Goal: Task Accomplishment & Management: Manage account settings

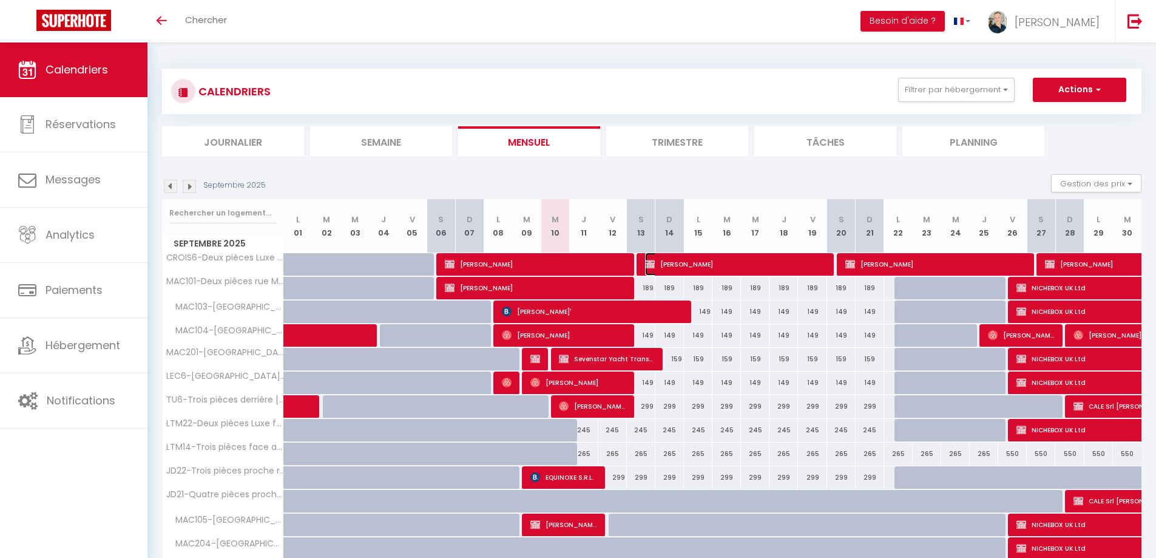
click at [711, 266] on span "[PERSON_NAME]" at bounding box center [735, 264] width 181 height 23
select select "KO"
select select "0"
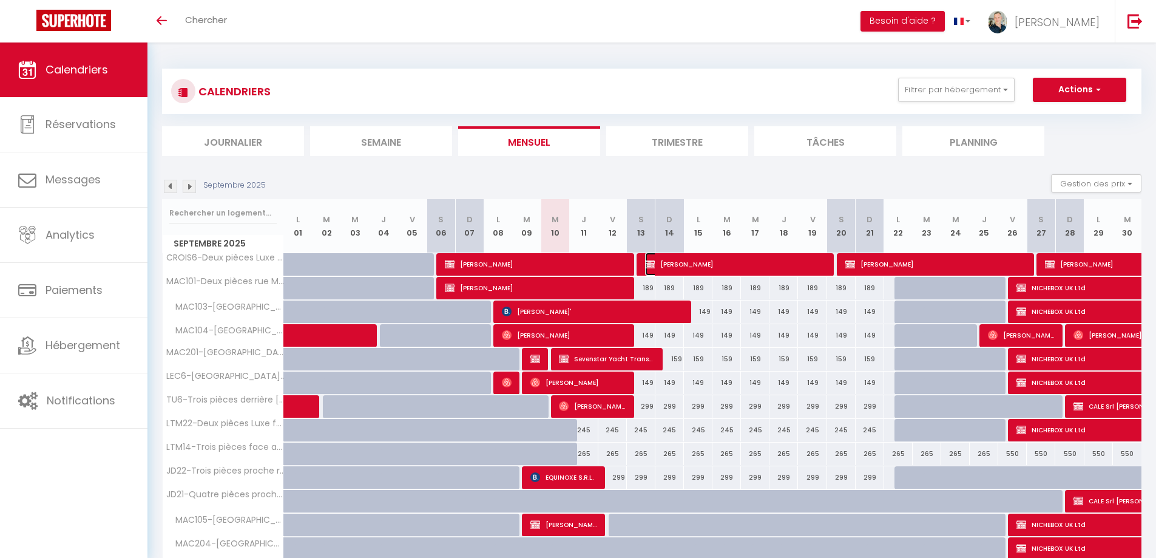
select select "0"
select select
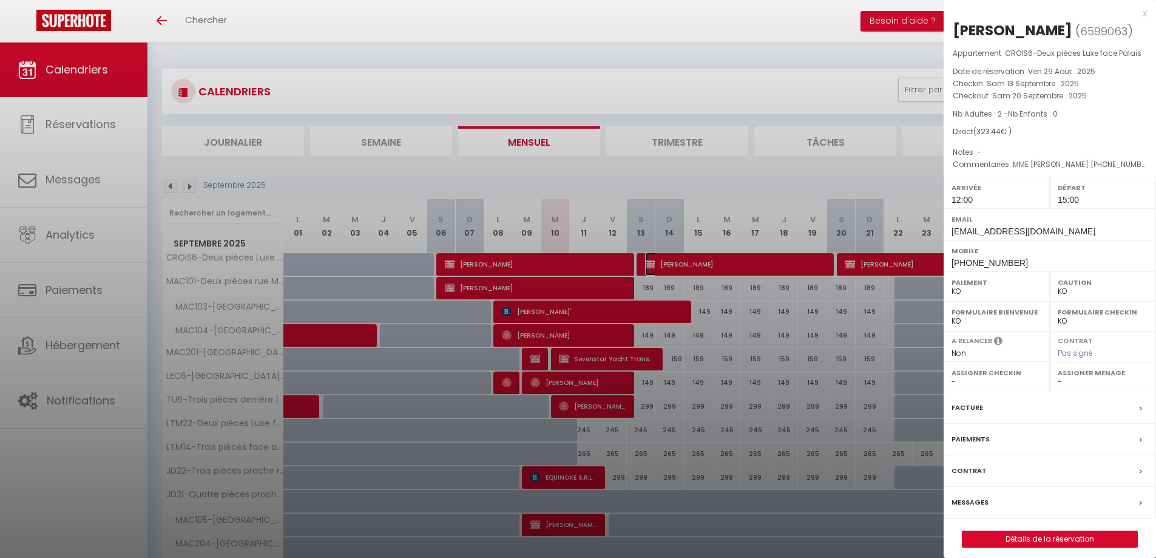
select select "8761"
click at [977, 472] on label "Contrat" at bounding box center [969, 470] width 35 height 13
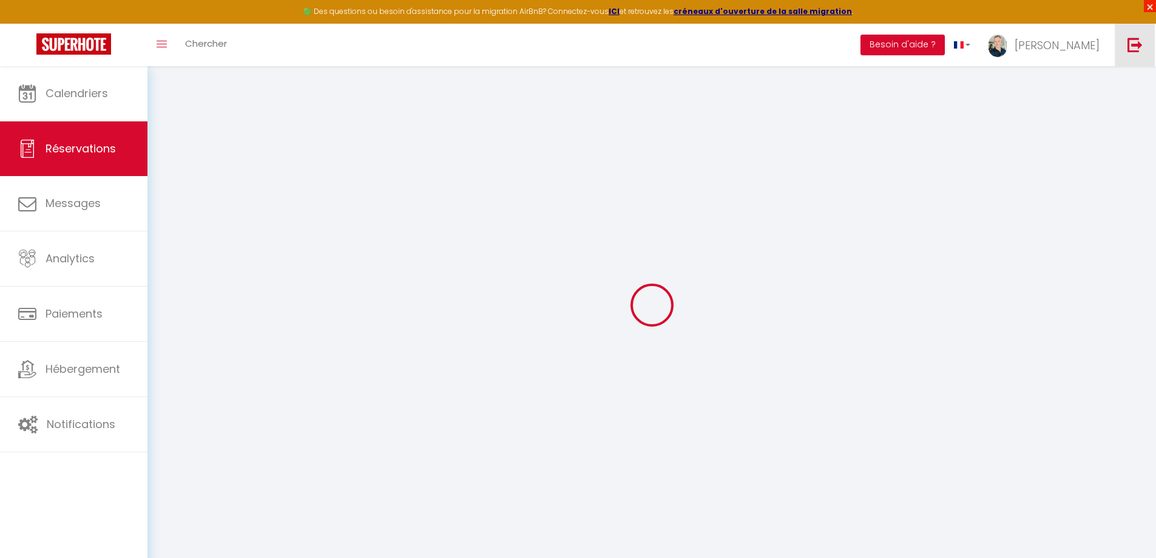
drag, startPoint x: 1152, startPoint y: 5, endPoint x: 1124, endPoint y: 13, distance: 29.0
click at [1150, 5] on span "×" at bounding box center [1150, 6] width 12 height 12
type input "[PERSON_NAME]"
type input "BIZIEN"
type input "bizien.kerozal@gmail.com"
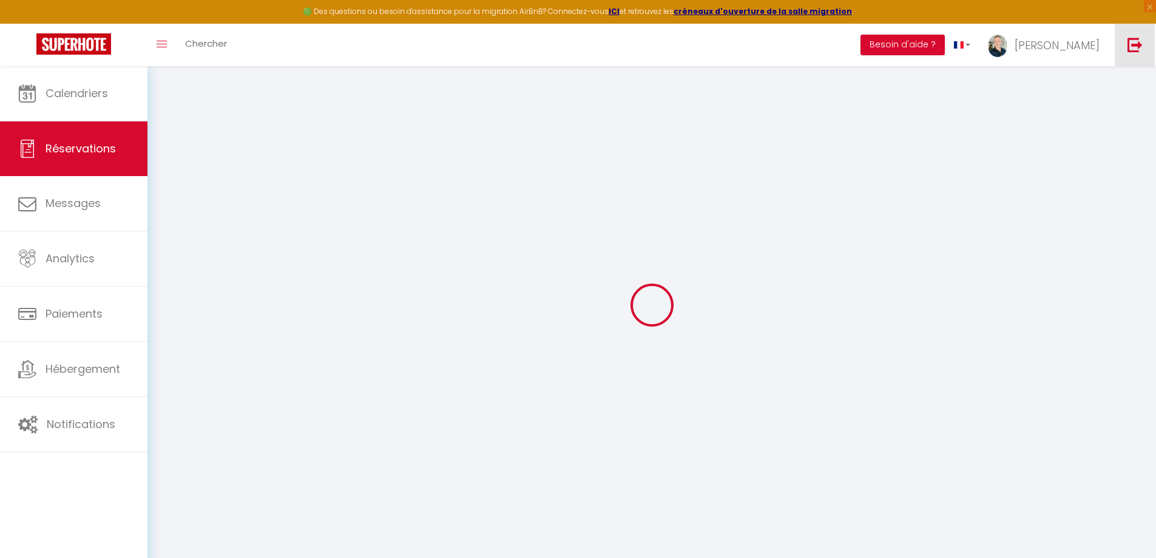
type input "+33687142309"
type input "29670"
type input "[STREET_ADDRESS]"
type input "Taulé"
select select "FR"
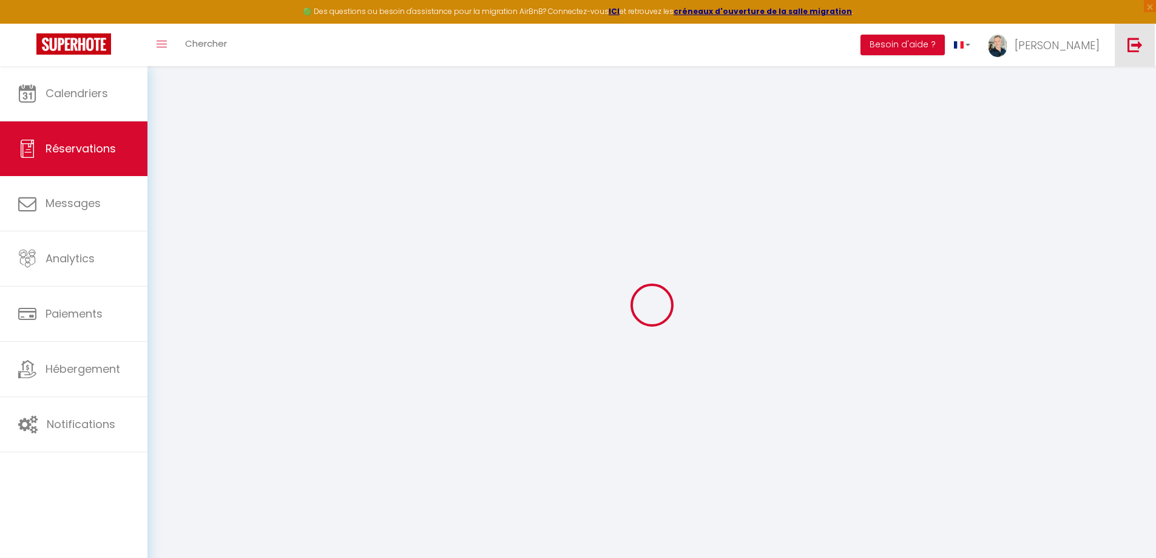
select select "16759"
select select "2"
type input "Sam 13 Septembre 2025"
select select
type input "Sam 20 Septembre 2025"
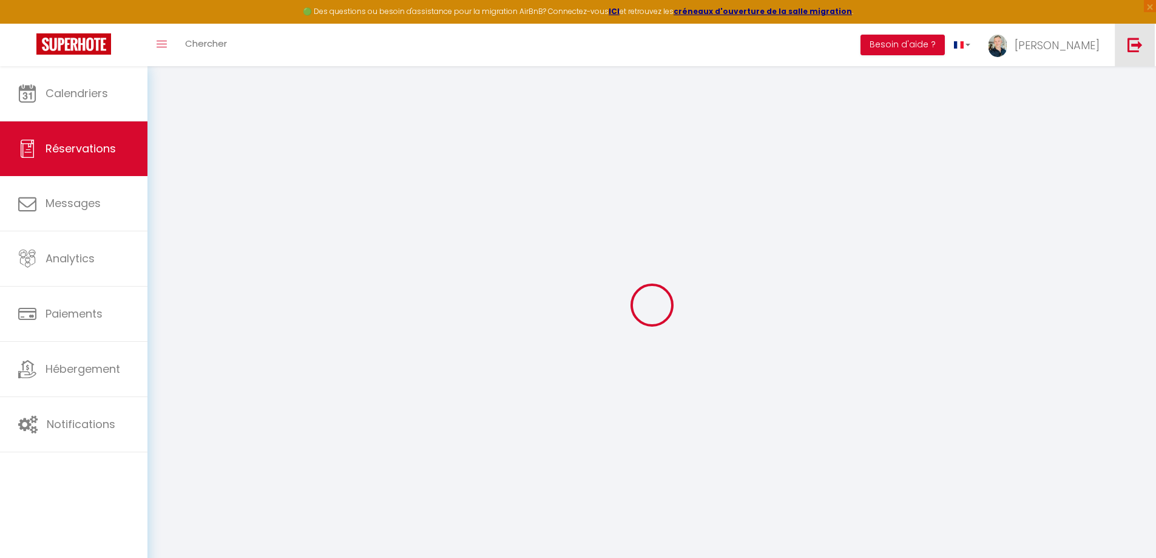
select select
type input "2"
select select "10"
select select
type input "0"
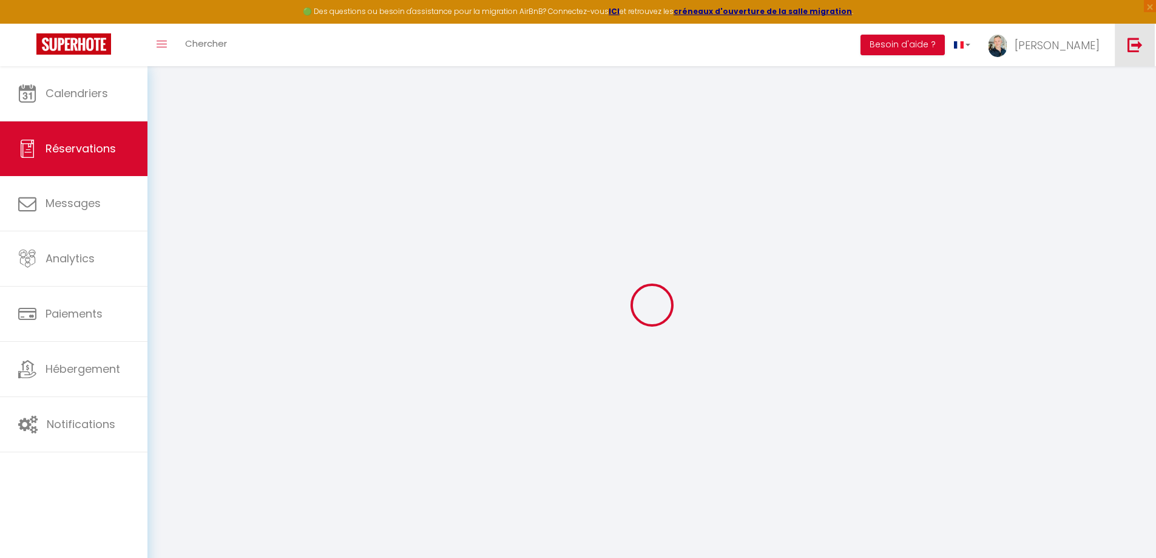
type input "0"
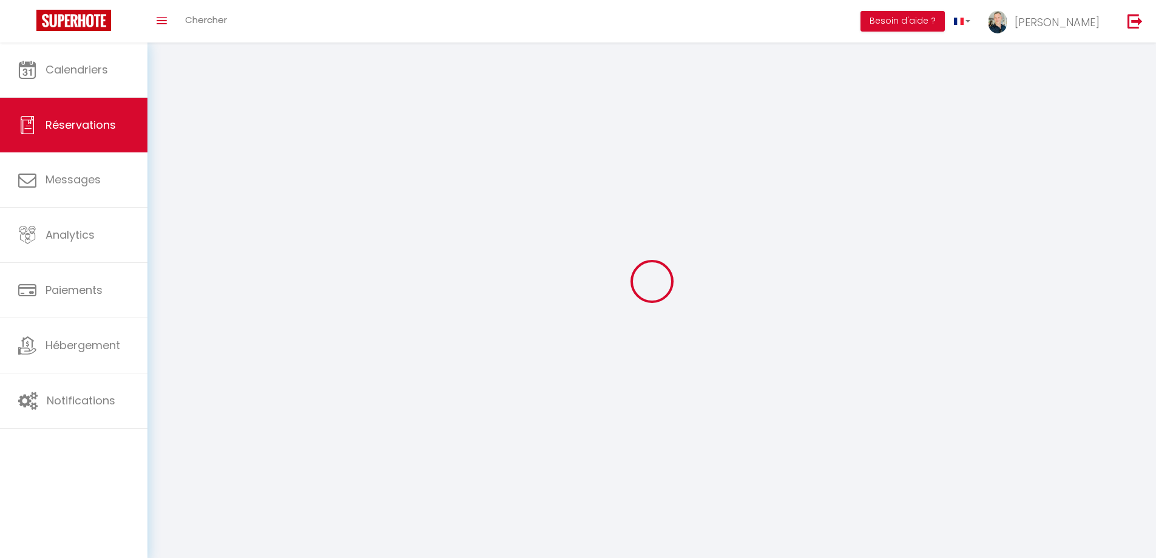
select select
select select "14"
select select
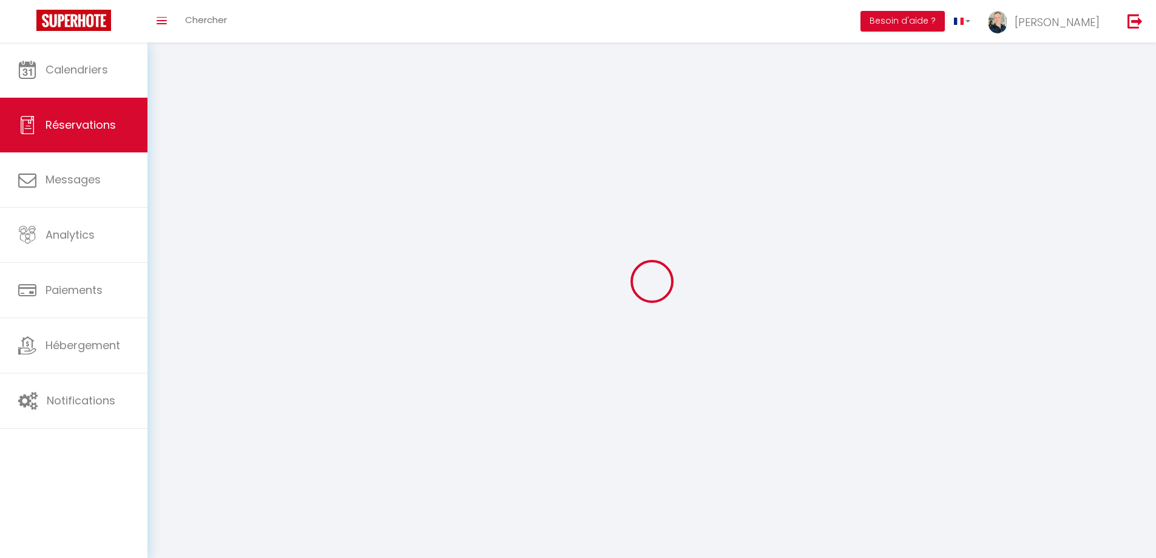
select select
checkbox input "false"
type textarea "MME MARTINA GEHRLEIN +49 152 58597203 martina_gehrlein@icloud.com"
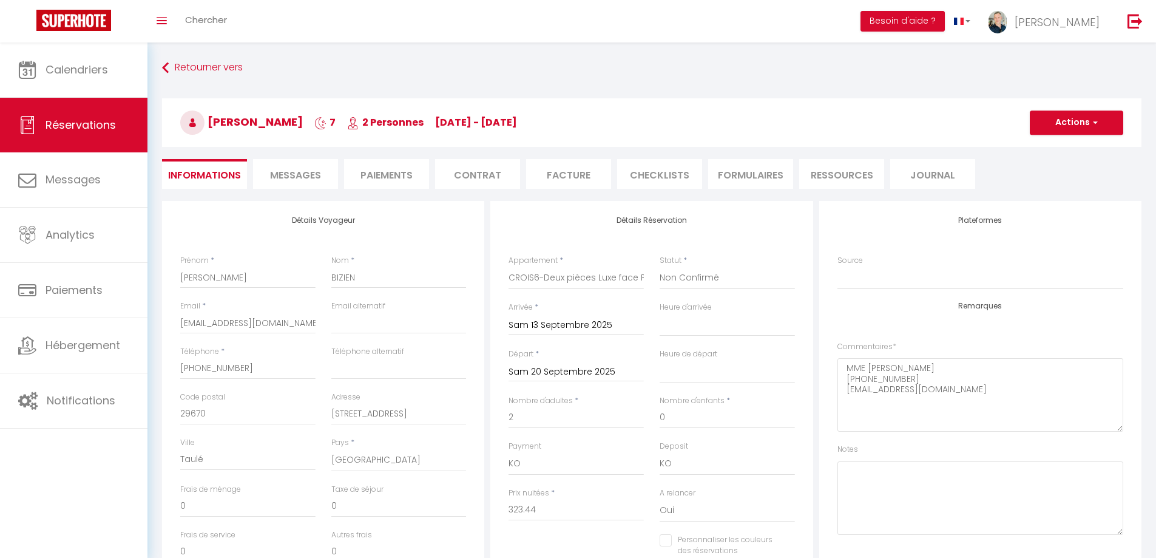
select select
select select "12:00"
select select "15:00"
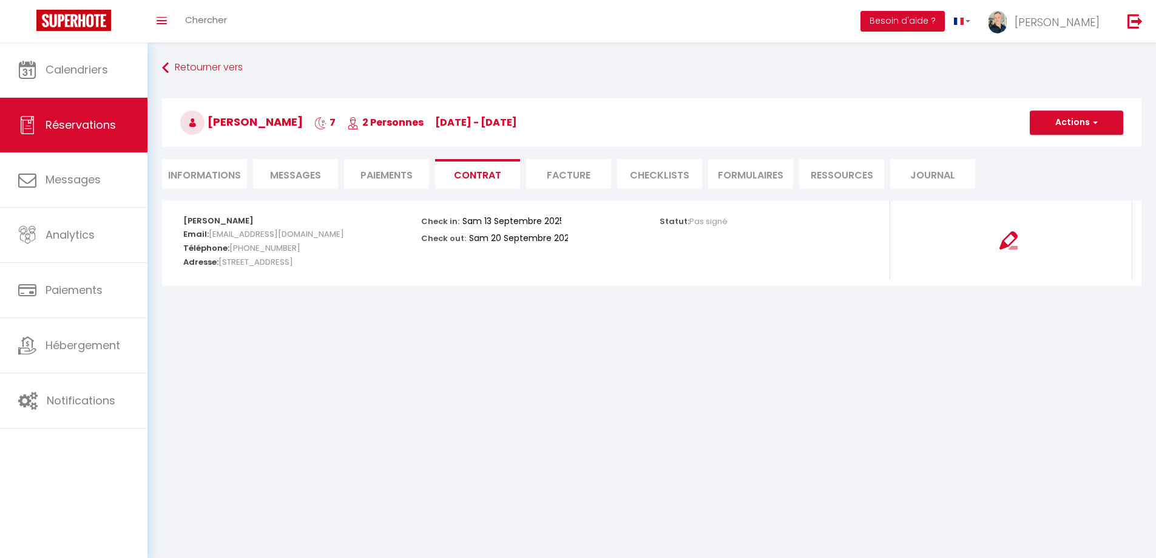
click at [205, 180] on li "Informations" at bounding box center [204, 174] width 85 height 30
select select "0"
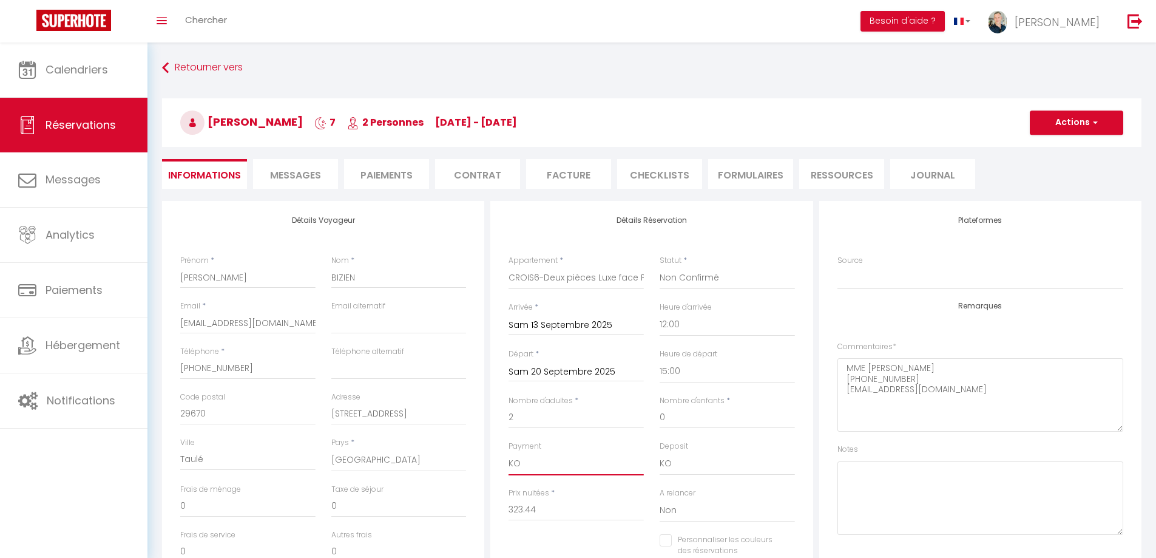
click at [512, 461] on select "OK KO" at bounding box center [576, 463] width 135 height 23
select select "12"
click at [509, 452] on select "OK KO" at bounding box center [576, 463] width 135 height 23
checkbox input "false"
click at [579, 177] on li "Facture" at bounding box center [568, 174] width 85 height 30
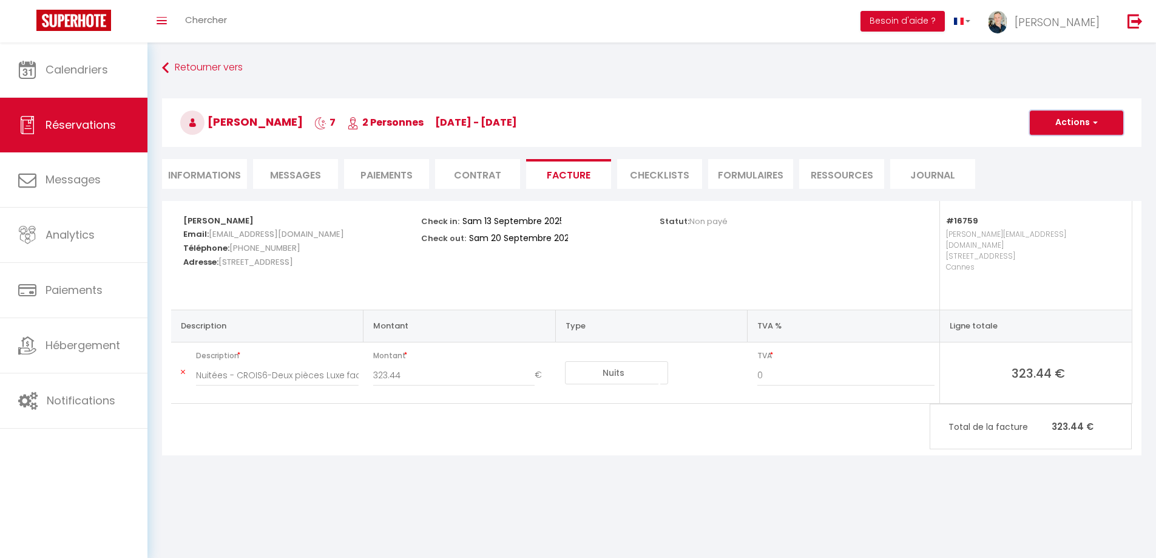
click at [1041, 129] on button "Actions" at bounding box center [1076, 122] width 93 height 24
click at [1040, 163] on link "Aperçu et éditer" at bounding box center [1068, 165] width 102 height 16
click at [217, 171] on li "Informations" at bounding box center [204, 174] width 85 height 30
select select "0"
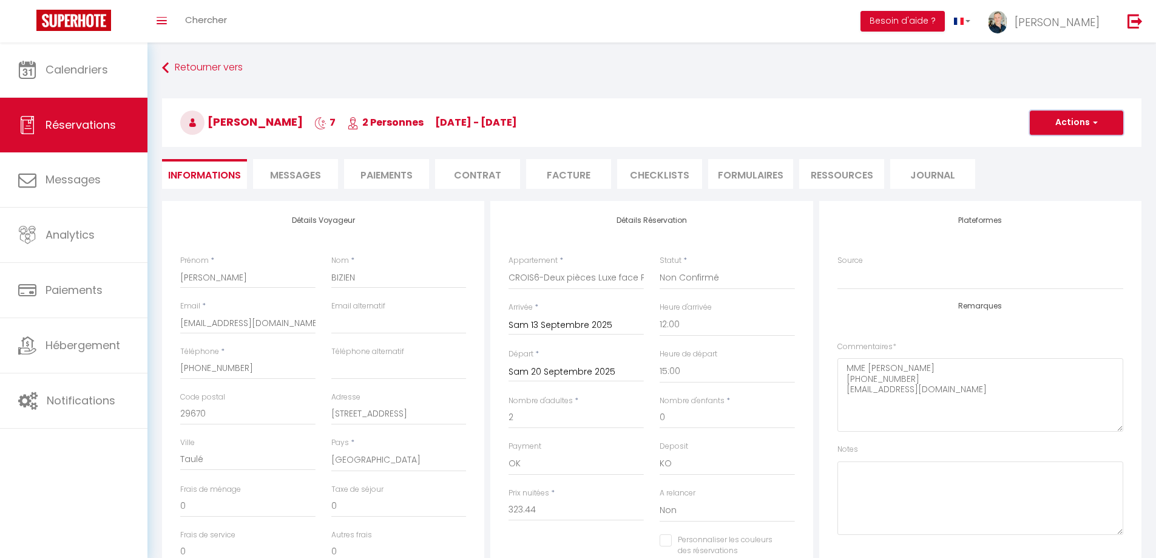
click at [1057, 117] on button "Actions" at bounding box center [1076, 122] width 93 height 24
click at [1042, 148] on link "Enregistrer" at bounding box center [1065, 149] width 96 height 16
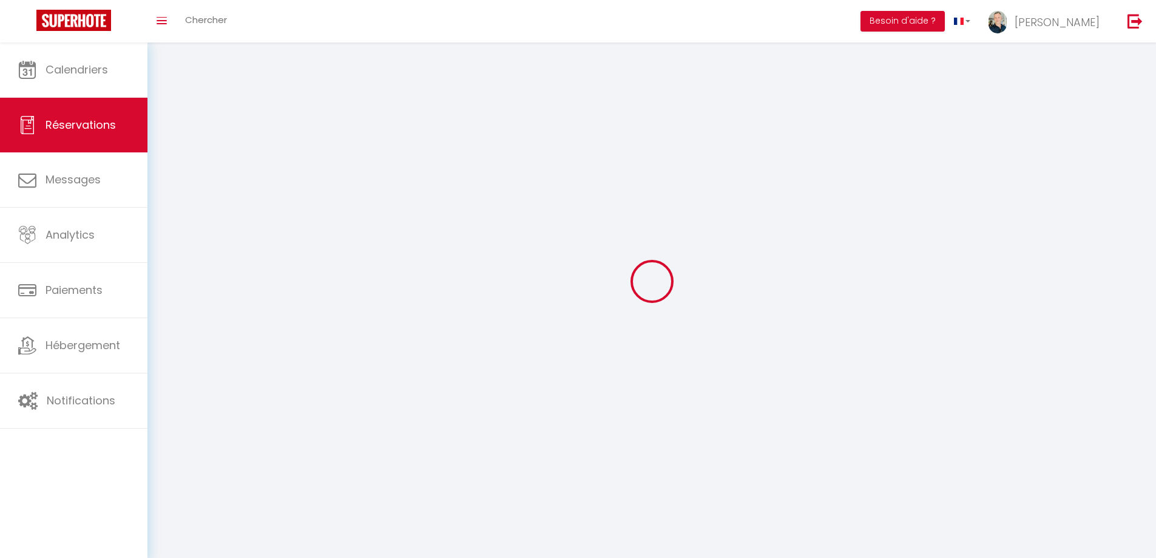
select select "not_cancelled"
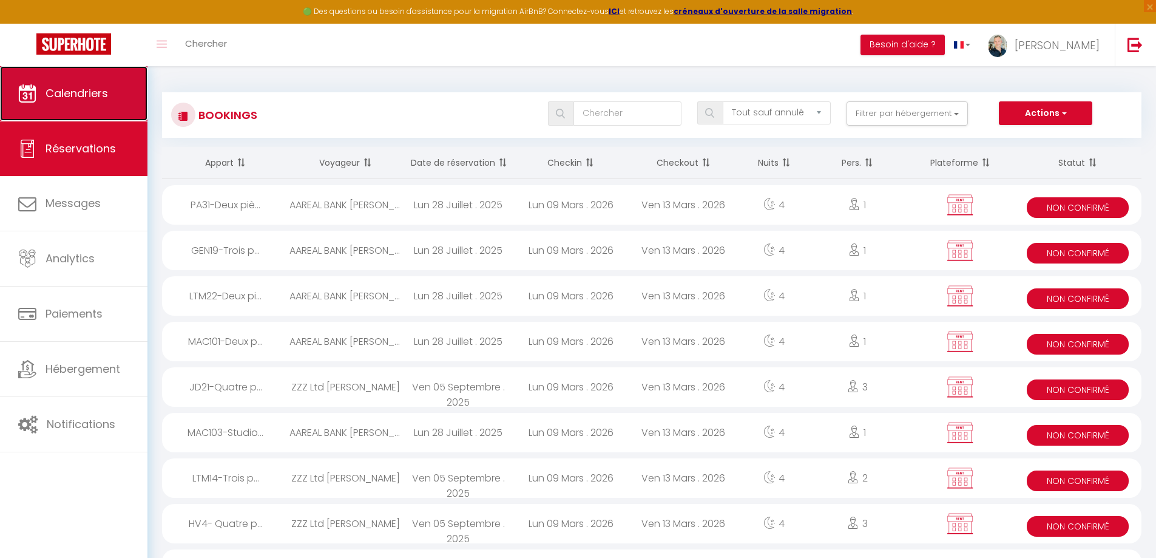
click at [54, 97] on span "Calendriers" at bounding box center [77, 93] width 63 height 15
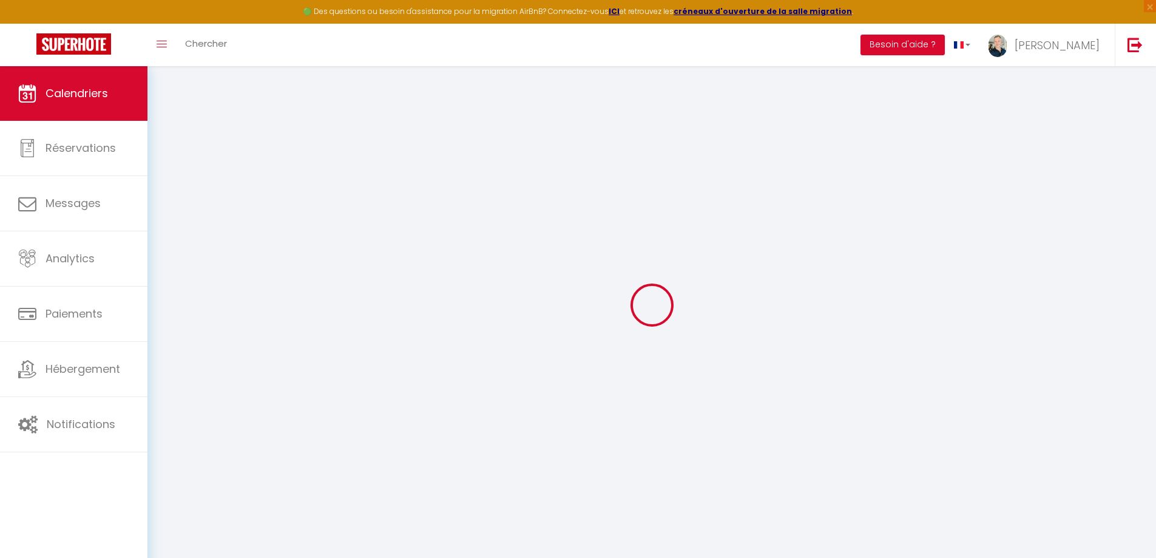
select select
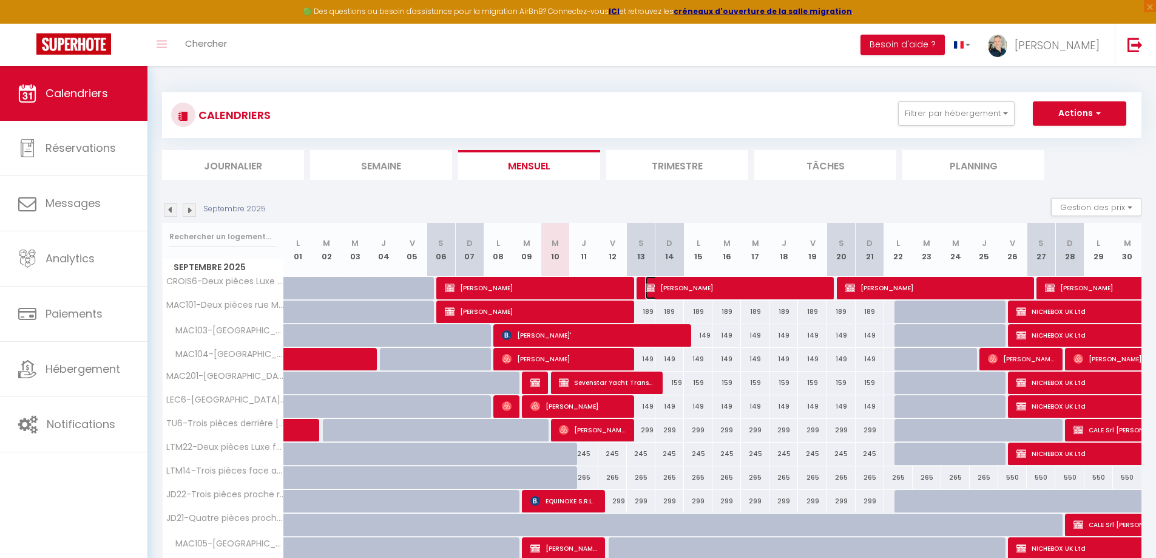
click at [688, 288] on span "Philippe BIZIEN" at bounding box center [735, 287] width 181 height 23
select select "OK"
select select "KO"
select select "0"
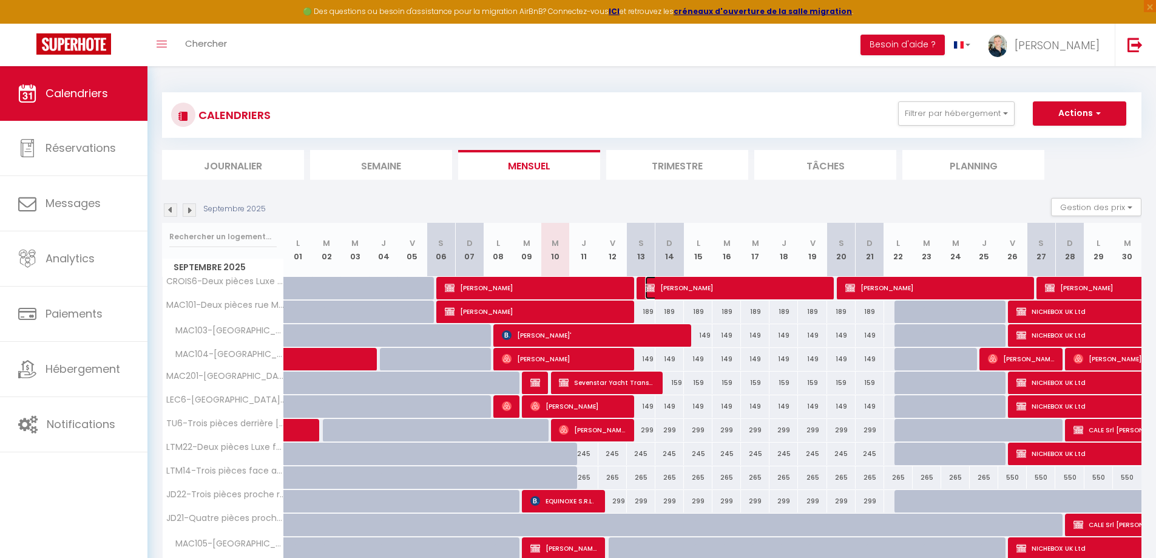
select select "0"
select select
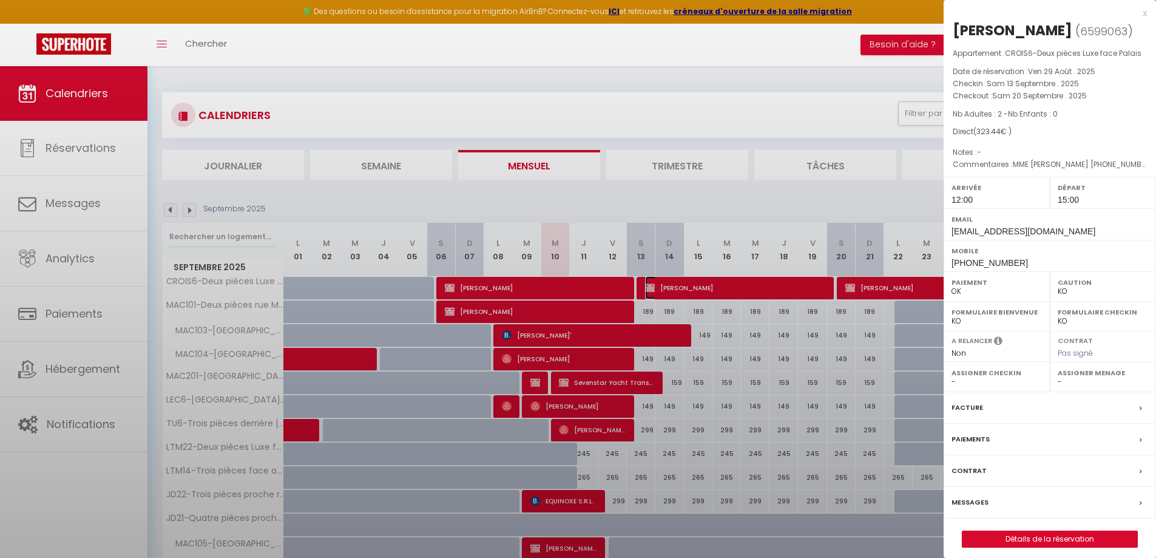
select select "8761"
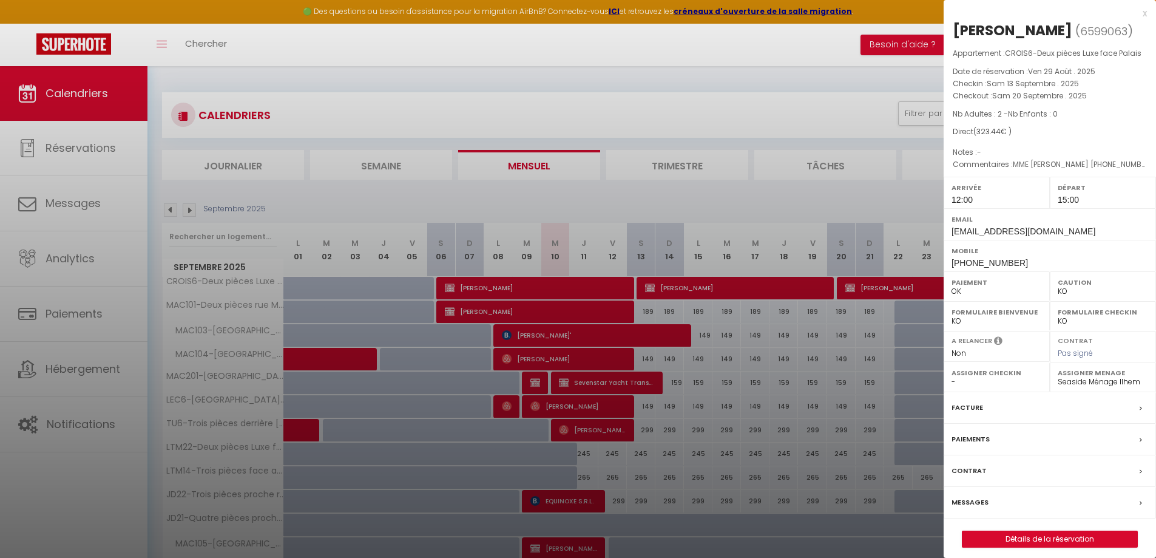
click at [976, 469] on label "Contrat" at bounding box center [969, 470] width 35 height 13
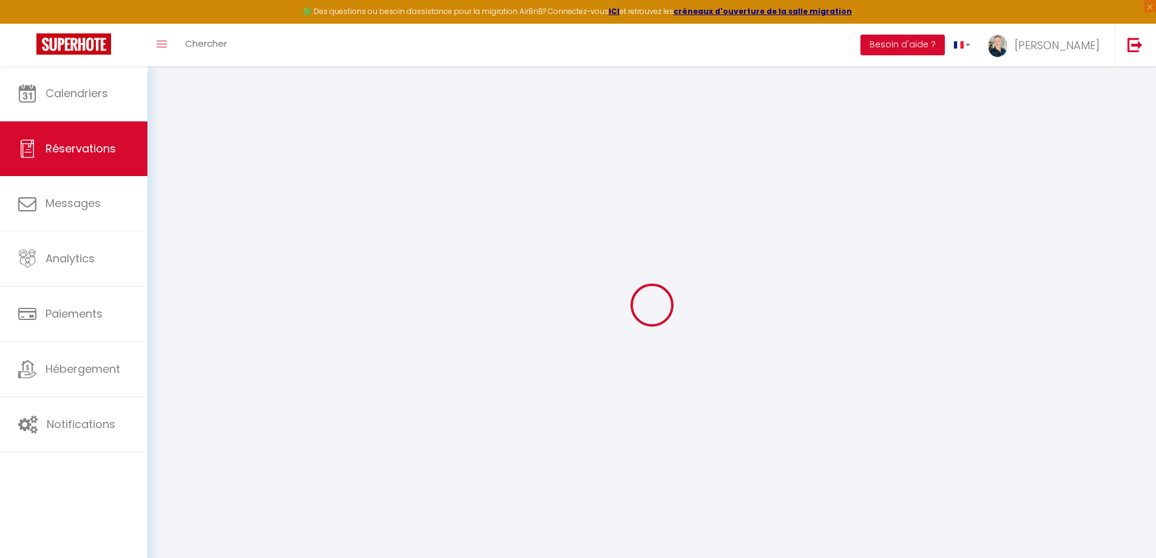
type input "[PERSON_NAME]"
type input "BIZIEN"
type input "bizien.kerozal@gmail.com"
type input "+33687142309"
type input "29670"
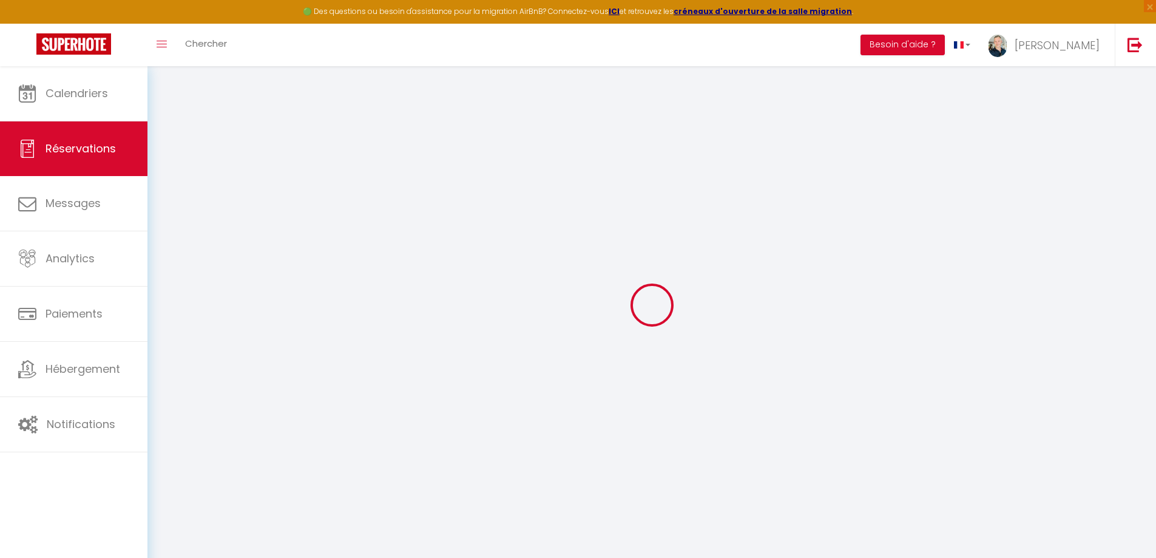
type input "[STREET_ADDRESS]"
type input "Taulé"
select select "FR"
select select "16759"
select select "1"
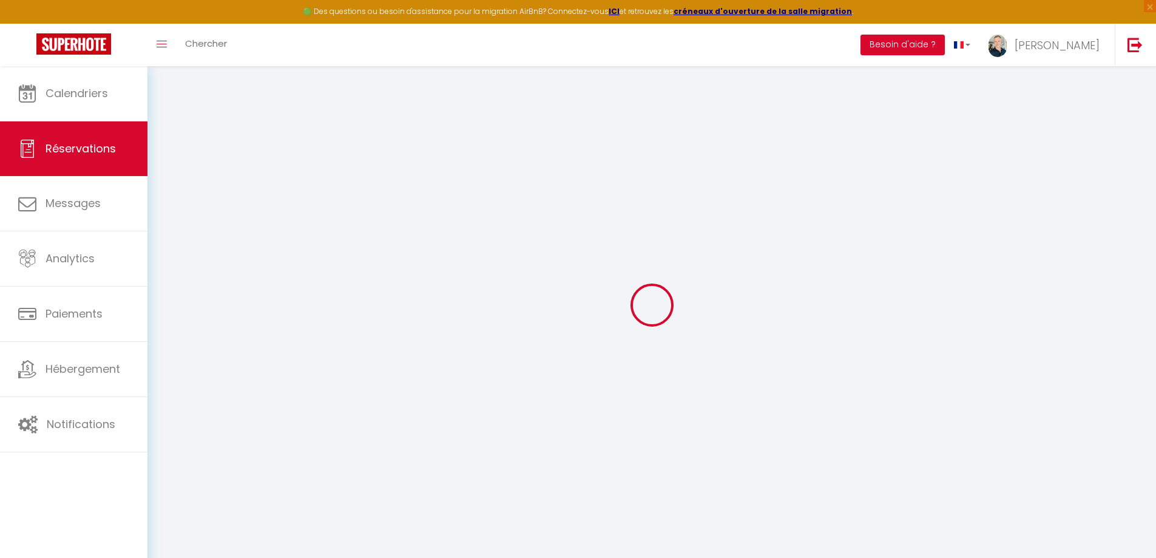
type input "Sam 13 Septembre 2025"
select select
type input "Sam 20 Septembre 2025"
select select
type input "2"
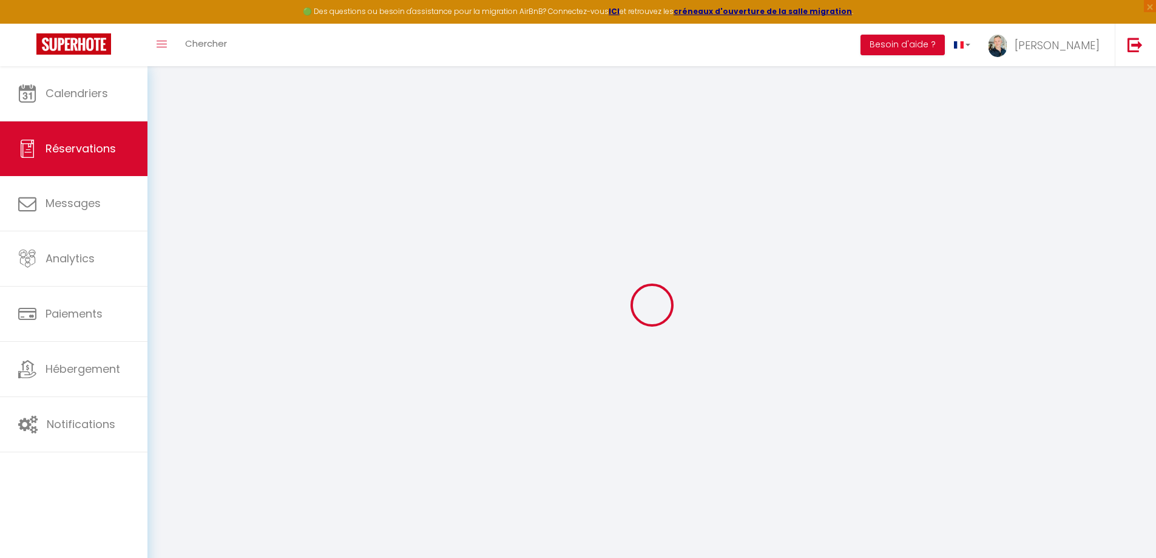
select select "12"
select select
type input "323.44"
checkbox input "false"
type input "0"
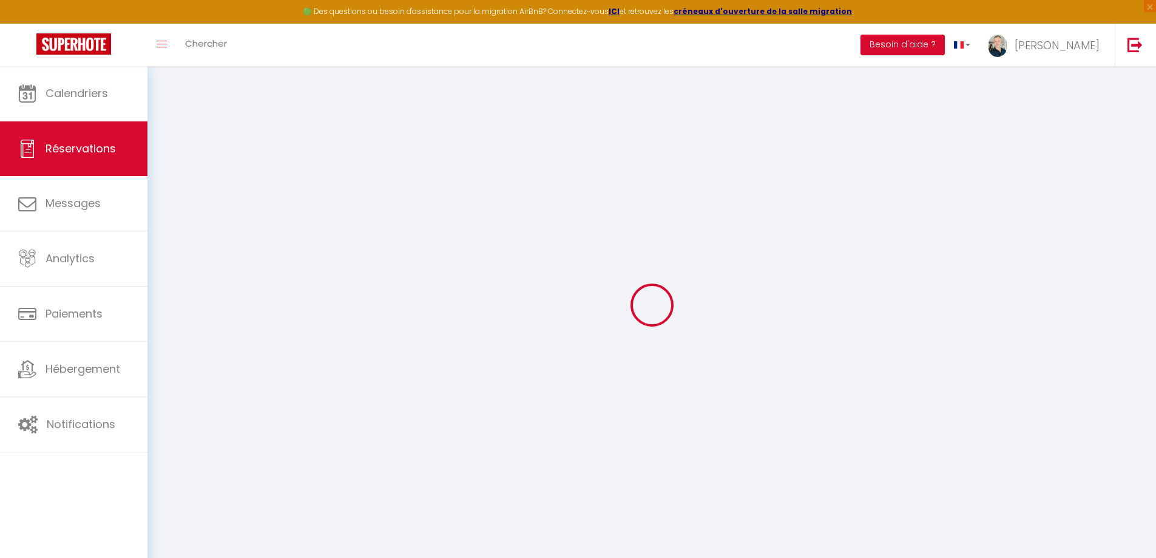
type input "0"
select select
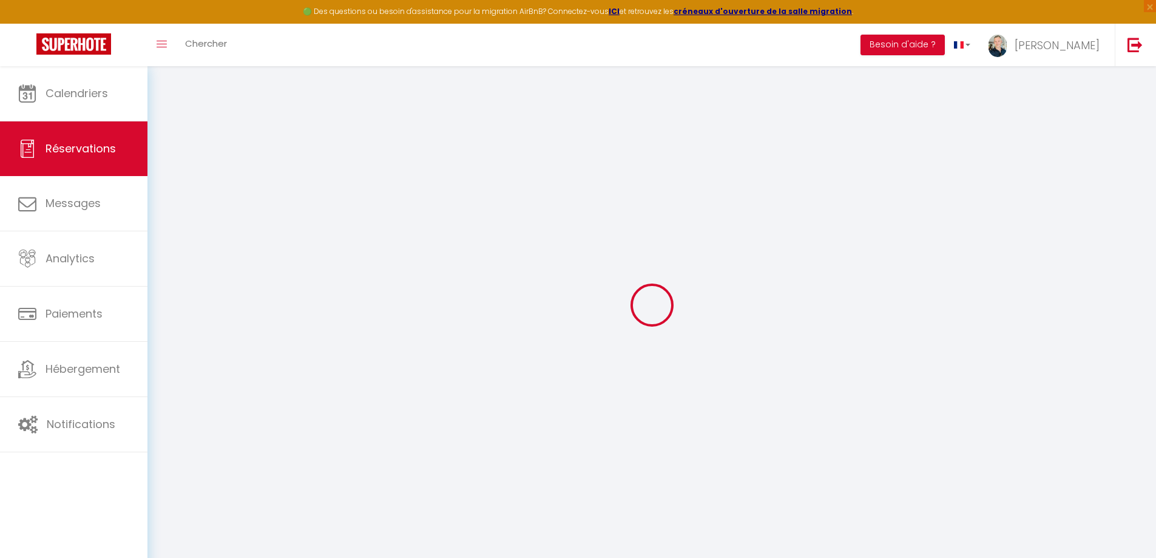
select select "14"
checkbox input "false"
select select
checkbox input "false"
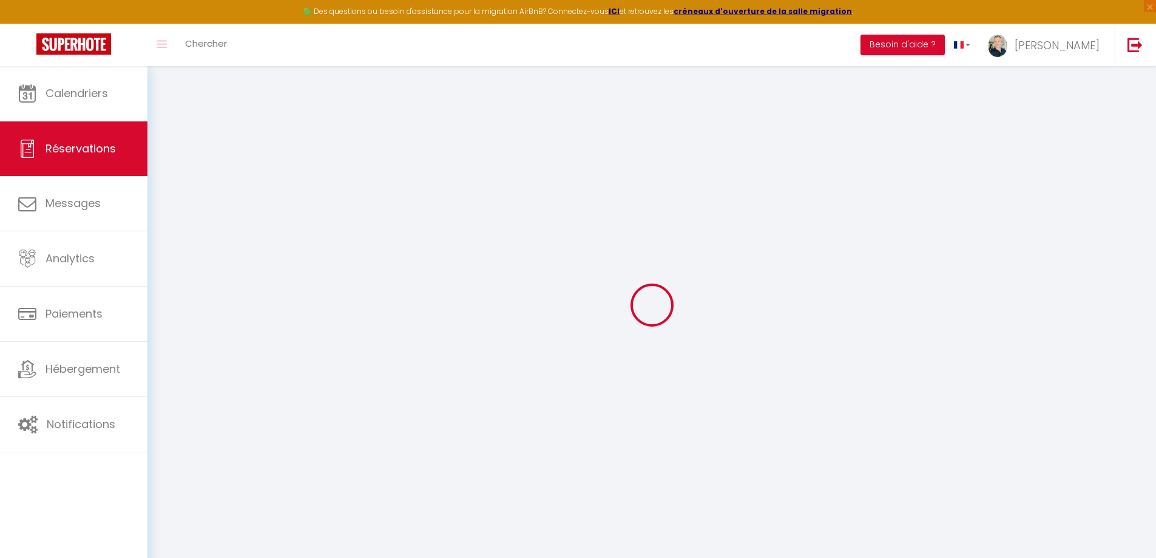
select select
checkbox input "false"
type textarea "MME MARTINA GEHRLEIN +49 152 58597203 martina_gehrlein@icloud.com"
select select
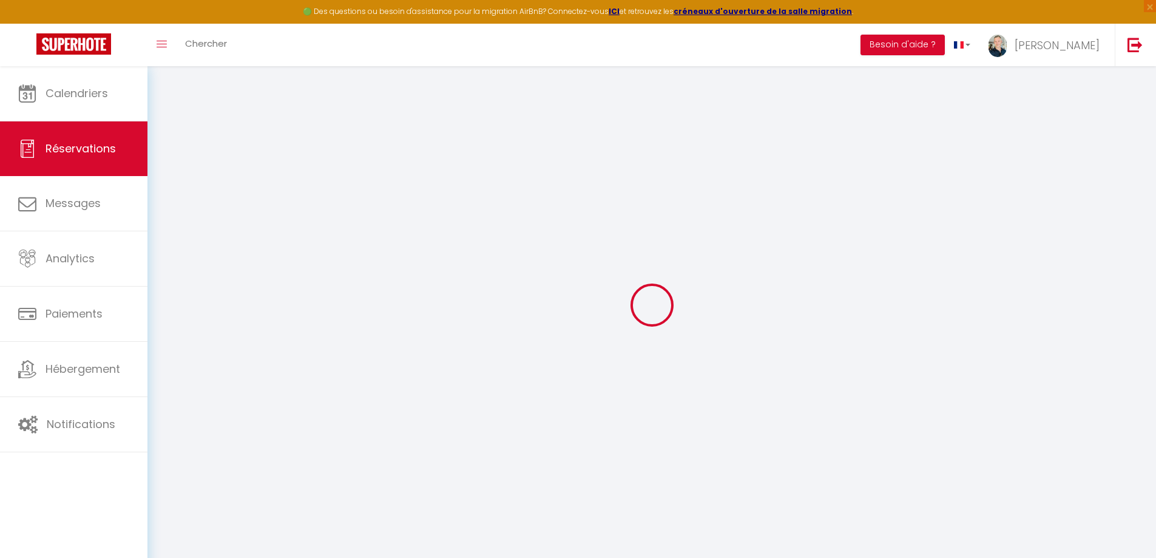
select select
checkbox input "false"
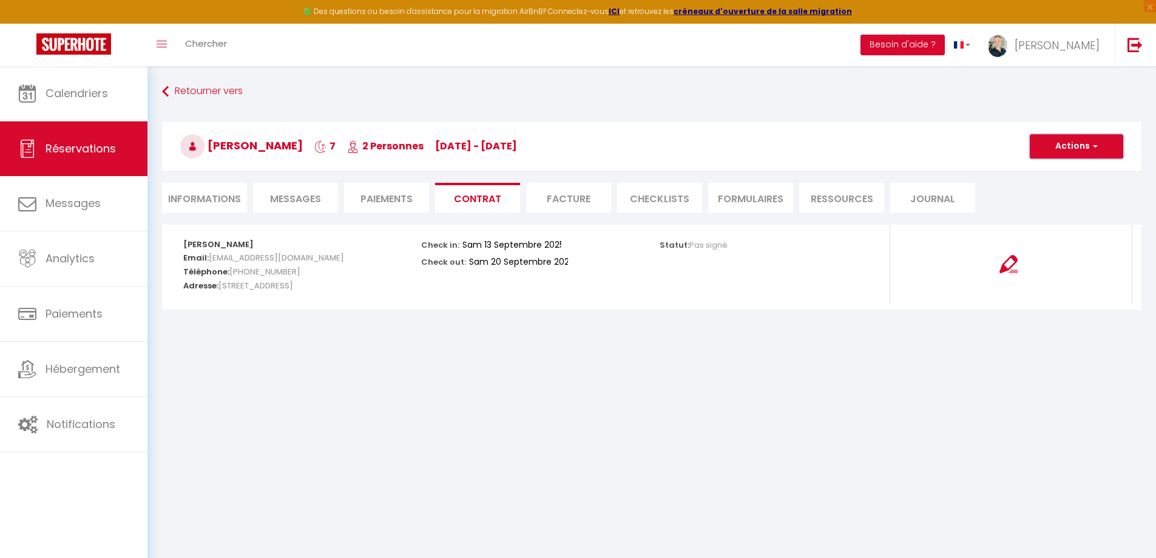
click at [1046, 150] on button "Actions" at bounding box center [1076, 146] width 93 height 24
click at [574, 198] on li "Facture" at bounding box center [568, 198] width 85 height 30
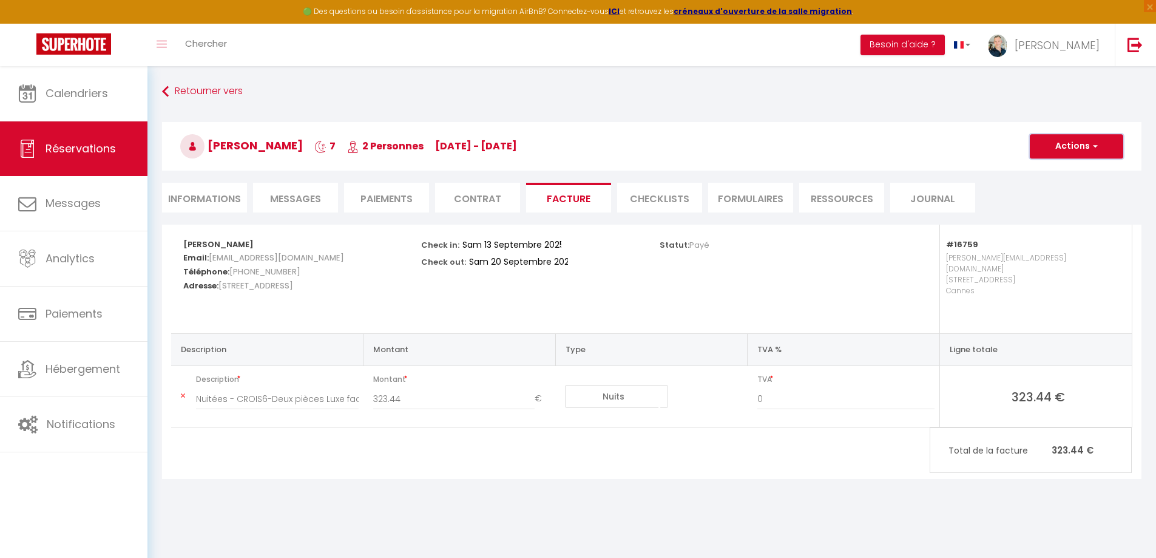
click at [1057, 148] on button "Actions" at bounding box center [1076, 146] width 93 height 24
click at [1042, 199] on link "Envoyer la facture" at bounding box center [1068, 205] width 102 height 16
type input "bizien.kerozal@gmail.com"
select select "fr"
type input "Votre facture 6599063 - CROIS6-Deux pièces Luxe face Palais"
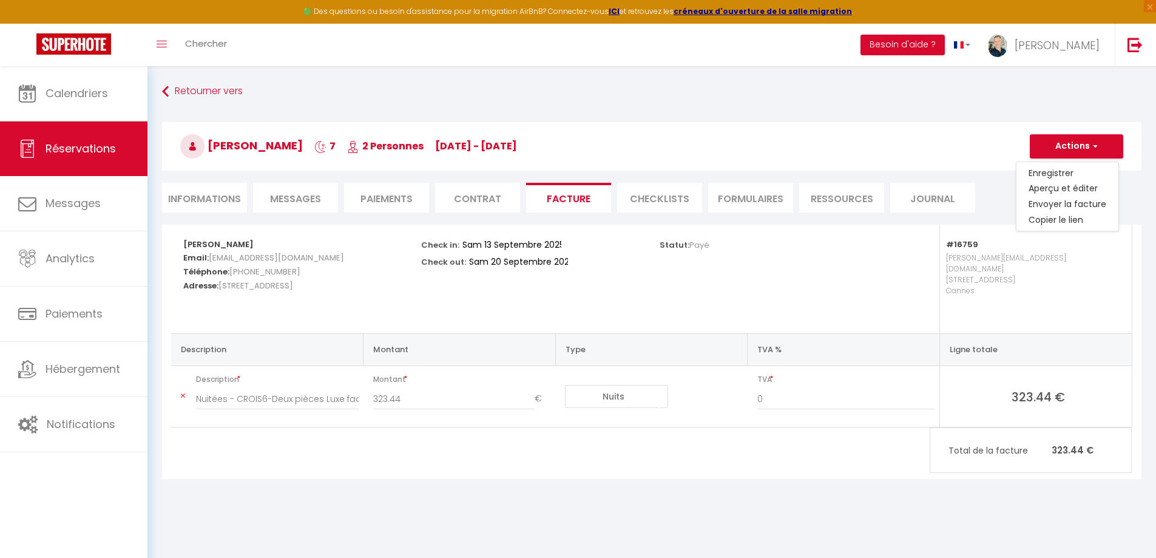
type textarea "Bonjour, Voici le lien pour télécharger votre facture : https://superhote.com/a…"
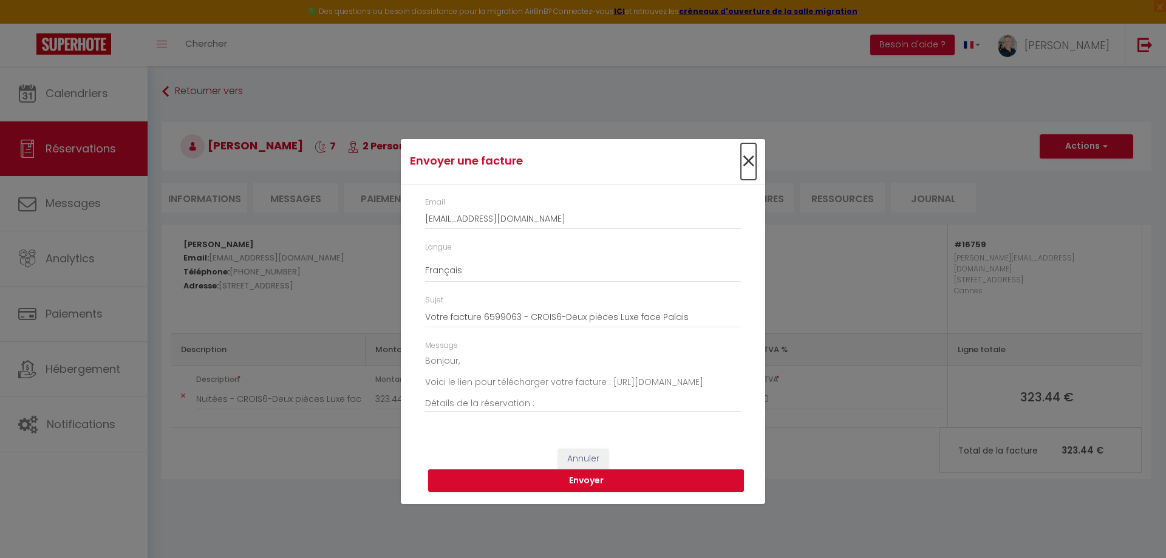
drag, startPoint x: 749, startPoint y: 166, endPoint x: 784, endPoint y: 160, distance: 35.6
click at [750, 166] on span "×" at bounding box center [748, 161] width 15 height 36
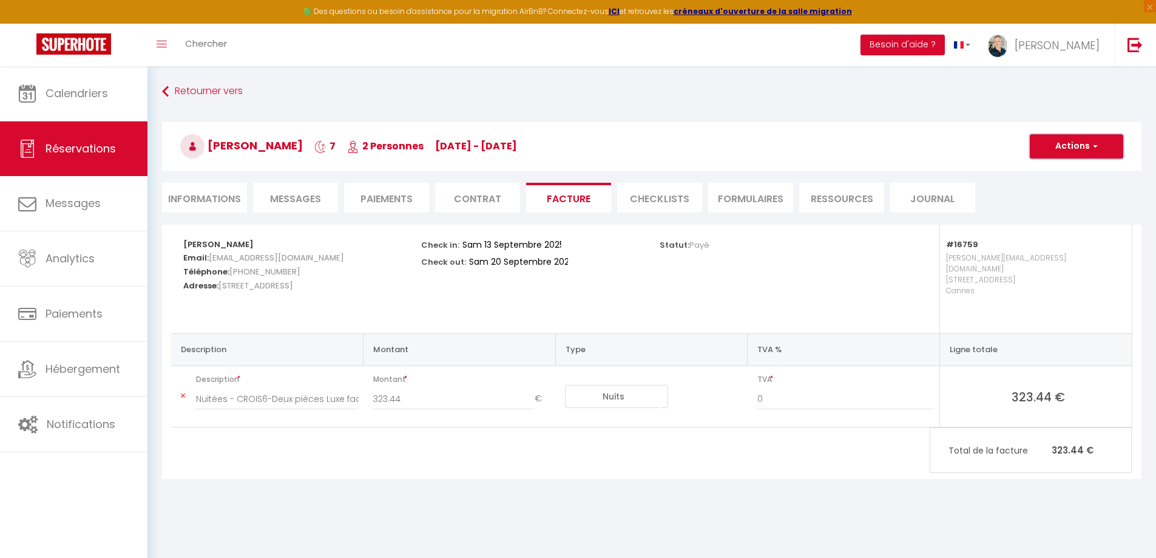
click at [1053, 149] on button "Actions" at bounding box center [1076, 146] width 93 height 24
click at [1048, 192] on link "Aperçu et éditer" at bounding box center [1068, 189] width 102 height 16
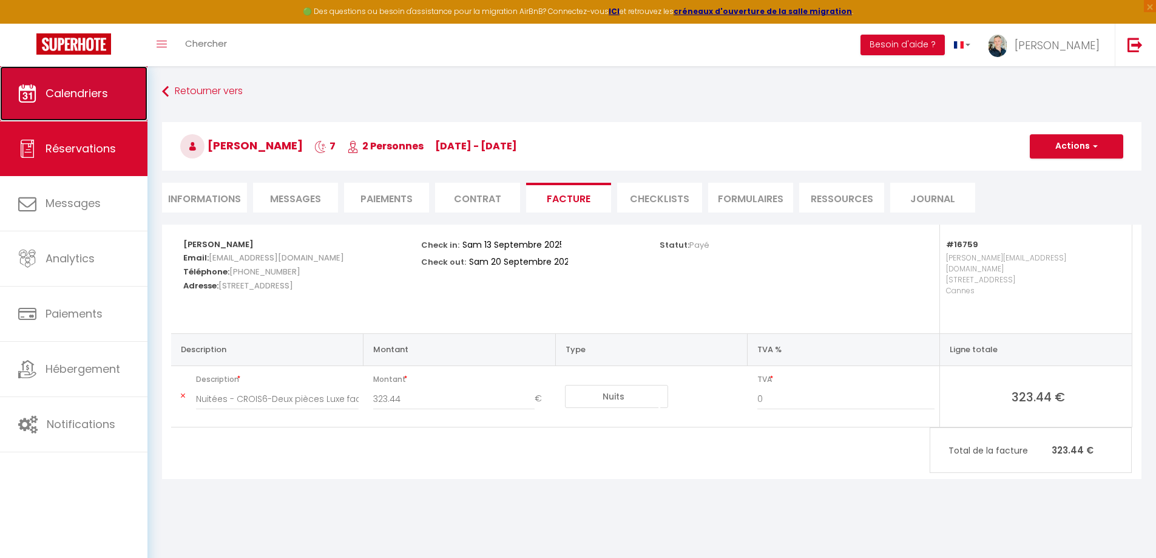
click at [93, 87] on span "Calendriers" at bounding box center [77, 93] width 63 height 15
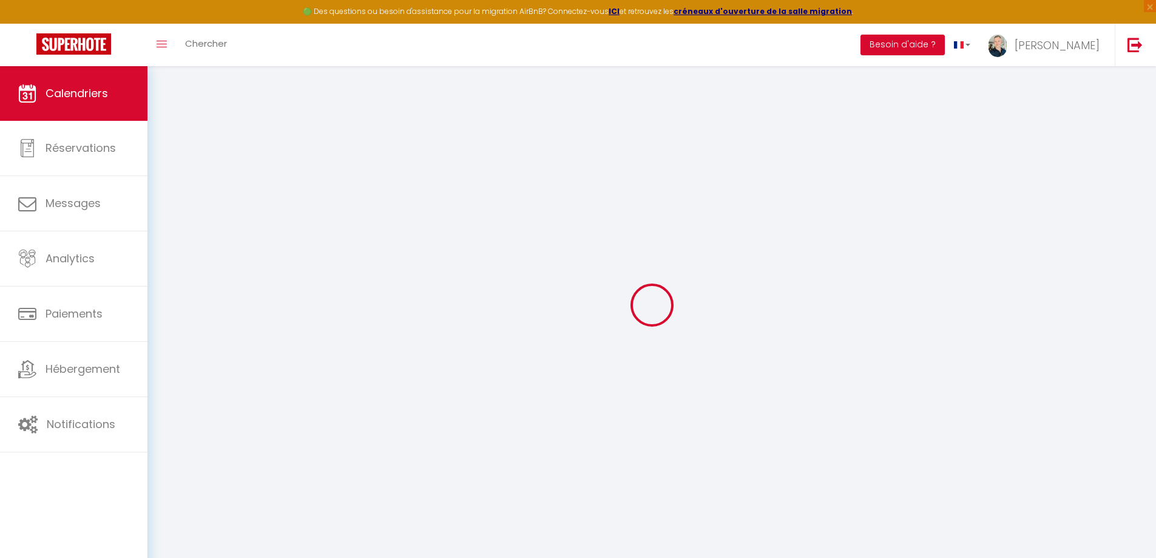
select select
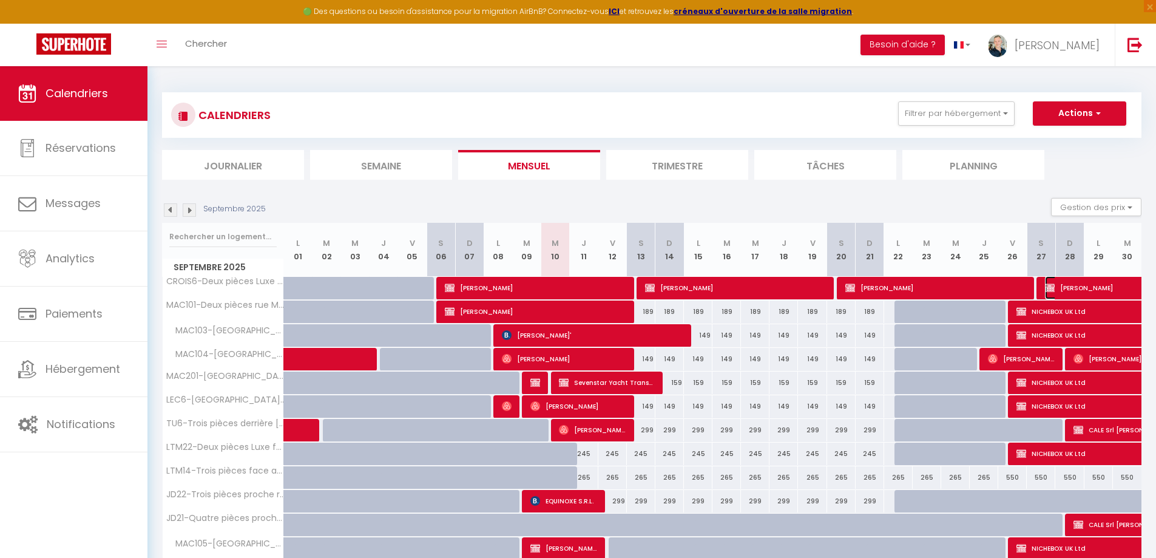
click at [1056, 283] on span "Philippe BIZIEN" at bounding box center [1156, 287] width 223 height 23
select select "KO"
select select "0"
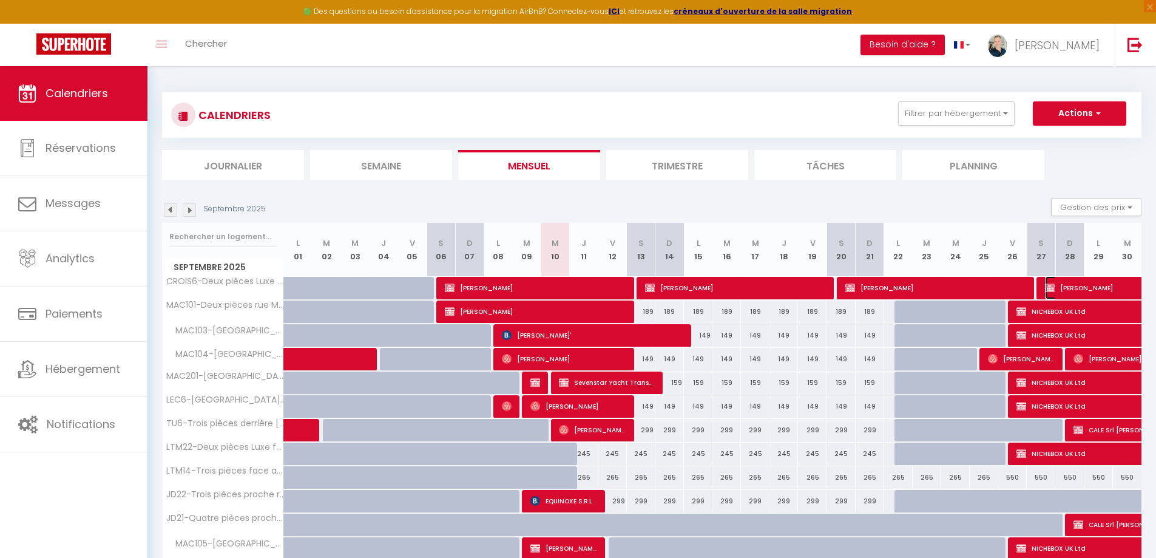
select select "0"
select select
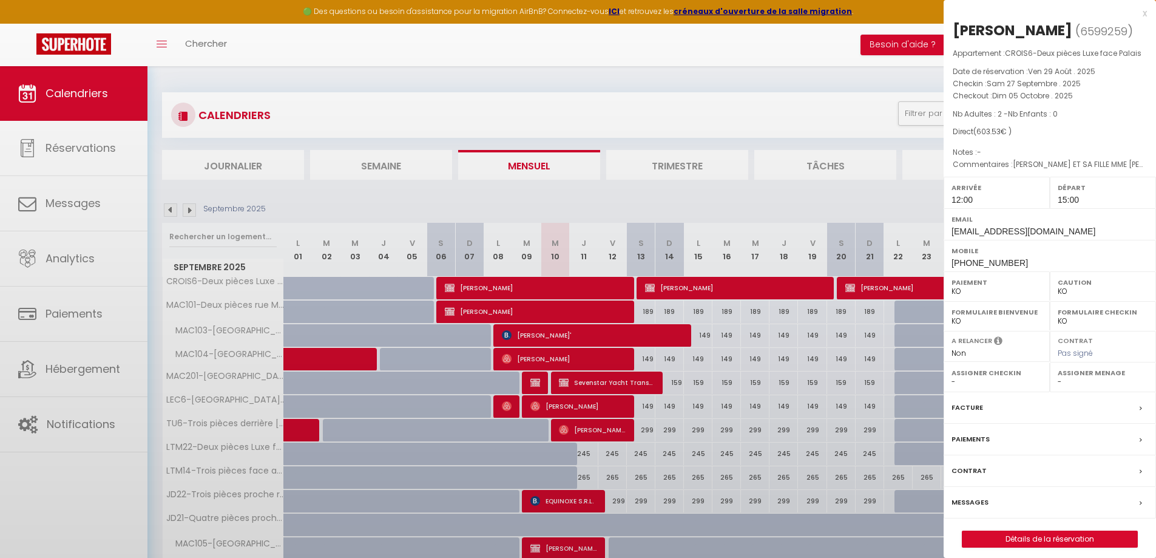
select select "8761"
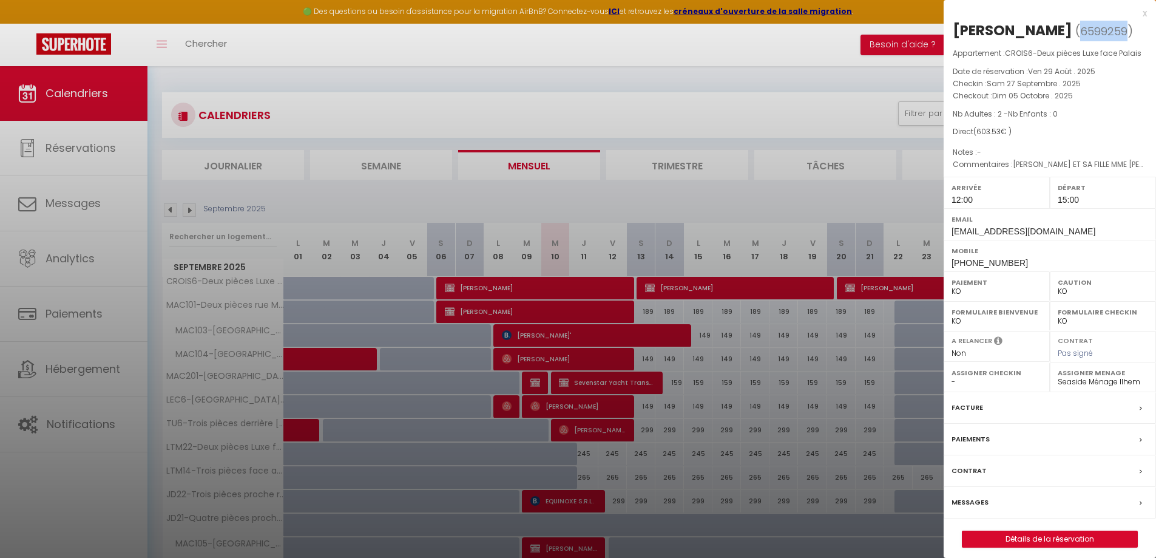
drag, startPoint x: 1067, startPoint y: 29, endPoint x: 1116, endPoint y: 35, distance: 49.5
click at [1116, 35] on span "( 6599259 )" at bounding box center [1105, 30] width 58 height 17
copy span "6599259"
click at [860, 285] on div at bounding box center [578, 279] width 1156 height 558
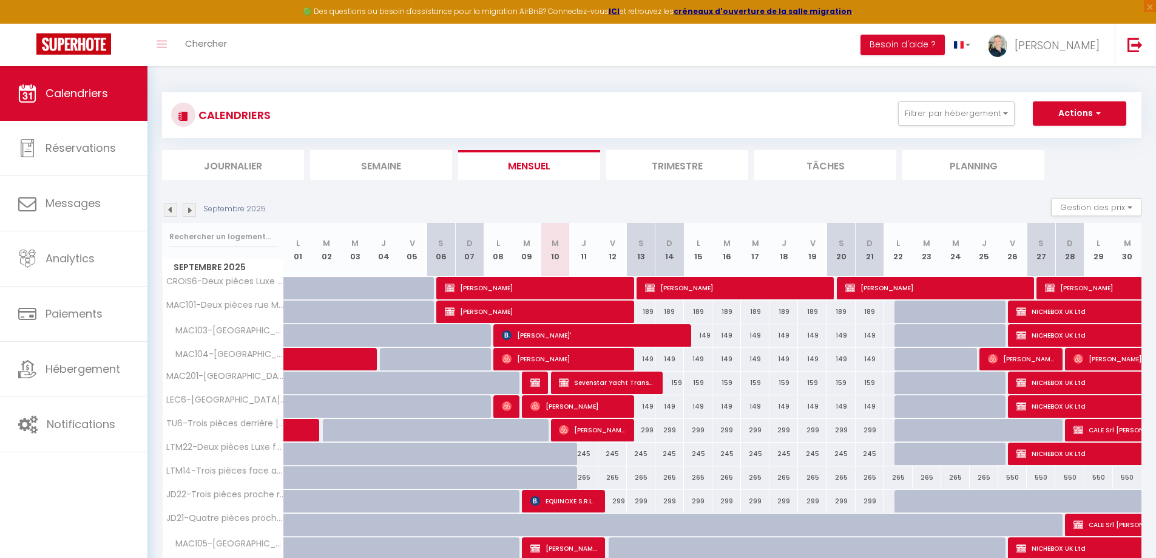
click at [860, 285] on body "🟢 Des questions ou besoin d'assistance pour la migration AirBnB? Connectez-vous…" at bounding box center [578, 448] width 1156 height 764
click at [860, 285] on span "Philippe BIZIEN" at bounding box center [936, 287] width 181 height 23
select select
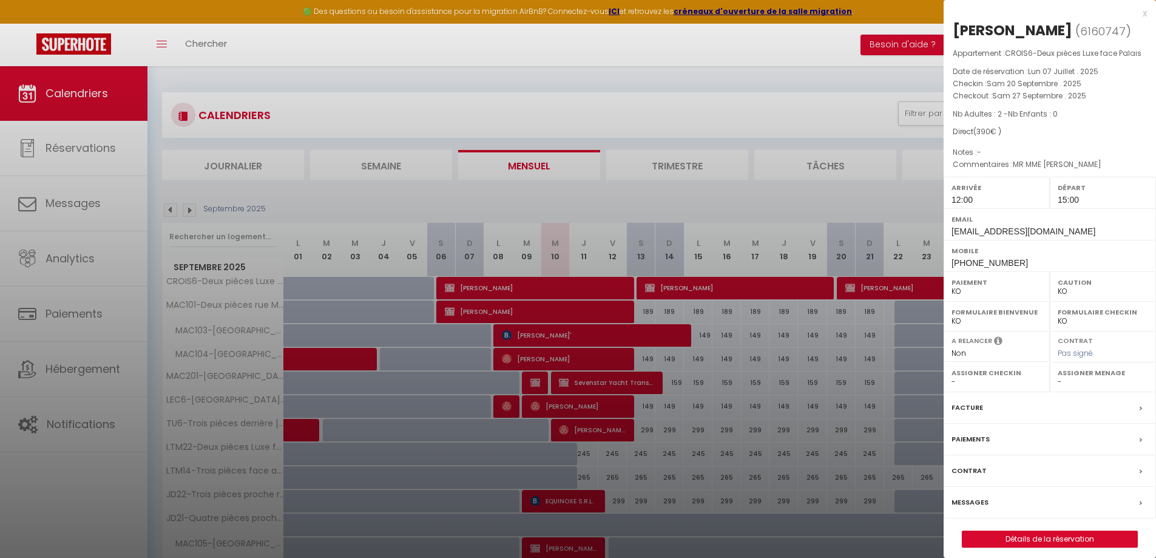
click at [972, 468] on label "Contrat" at bounding box center [969, 470] width 35 height 13
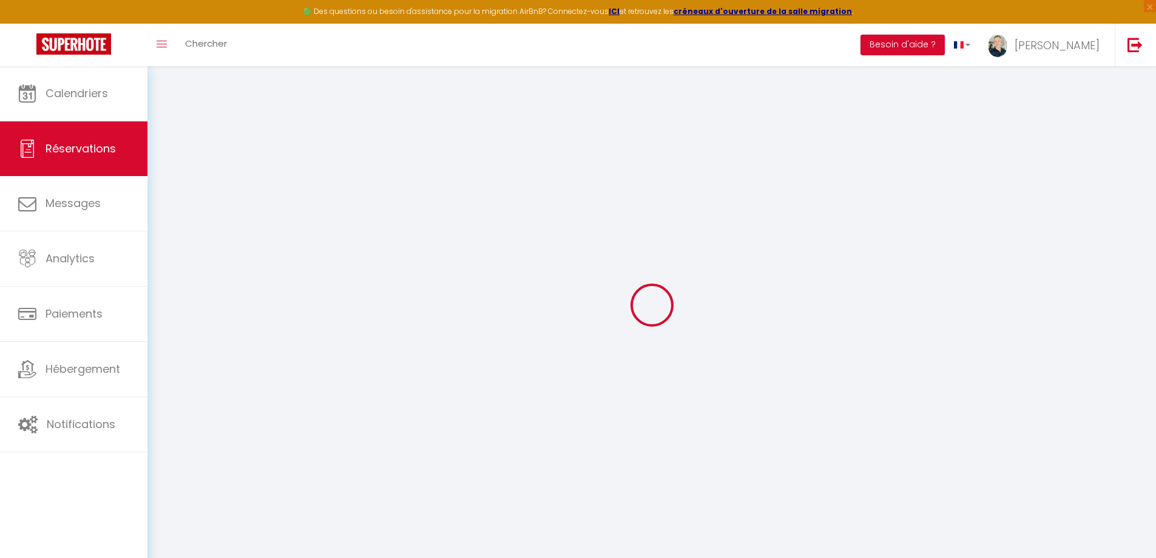
type input "[PERSON_NAME]"
type input "BIZIEN"
type input "bizien.kerozal@gmail.com"
type input "+33687142309"
type input "29670"
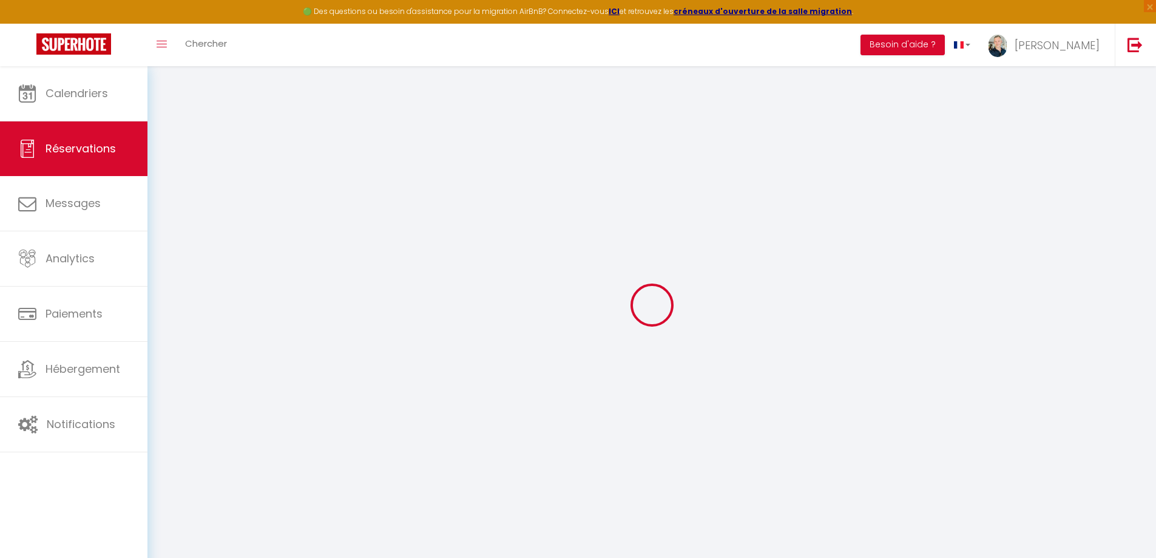
type input "[STREET_ADDRESS]"
type input "Taulé"
select select "FR"
select select "16759"
select select "2"
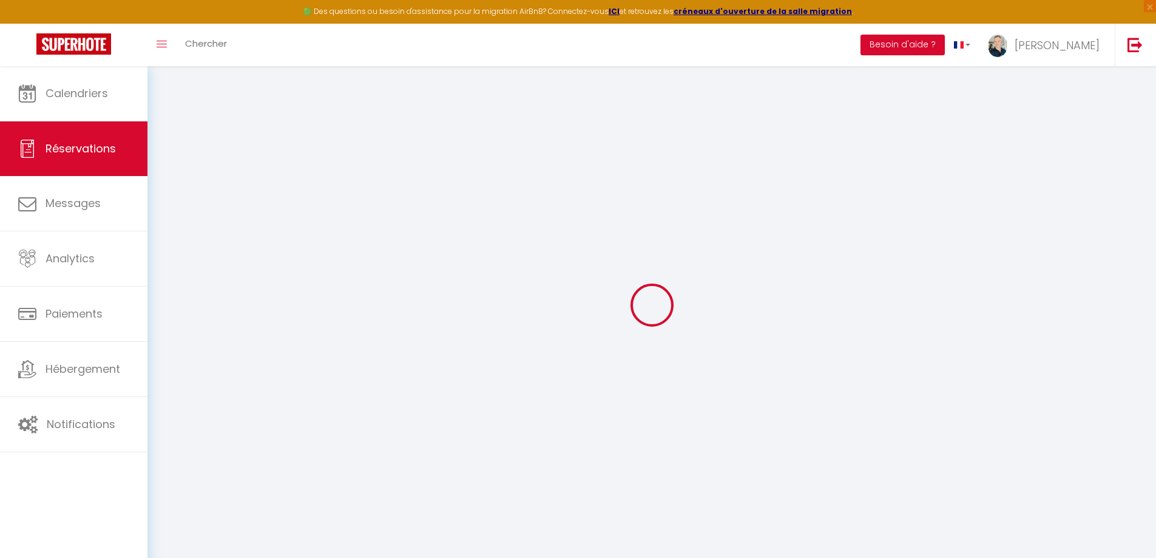
type input "Sam 20 Septembre 2025"
select select
type input "Sam 27 Septembre 2025"
select select
type input "2"
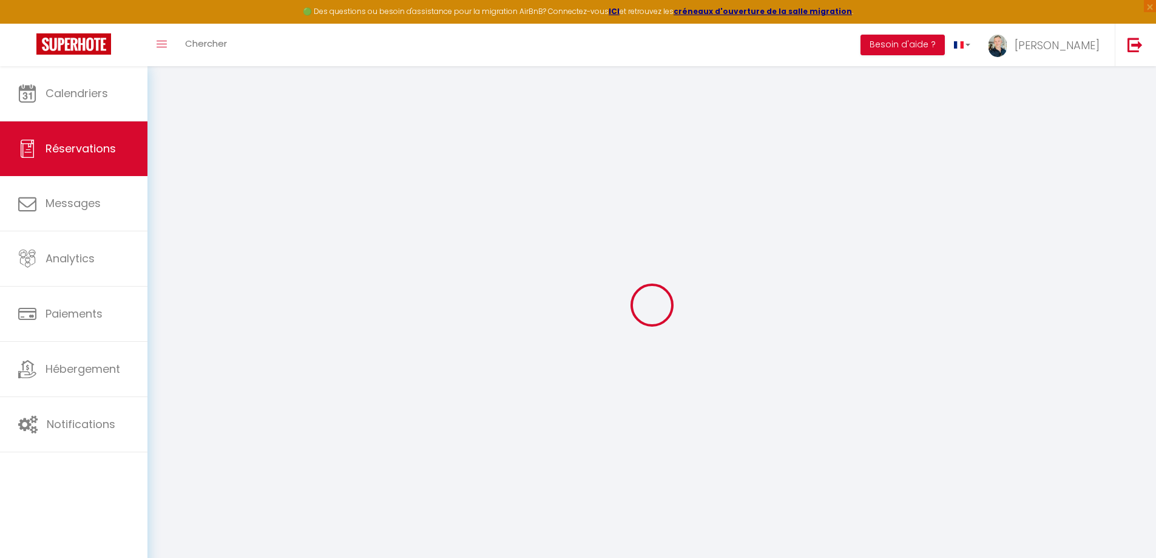
select select "10"
select select
type input "390"
checkbox input "false"
type input "390"
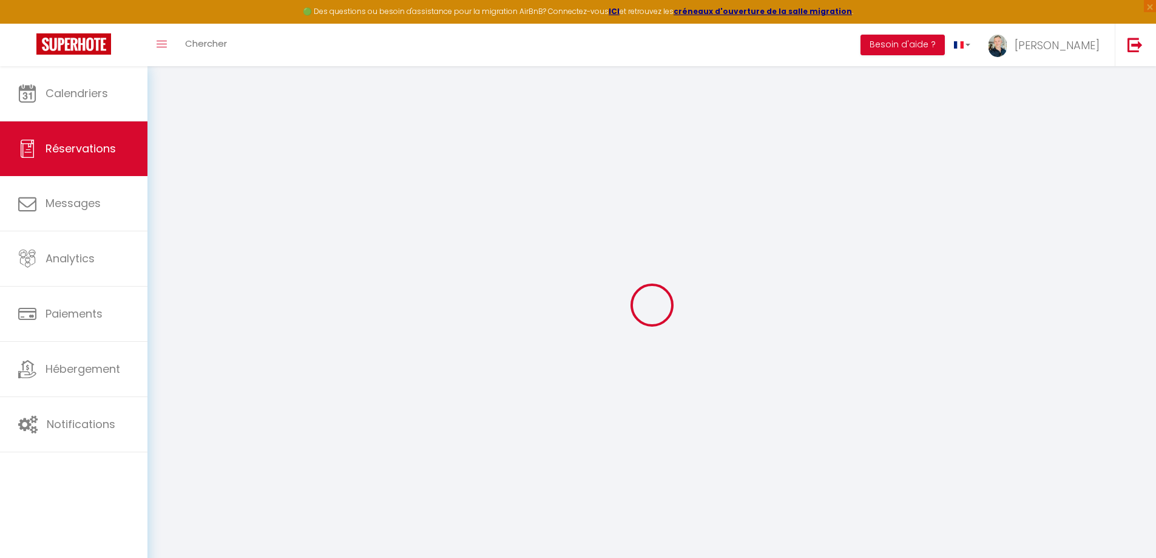
type input "0"
select select
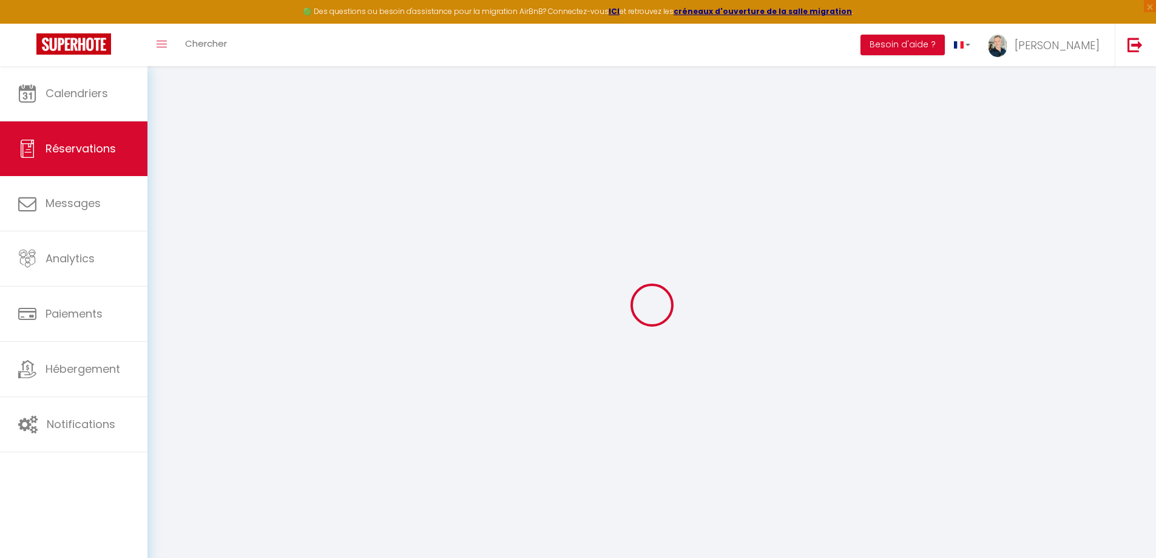
select select "14"
checkbox input "false"
select select
checkbox input "false"
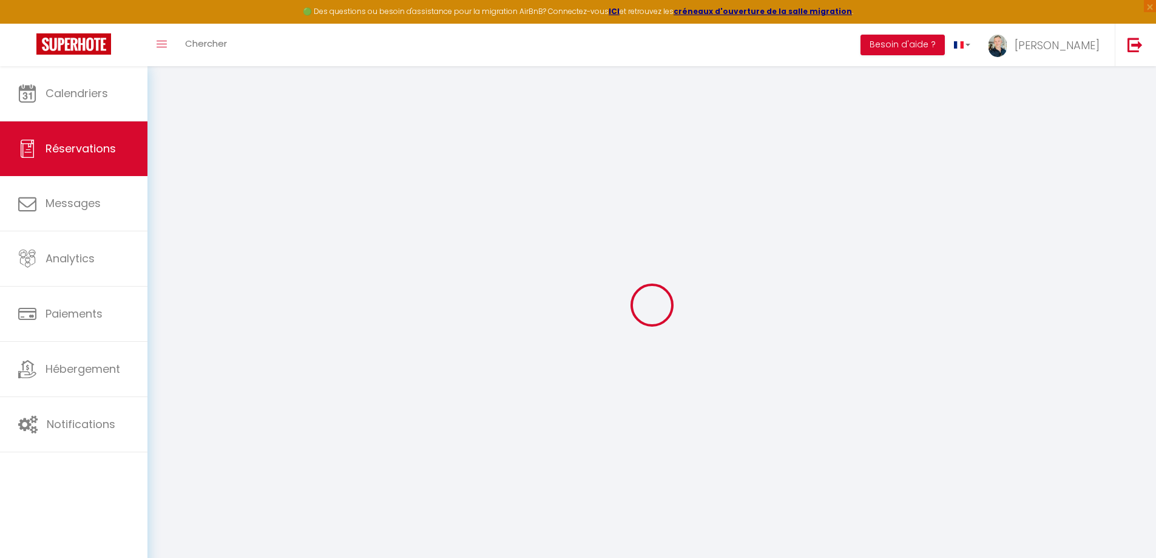
select select
checkbox input "false"
type textarea "MR MME ROBINSON"
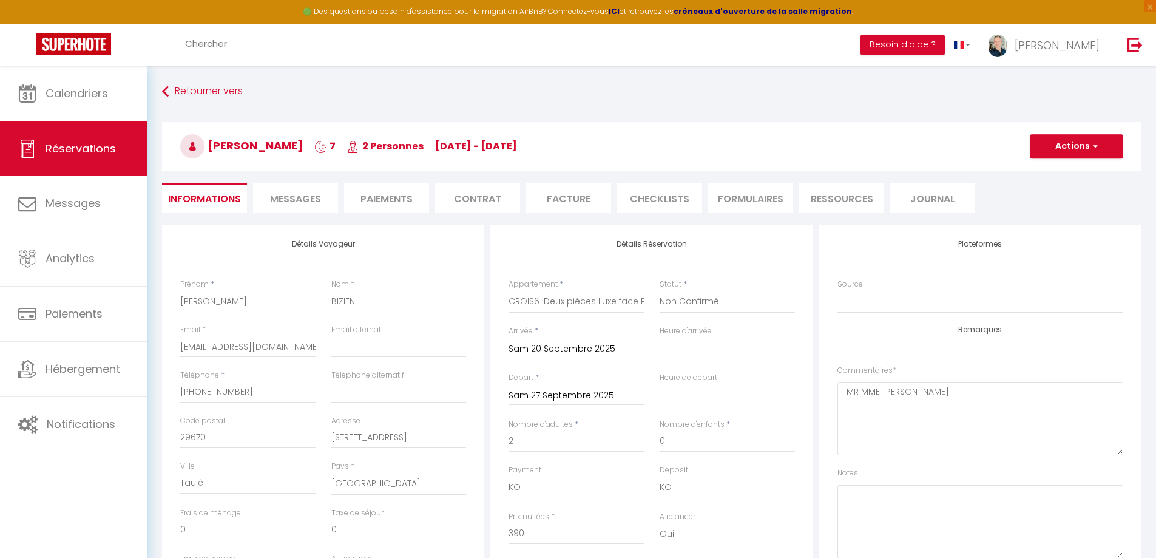
select select
select select "12:00"
select select "15:00"
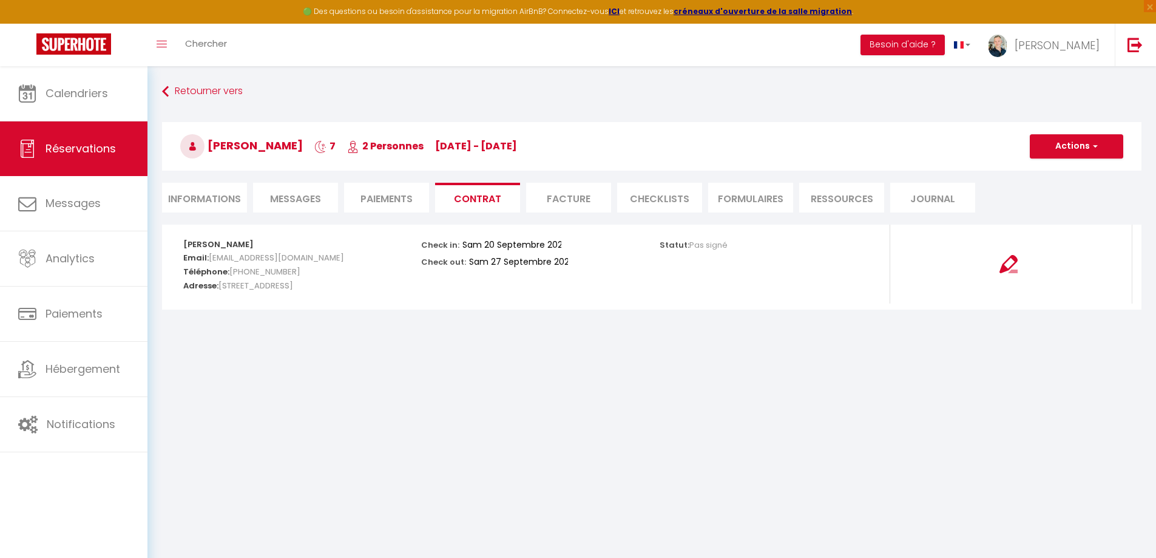
click at [195, 192] on li "Informations" at bounding box center [204, 198] width 85 height 30
select select "0"
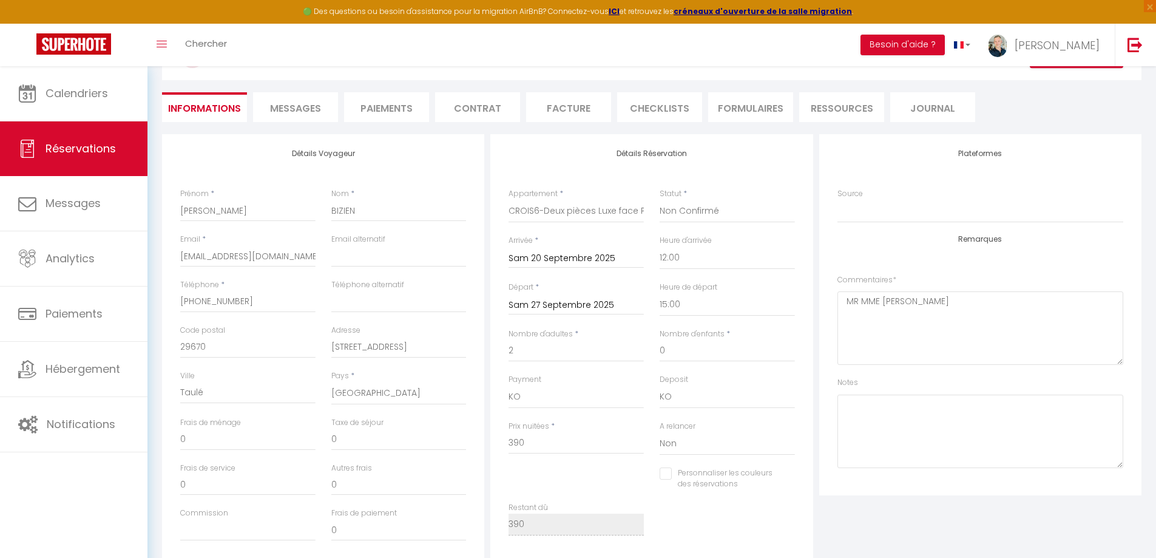
scroll to position [121, 0]
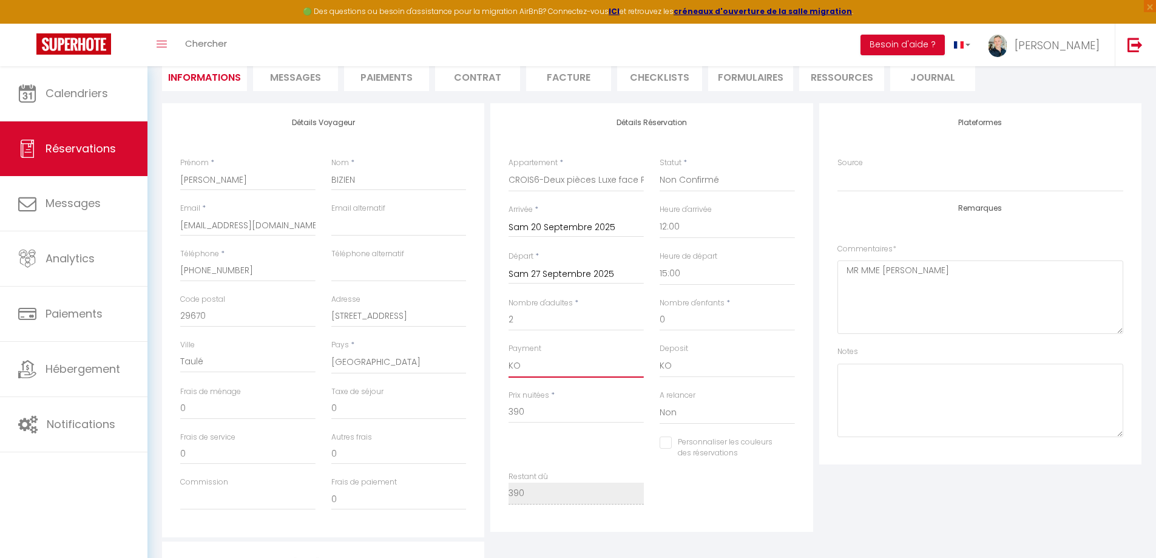
click at [518, 373] on select "OK KO" at bounding box center [576, 366] width 135 height 23
select select "12"
click at [509, 355] on select "OK KO" at bounding box center [576, 366] width 135 height 23
checkbox input "false"
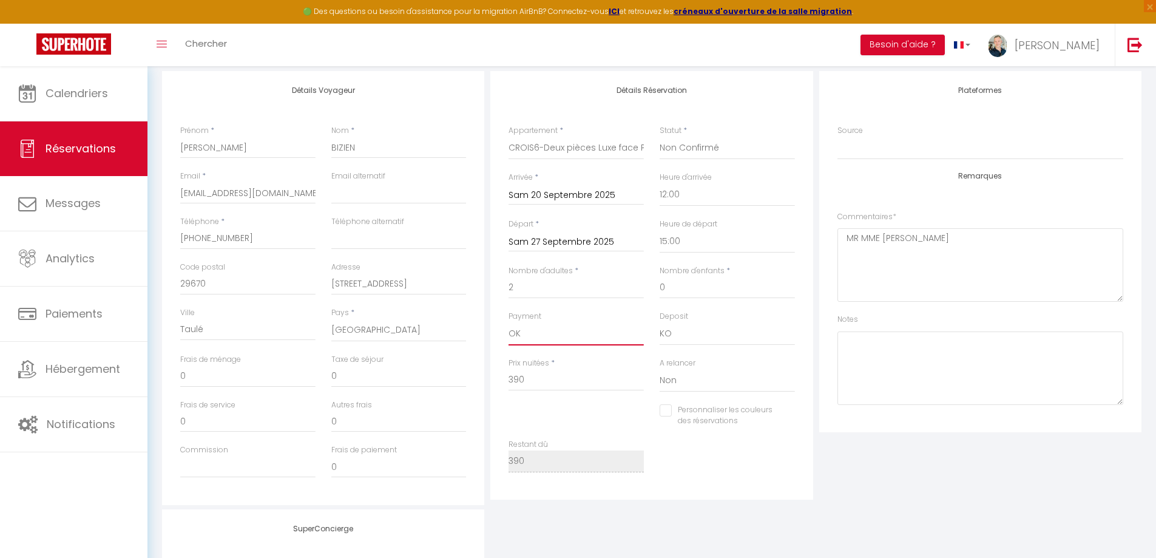
scroll to position [182, 0]
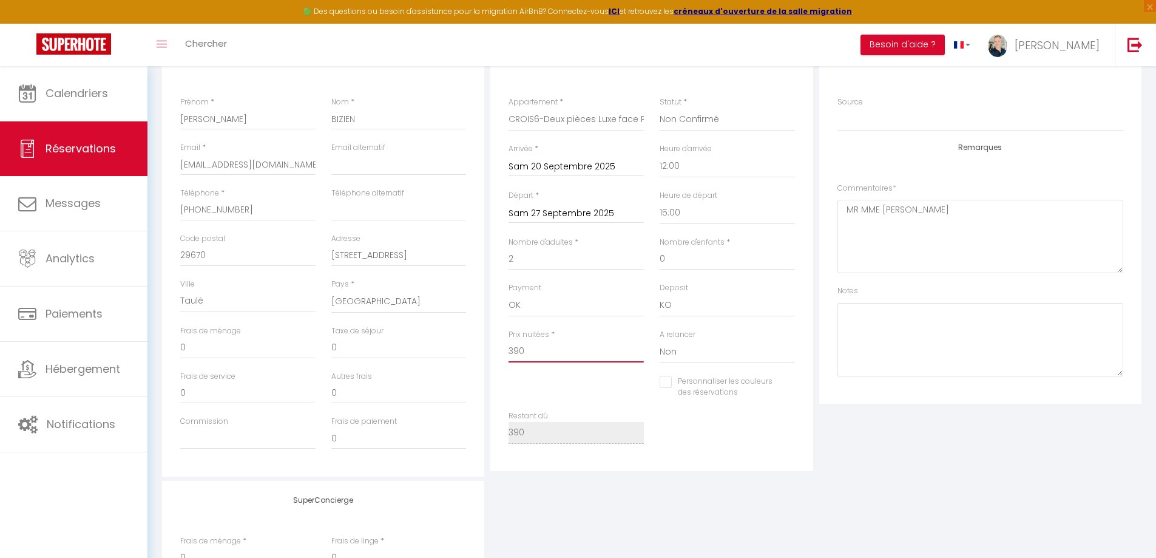
click at [526, 347] on input "390" at bounding box center [576, 352] width 135 height 22
drag, startPoint x: 516, startPoint y: 350, endPoint x: 557, endPoint y: 338, distance: 42.9
click at [515, 349] on input "390" at bounding box center [576, 352] width 135 height 22
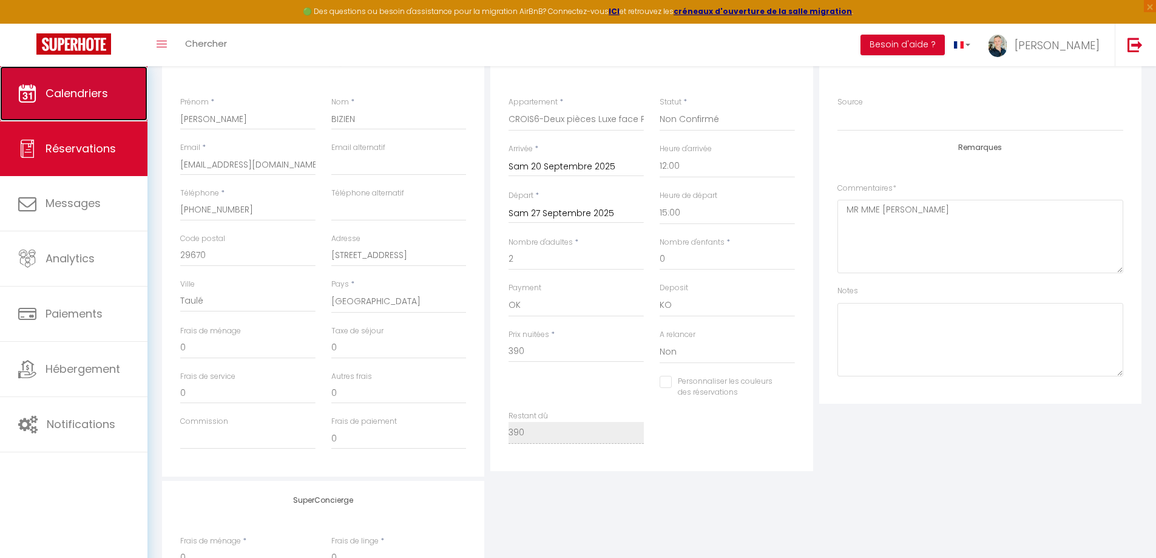
click at [56, 104] on link "Calendriers" at bounding box center [74, 93] width 148 height 55
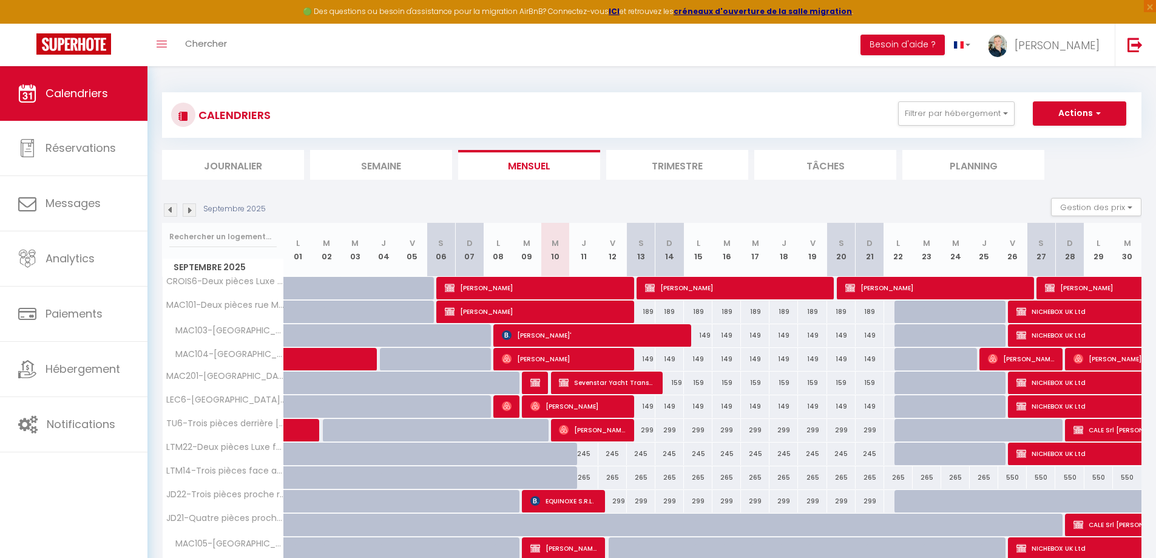
click at [172, 208] on img at bounding box center [170, 209] width 13 height 13
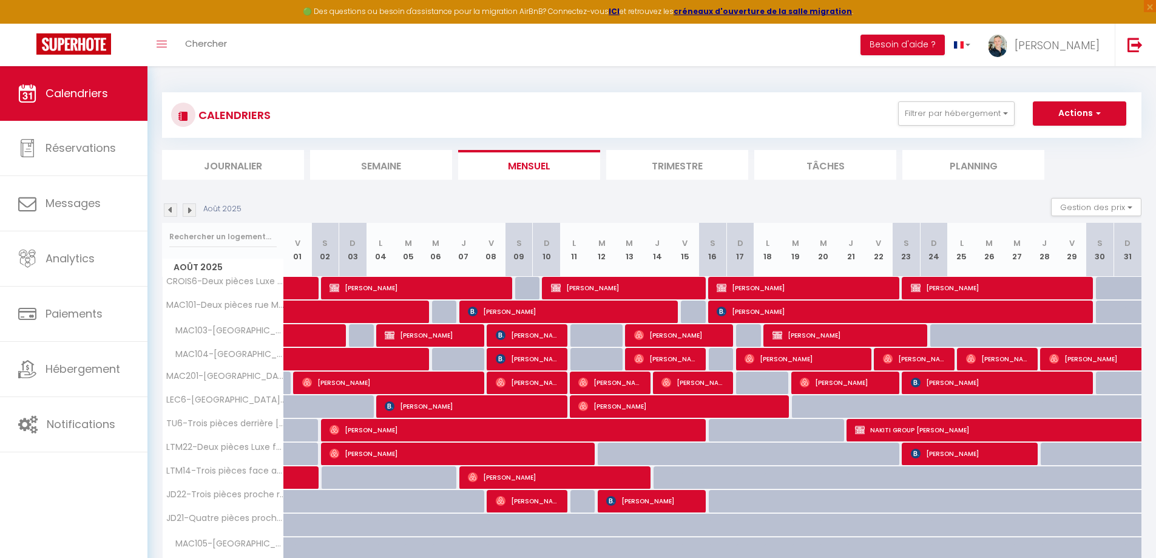
click at [172, 208] on img at bounding box center [170, 209] width 13 height 13
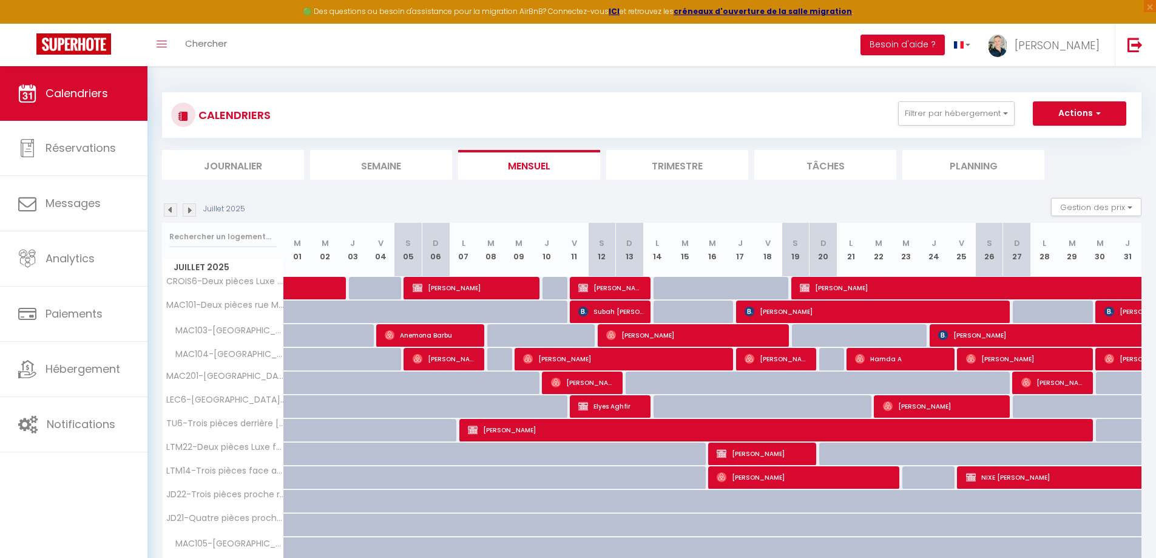
click at [172, 208] on img at bounding box center [170, 209] width 13 height 13
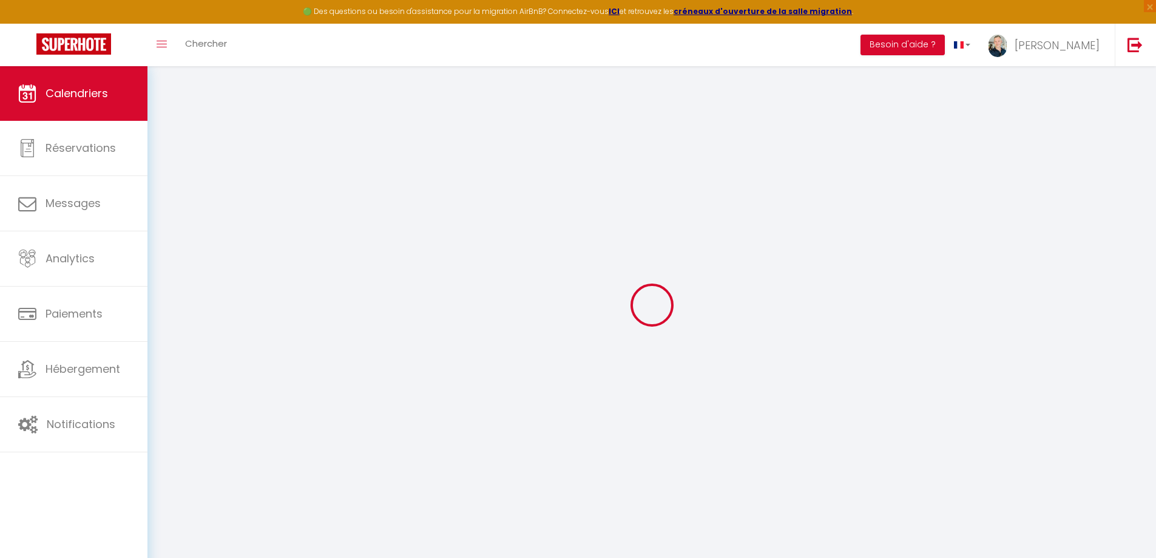
select select
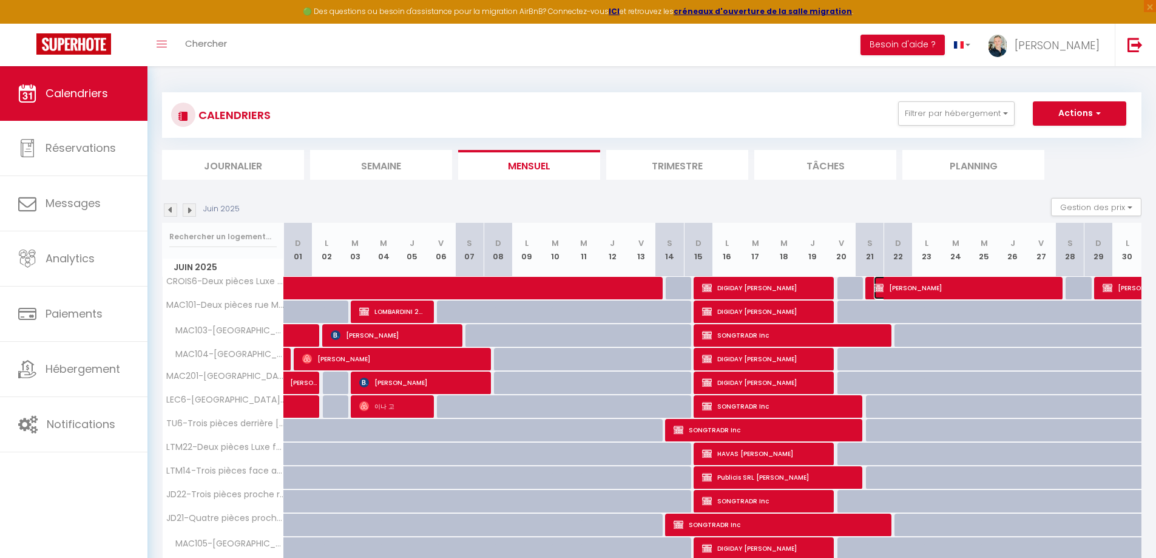
click at [911, 290] on span "Philippe BIZIEN" at bounding box center [964, 287] width 181 height 23
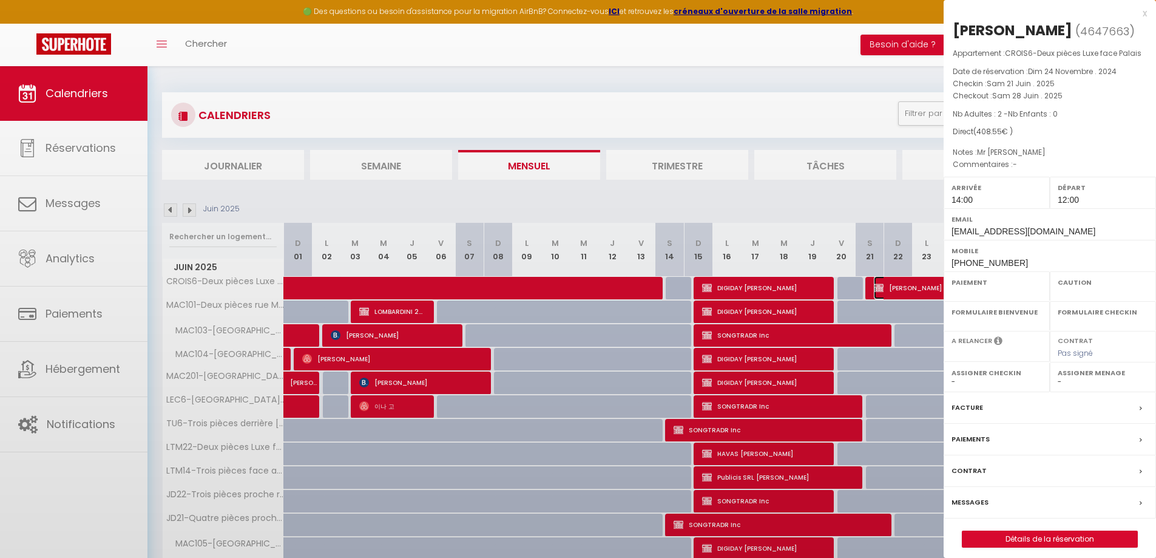
select select "OK"
select select "KO"
select select "0"
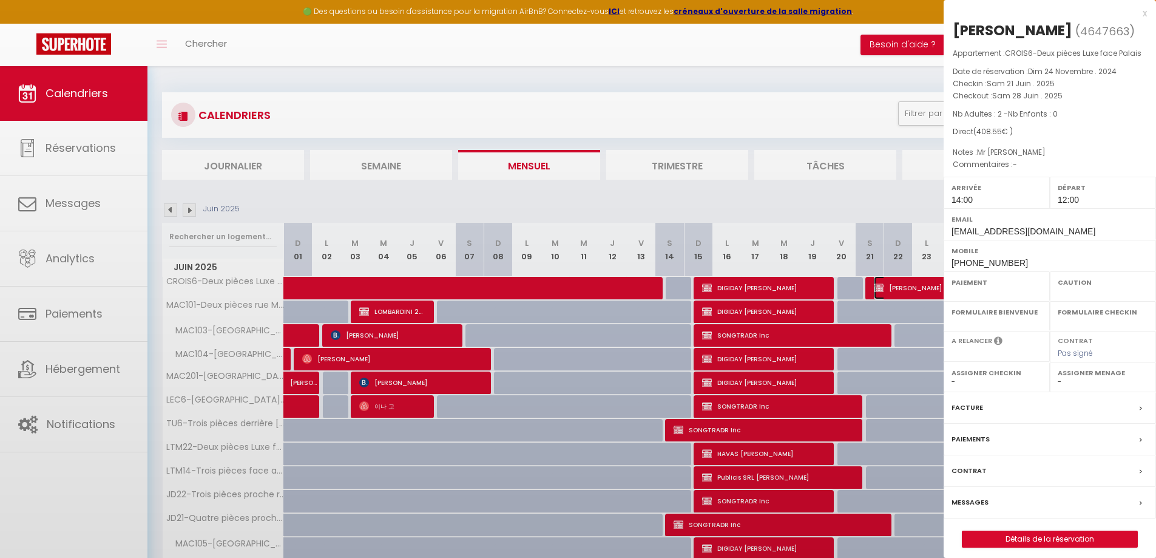
select select
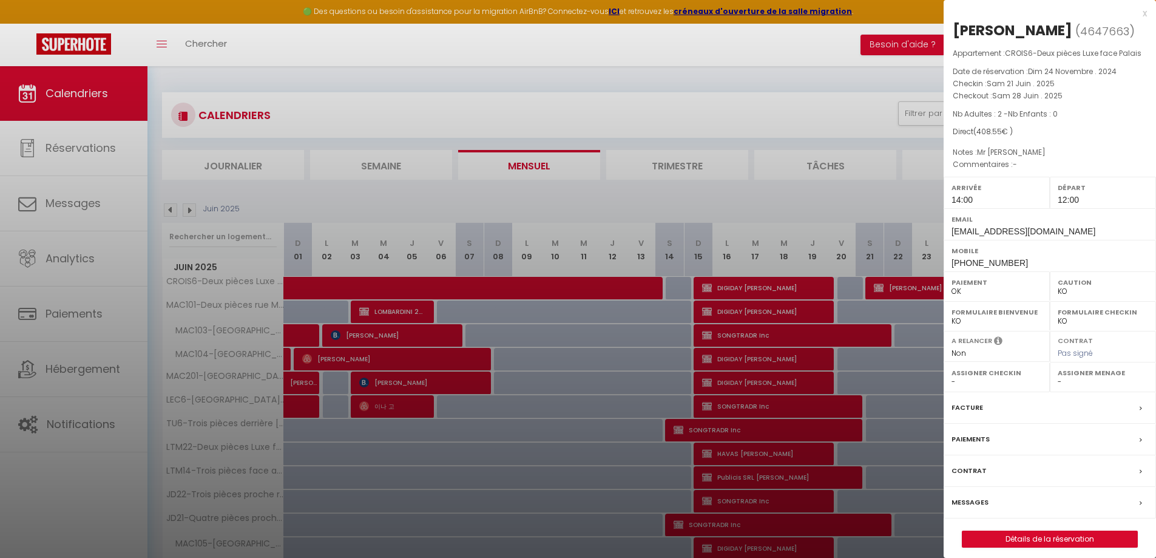
click at [559, 283] on div at bounding box center [578, 279] width 1156 height 558
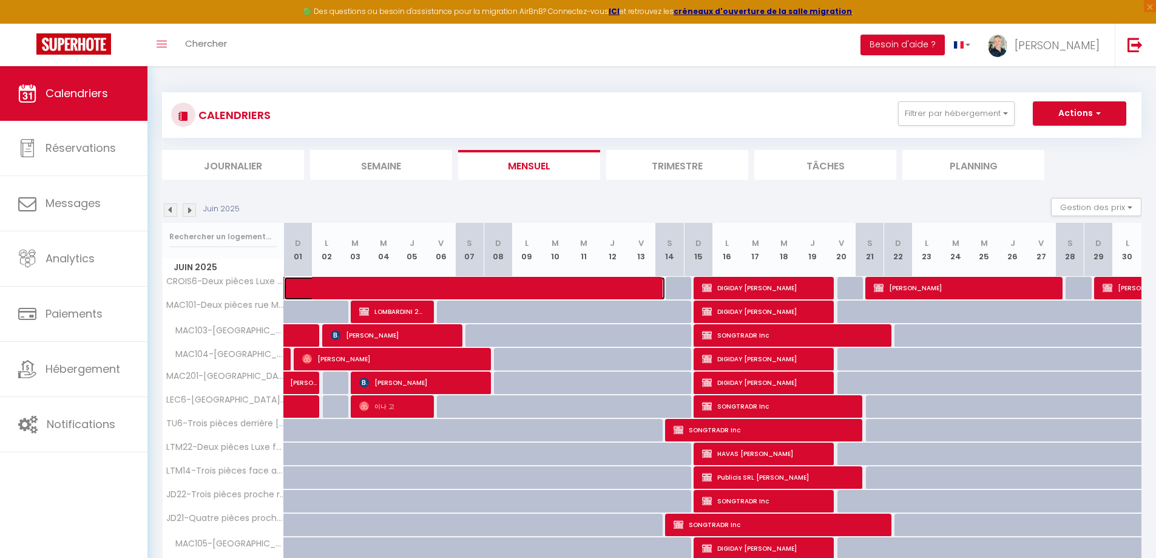
click at [557, 283] on span at bounding box center [483, 288] width 363 height 23
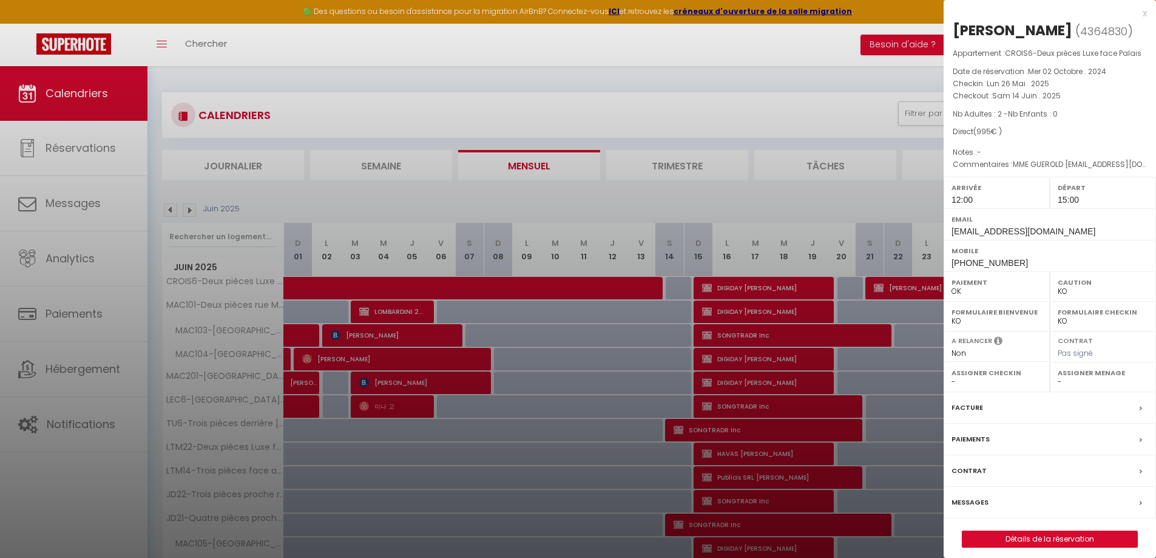
click at [906, 284] on div at bounding box center [578, 279] width 1156 height 558
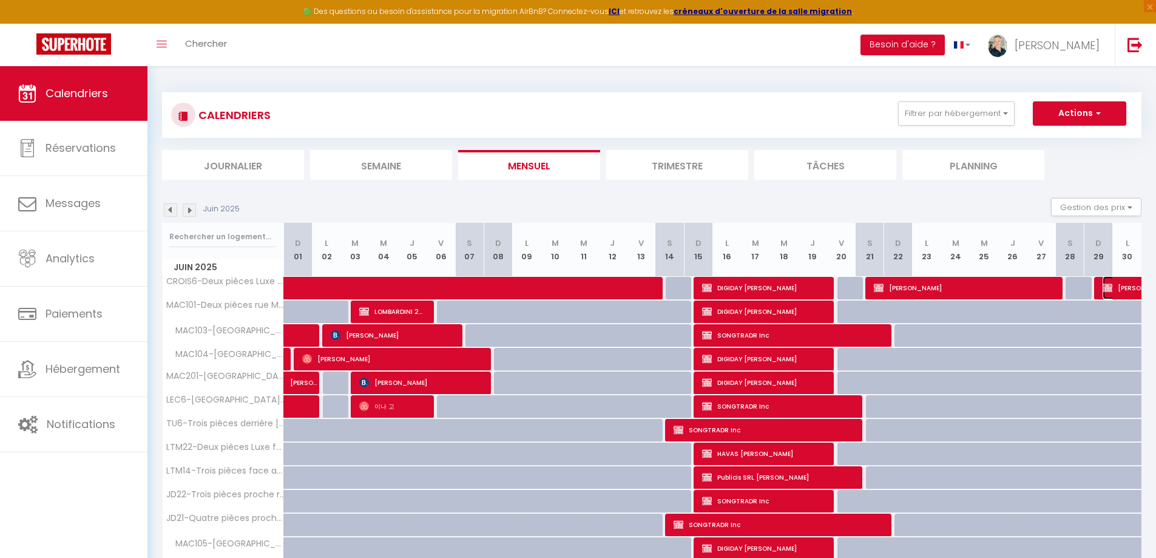
click at [1117, 290] on span "Philippe BIZIEN" at bounding box center [1159, 287] width 112 height 23
select select "0"
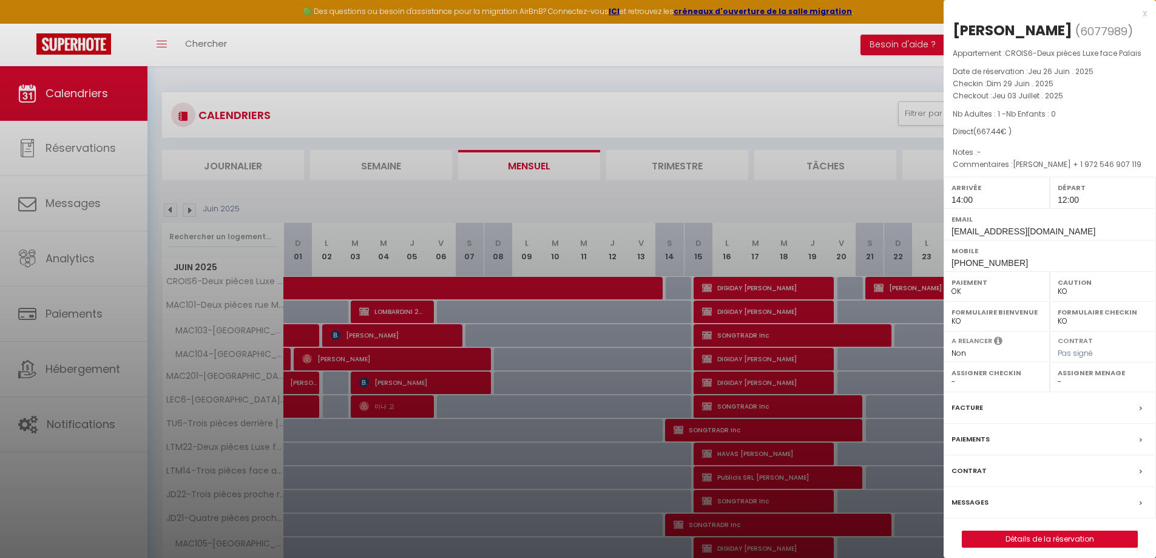
click at [173, 214] on div at bounding box center [578, 279] width 1156 height 558
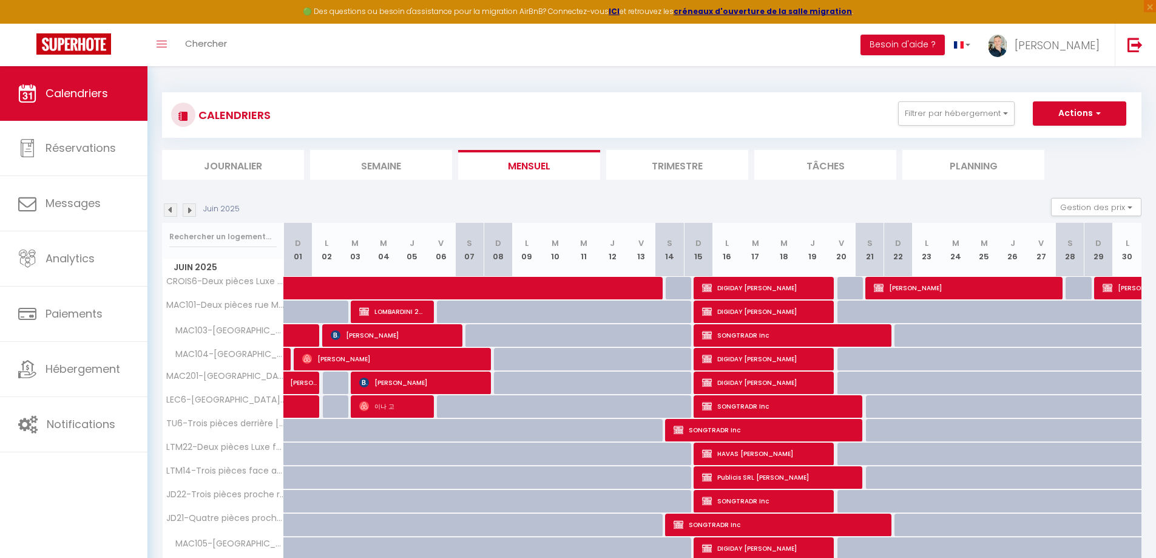
click at [187, 214] on img at bounding box center [189, 209] width 13 height 13
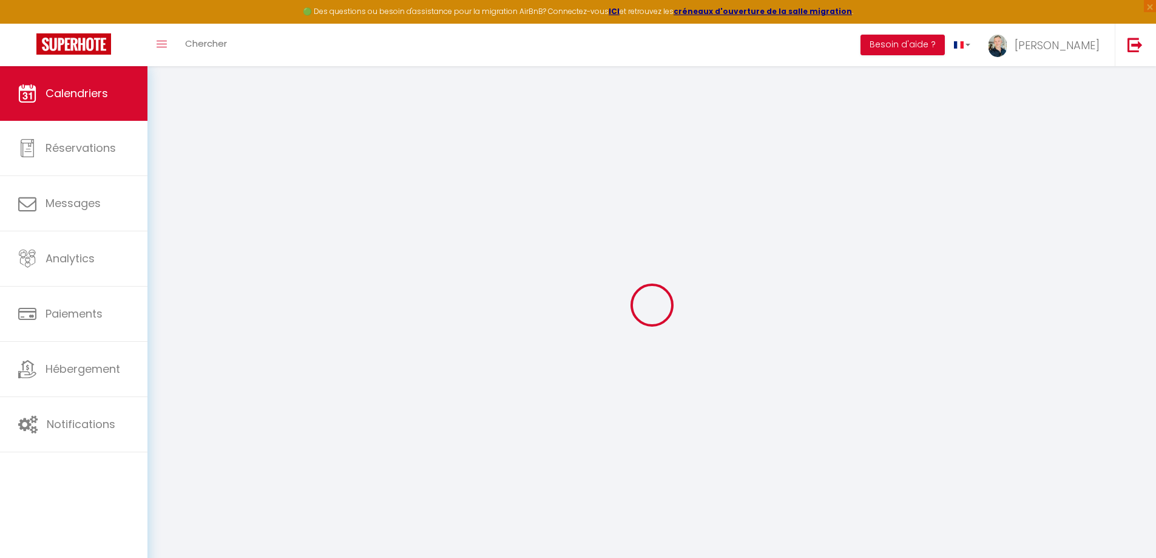
select select "KO"
select select "0"
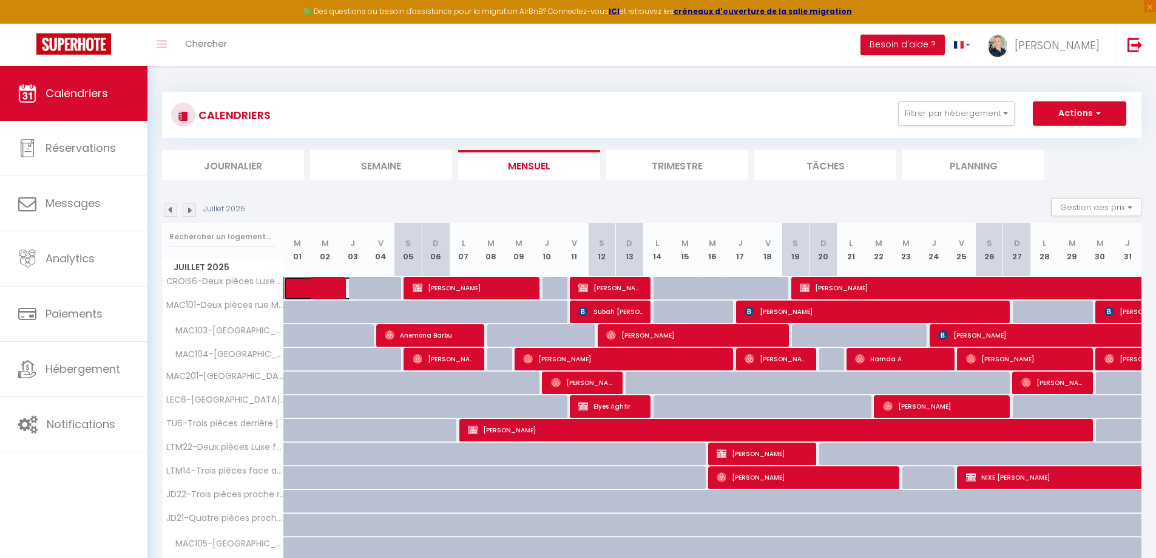
click at [307, 284] on span at bounding box center [330, 288] width 56 height 23
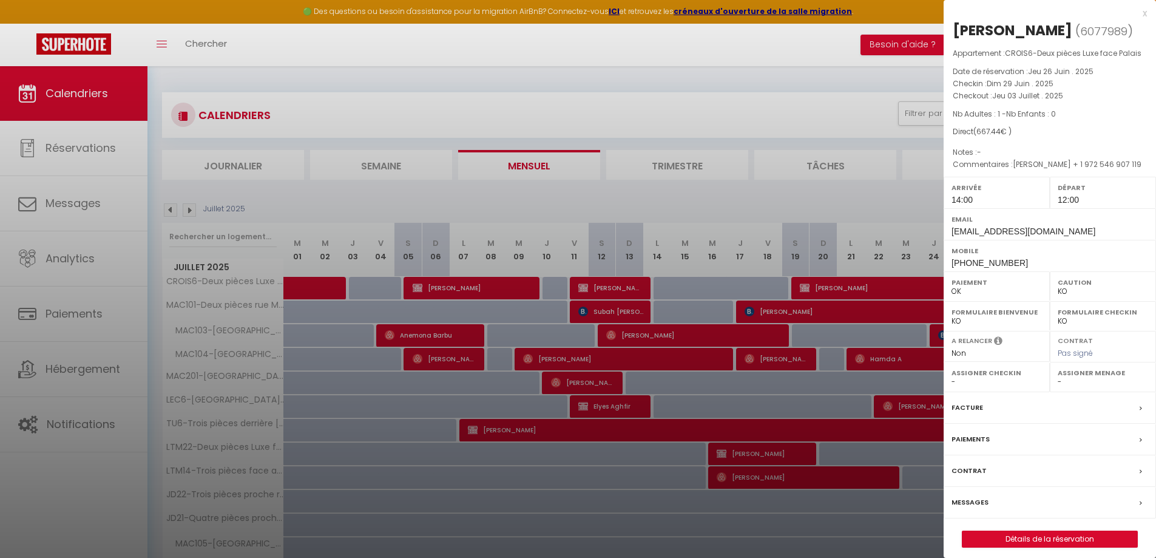
click at [450, 292] on div at bounding box center [578, 279] width 1156 height 558
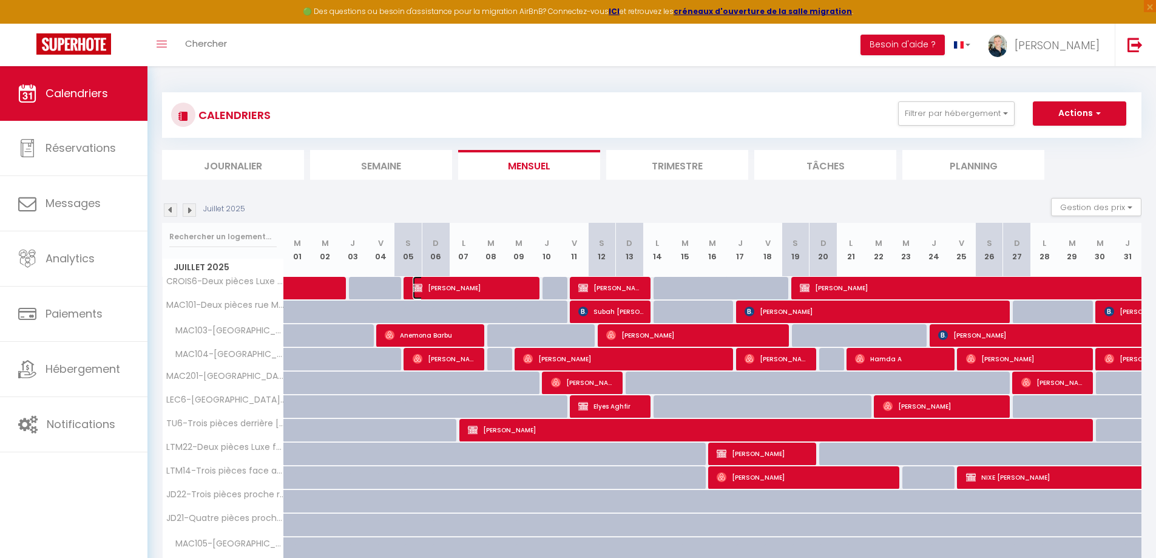
click at [450, 292] on span "Philippe BIZIEN" at bounding box center [473, 287] width 121 height 23
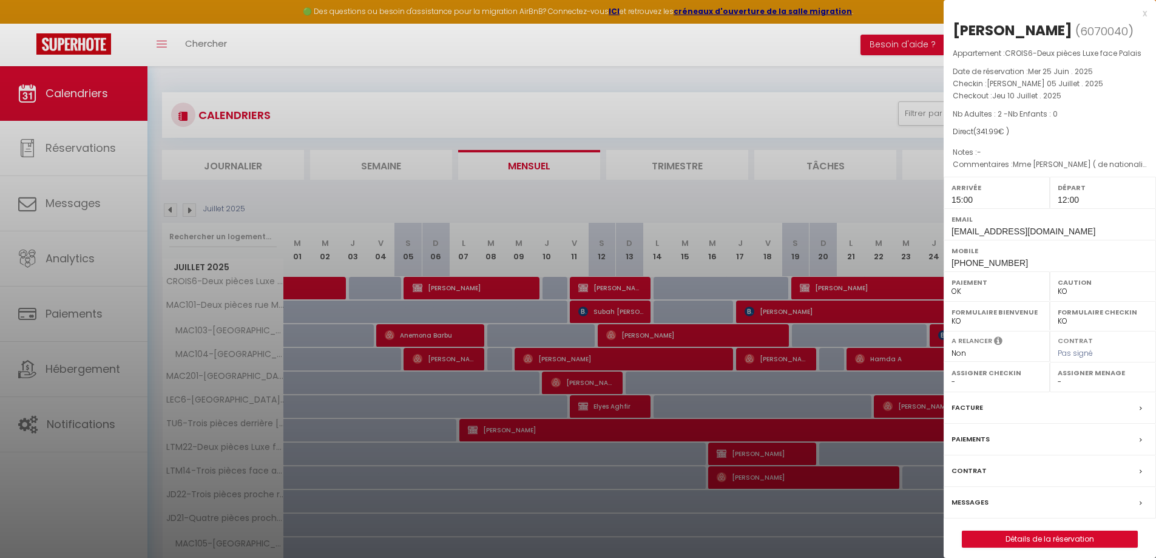
click at [596, 288] on div at bounding box center [578, 279] width 1156 height 558
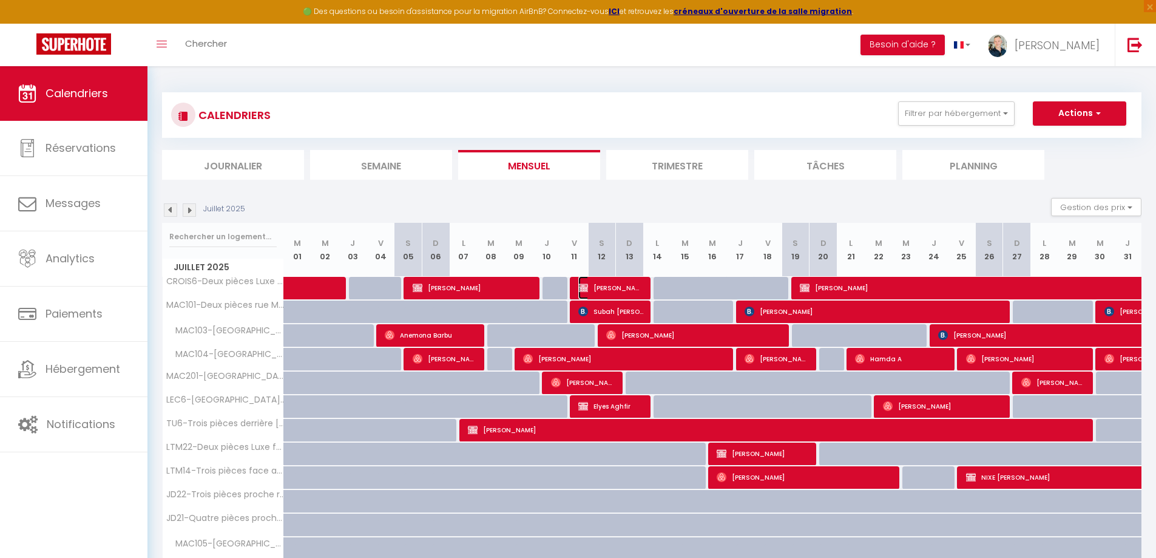
click at [606, 281] on span "Philippe BIZIEN" at bounding box center [611, 287] width 65 height 23
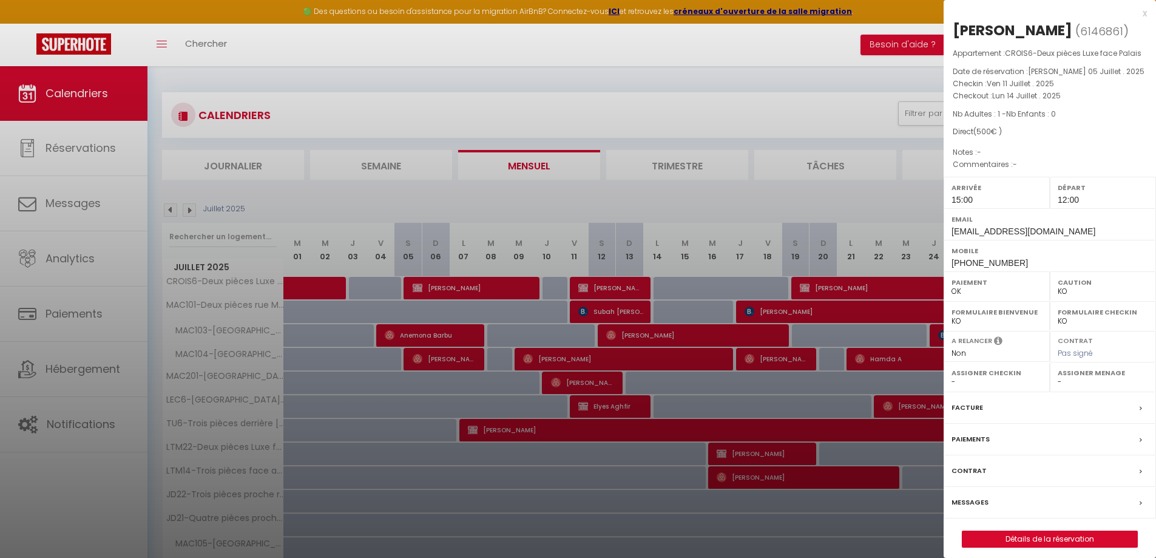
click at [852, 281] on div at bounding box center [578, 279] width 1156 height 558
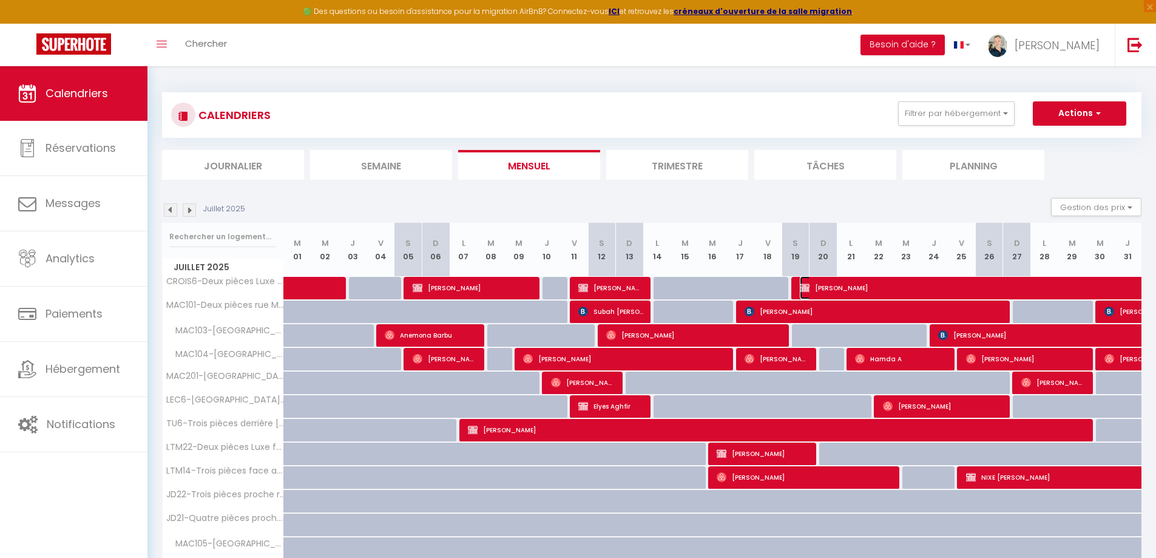
click at [852, 282] on span "Philippe BIZIEN" at bounding box center [995, 287] width 391 height 23
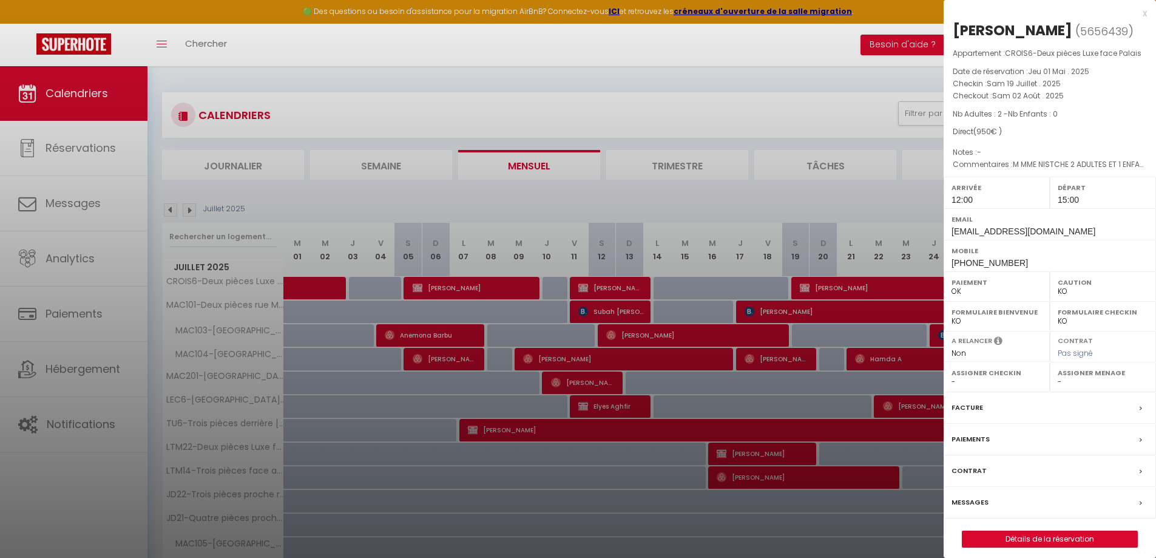
click at [167, 209] on div at bounding box center [578, 279] width 1156 height 558
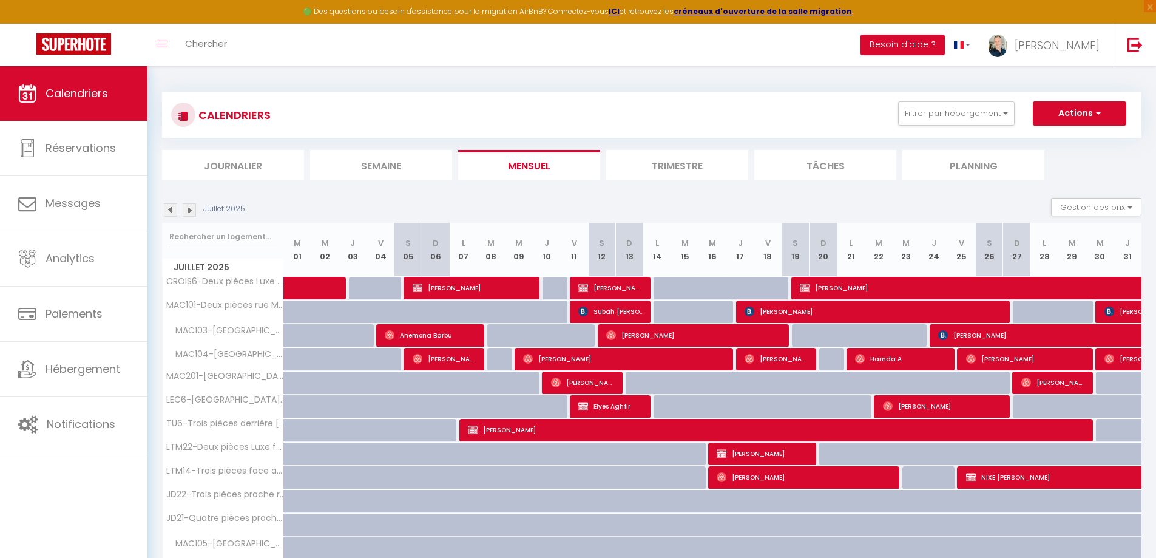
click at [168, 209] on img at bounding box center [170, 209] width 13 height 13
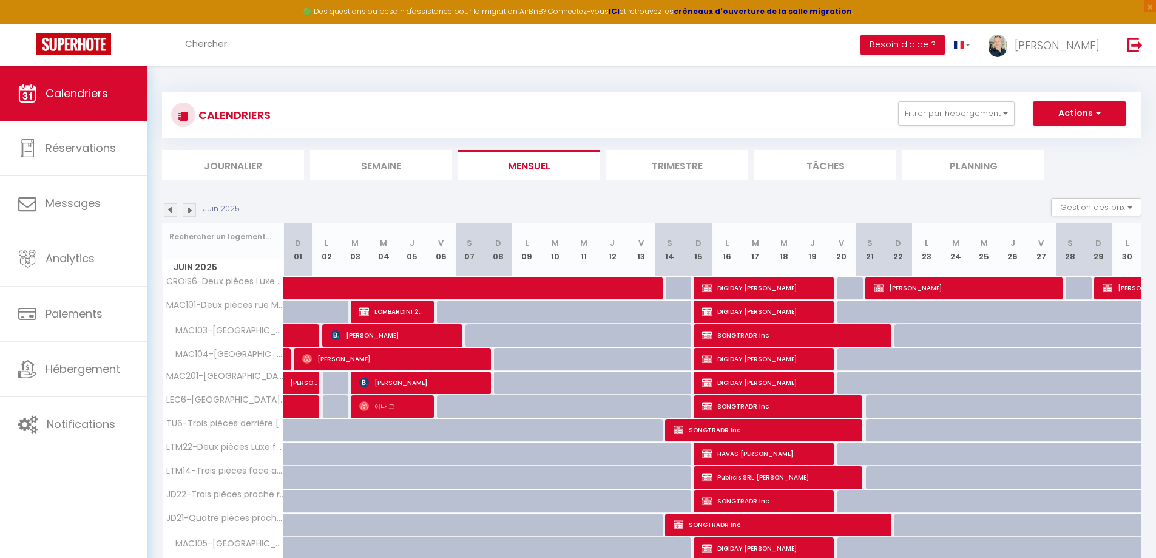
click at [168, 209] on img at bounding box center [170, 209] width 13 height 13
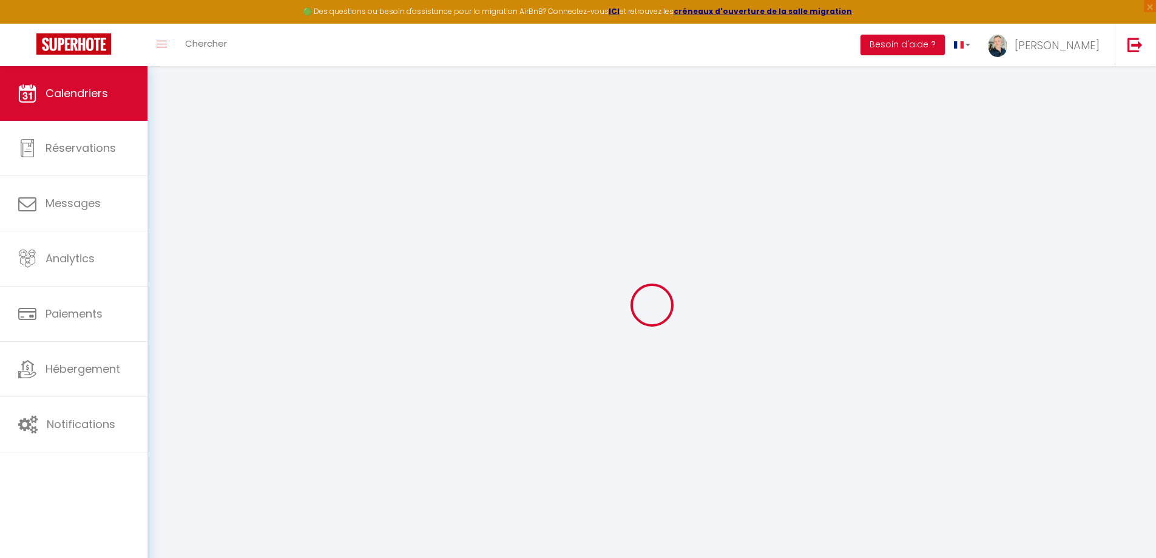
select select "KO"
select select "0"
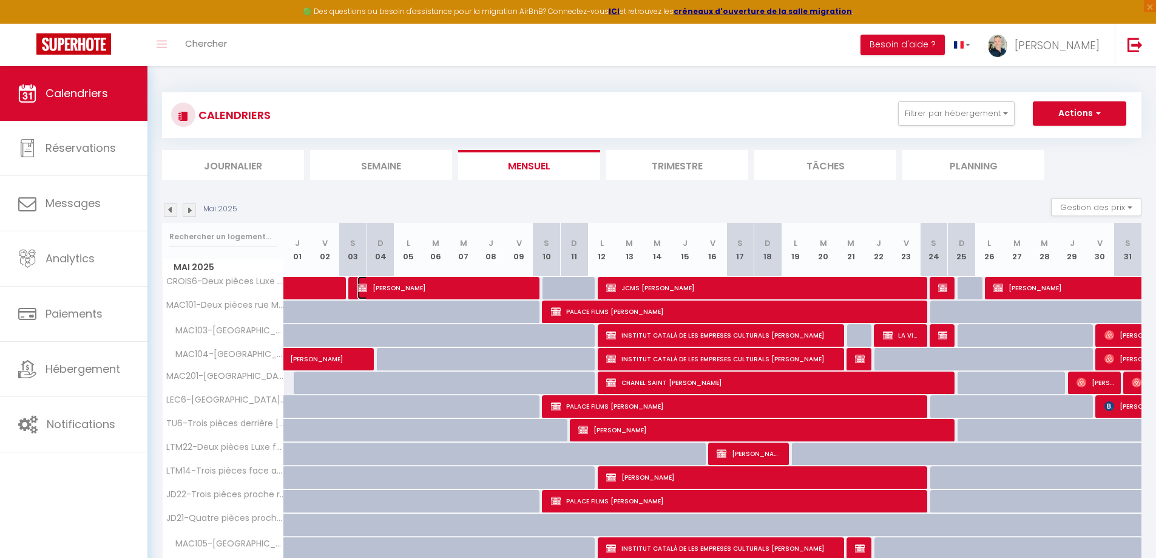
click at [438, 290] on span "Philippe BIZIEN" at bounding box center [446, 287] width 177 height 23
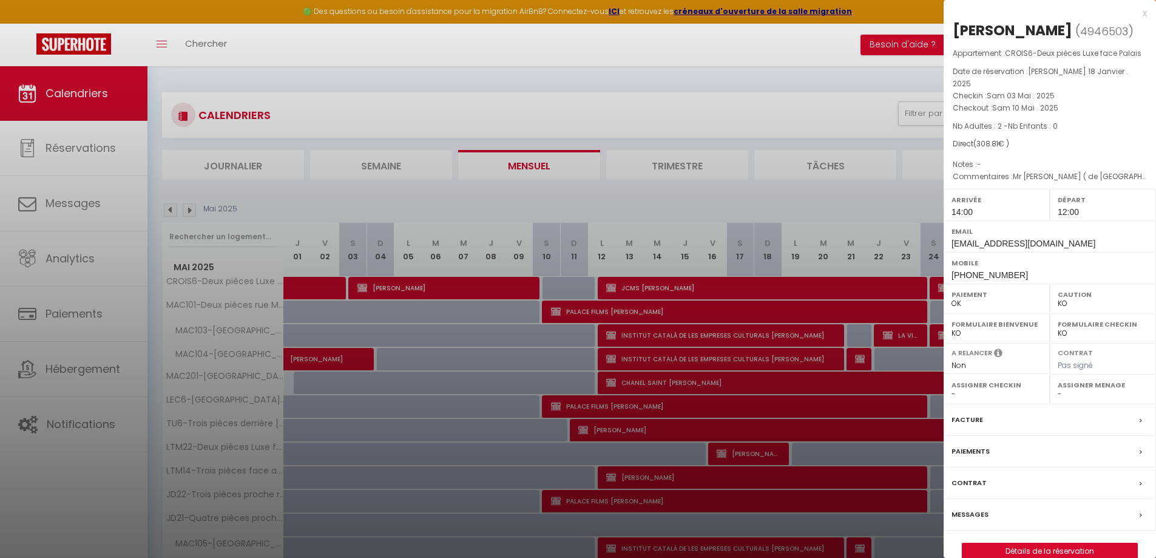
click at [934, 283] on div at bounding box center [578, 279] width 1156 height 558
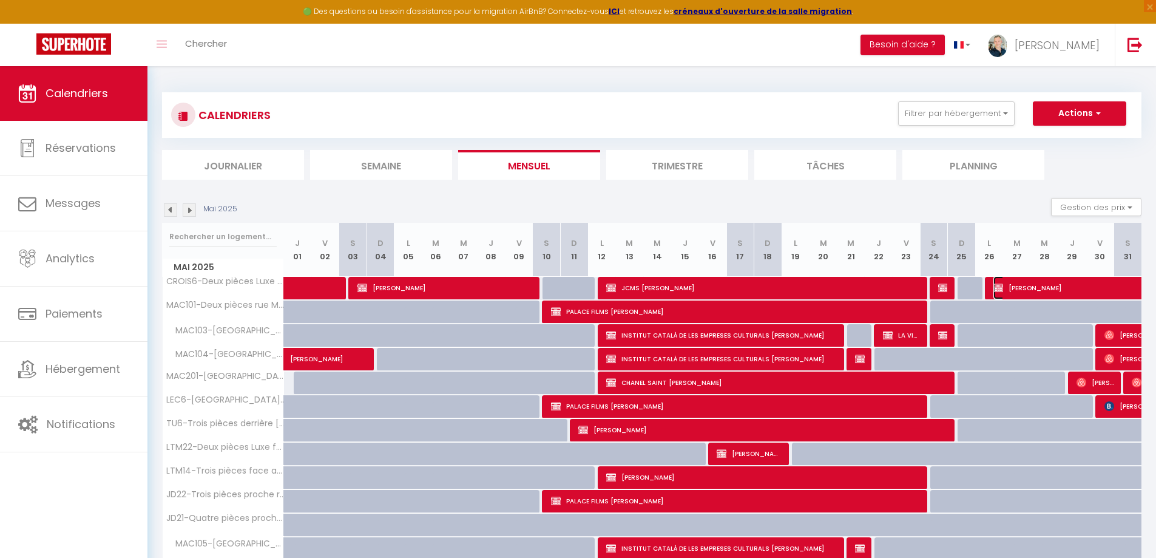
click at [1003, 287] on img at bounding box center [999, 288] width 10 height 10
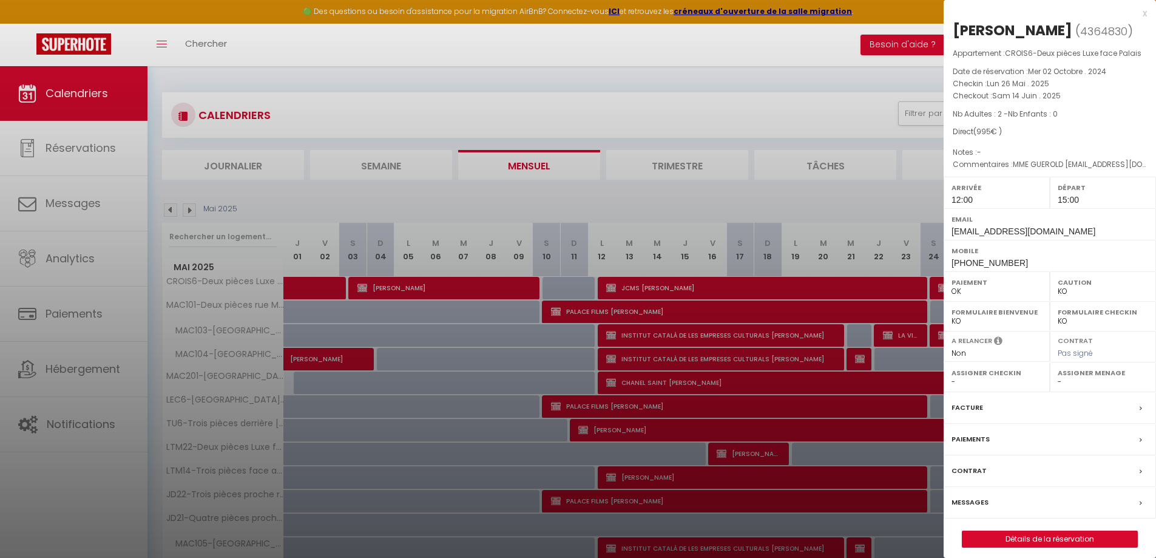
click at [188, 206] on div at bounding box center [578, 279] width 1156 height 558
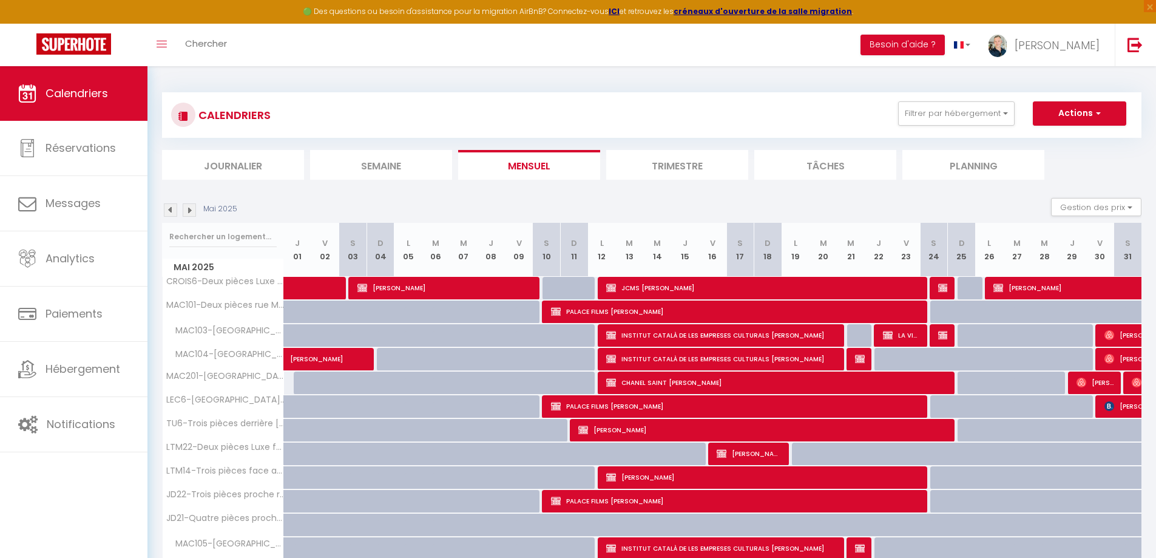
click at [189, 208] on img at bounding box center [189, 209] width 13 height 13
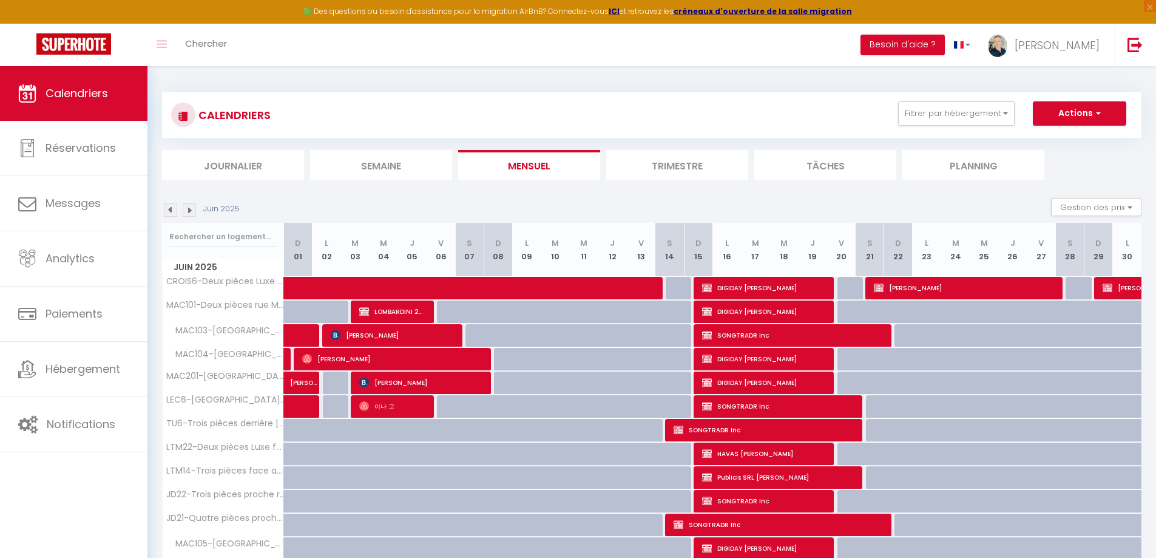
click at [191, 211] on img at bounding box center [189, 209] width 13 height 13
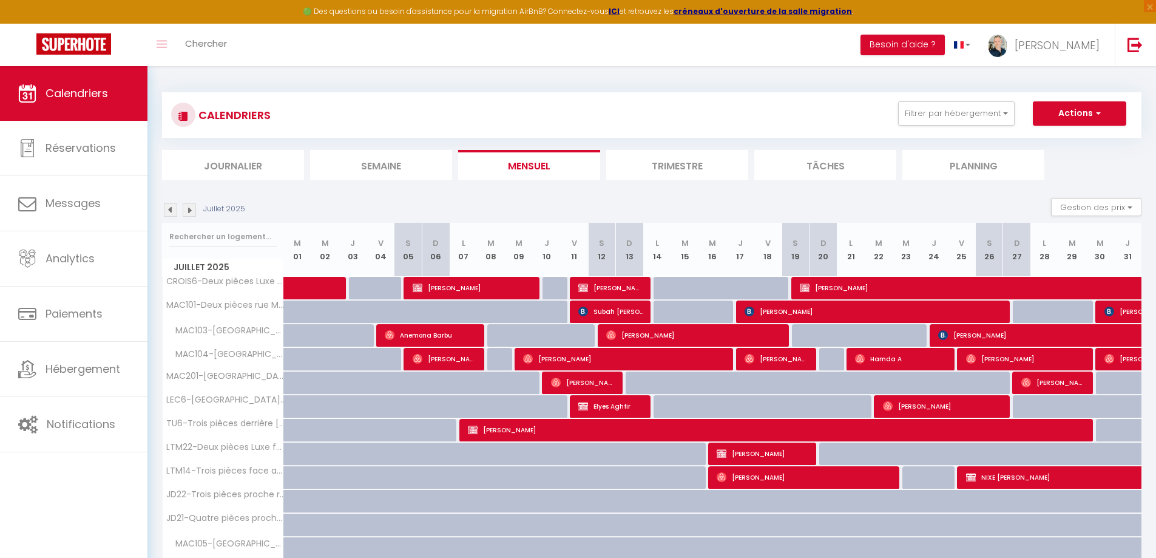
click at [190, 211] on img at bounding box center [189, 209] width 13 height 13
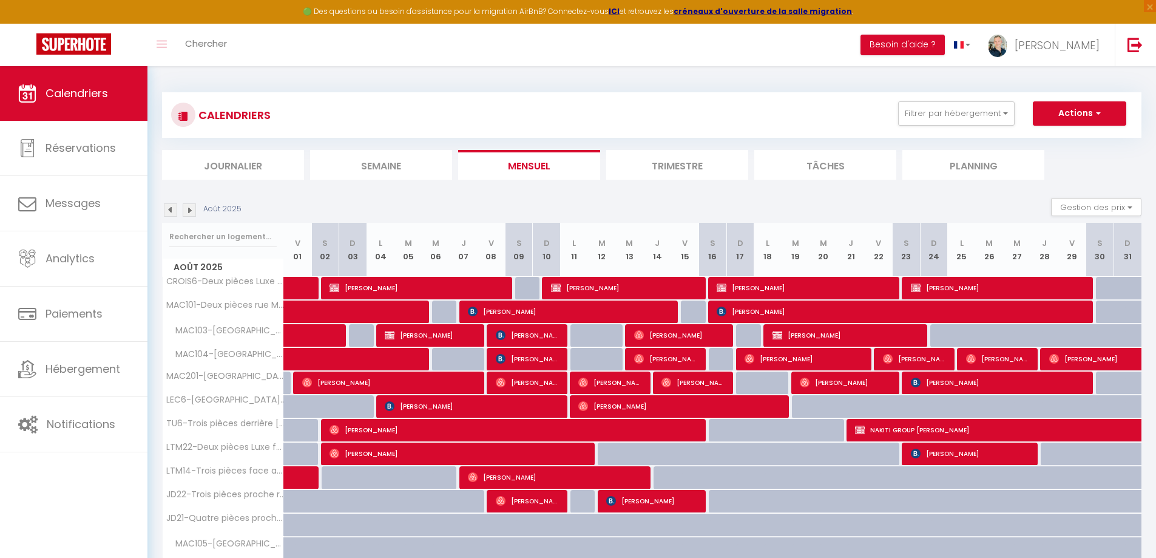
click at [190, 211] on img at bounding box center [189, 209] width 13 height 13
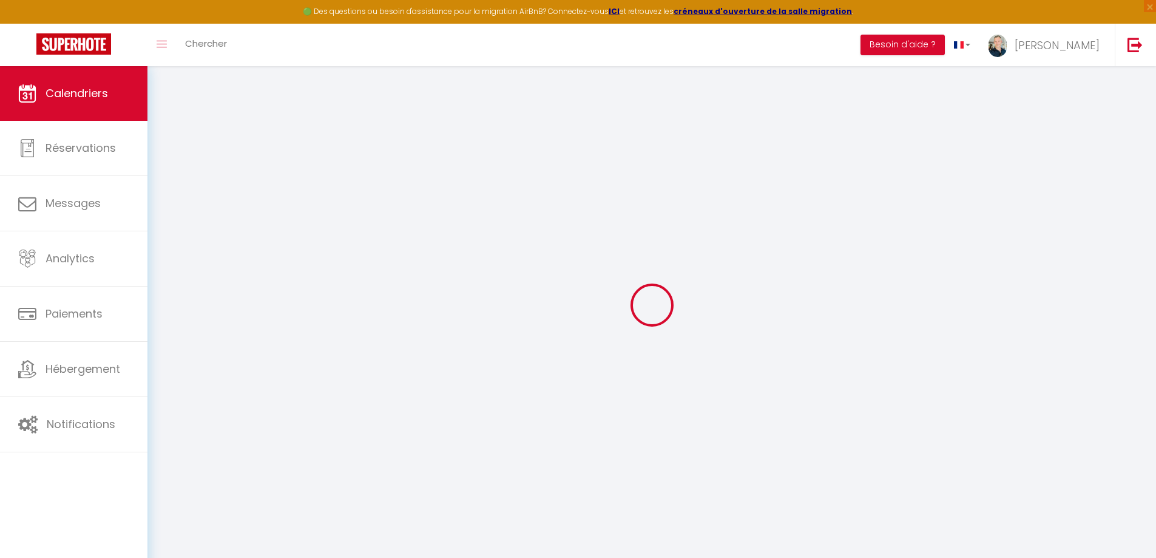
select select "0"
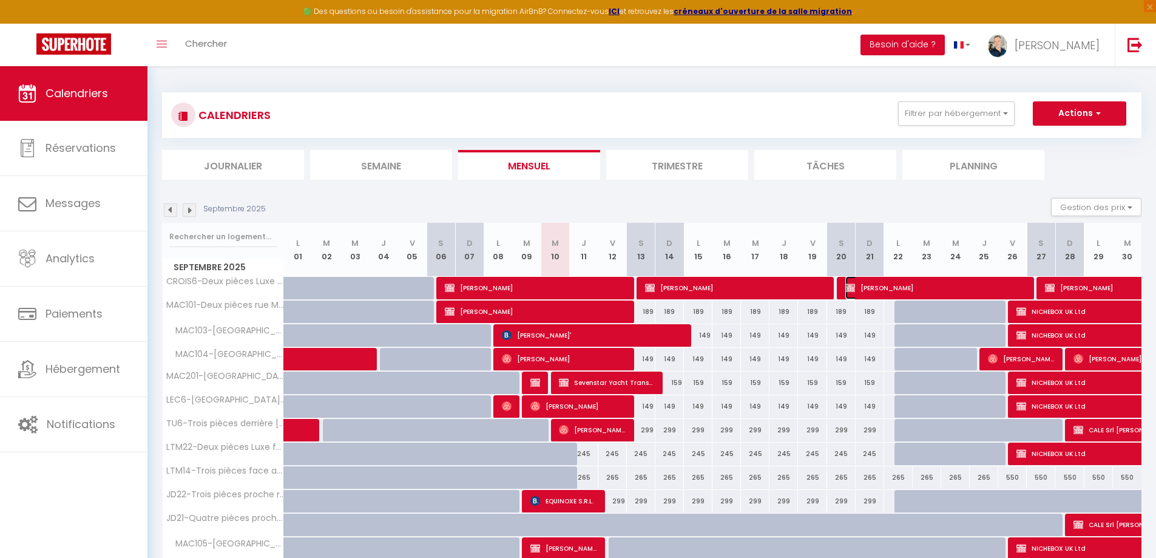
click at [905, 294] on span "Philippe BIZIEN" at bounding box center [936, 287] width 181 height 23
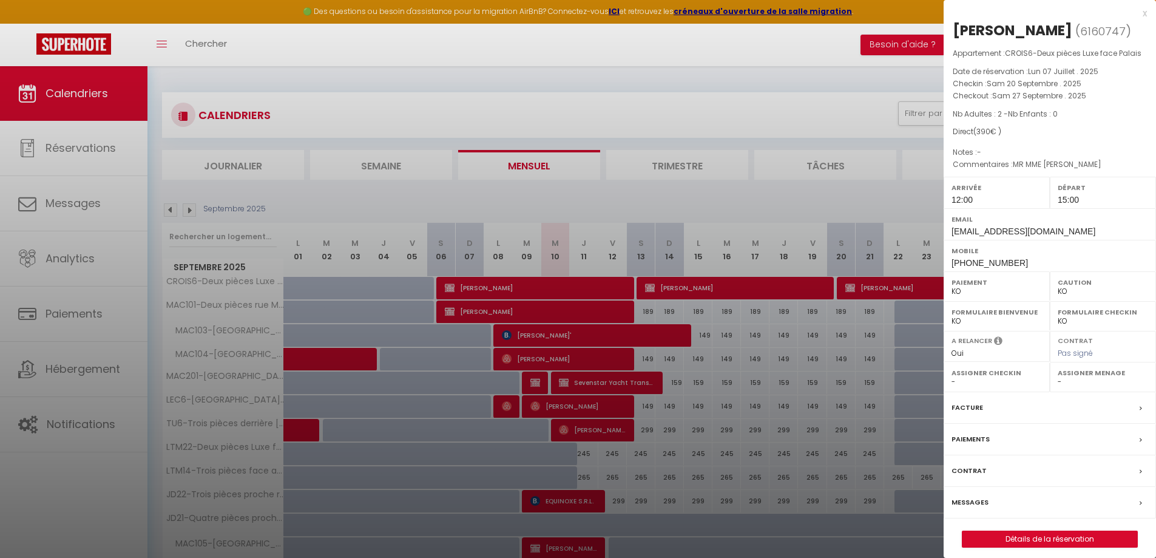
click at [957, 293] on select "OK KO" at bounding box center [997, 291] width 90 height 11
select select "OK"
click at [952, 286] on select "OK KO" at bounding box center [997, 291] width 90 height 11
click at [969, 472] on label "Contrat" at bounding box center [969, 470] width 35 height 13
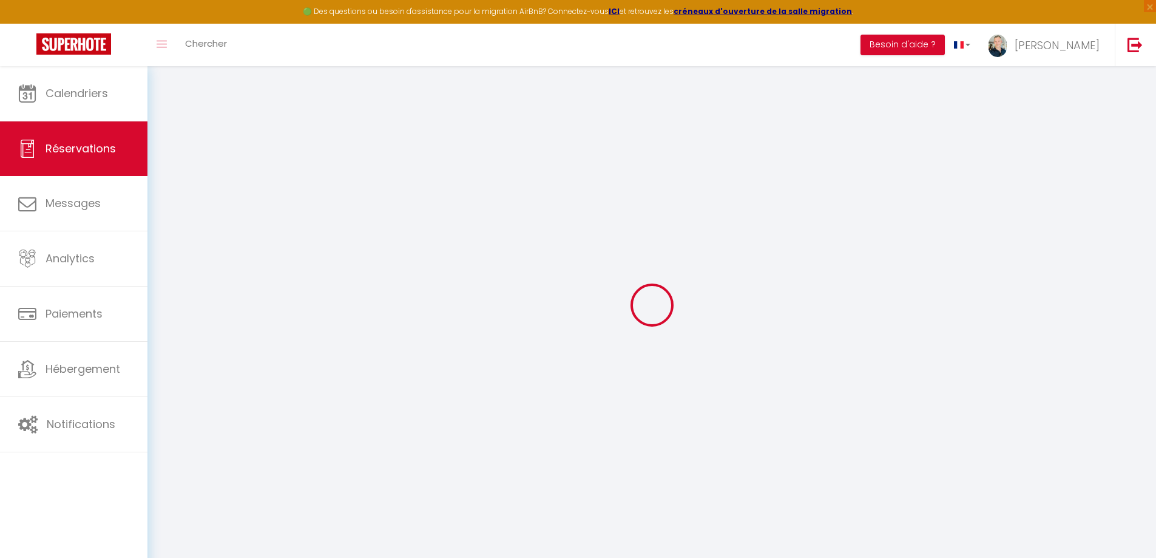
select select
checkbox input "false"
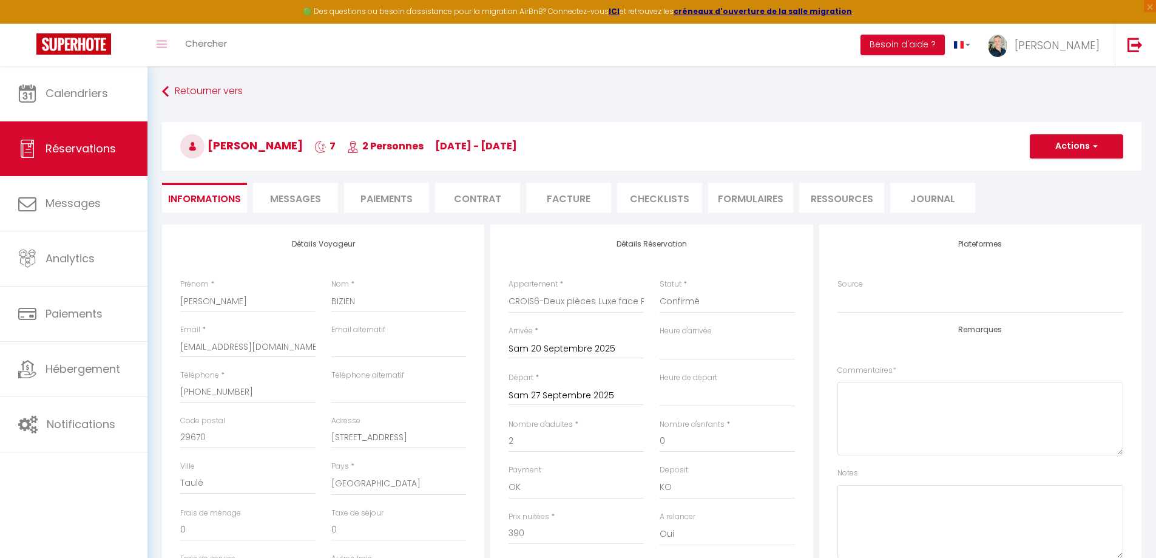
select select
checkbox input "false"
type textarea "MR MME ROBINSON"
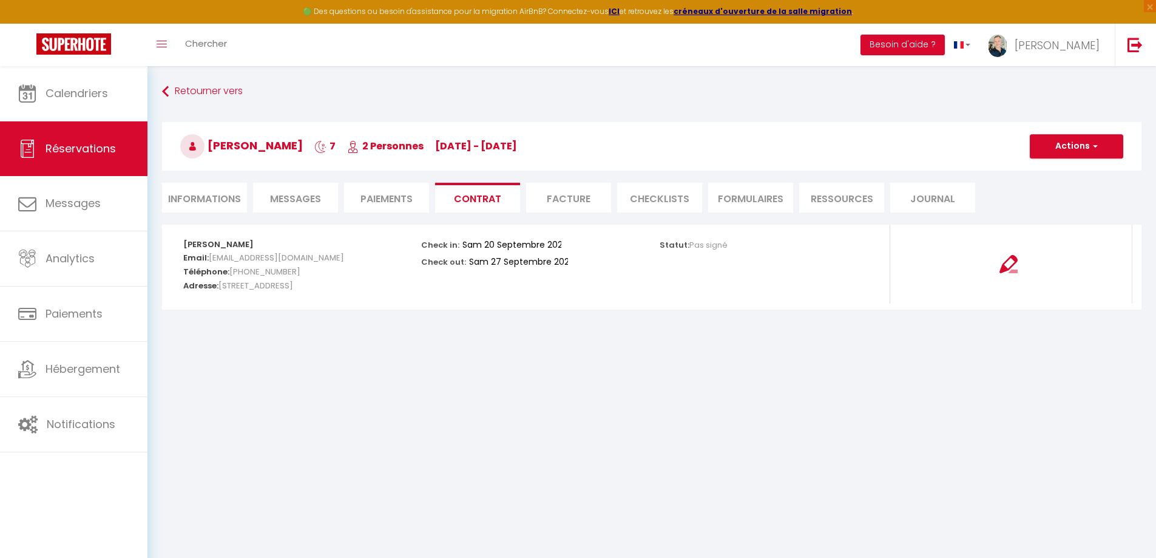
click at [597, 203] on li "Facture" at bounding box center [568, 198] width 85 height 30
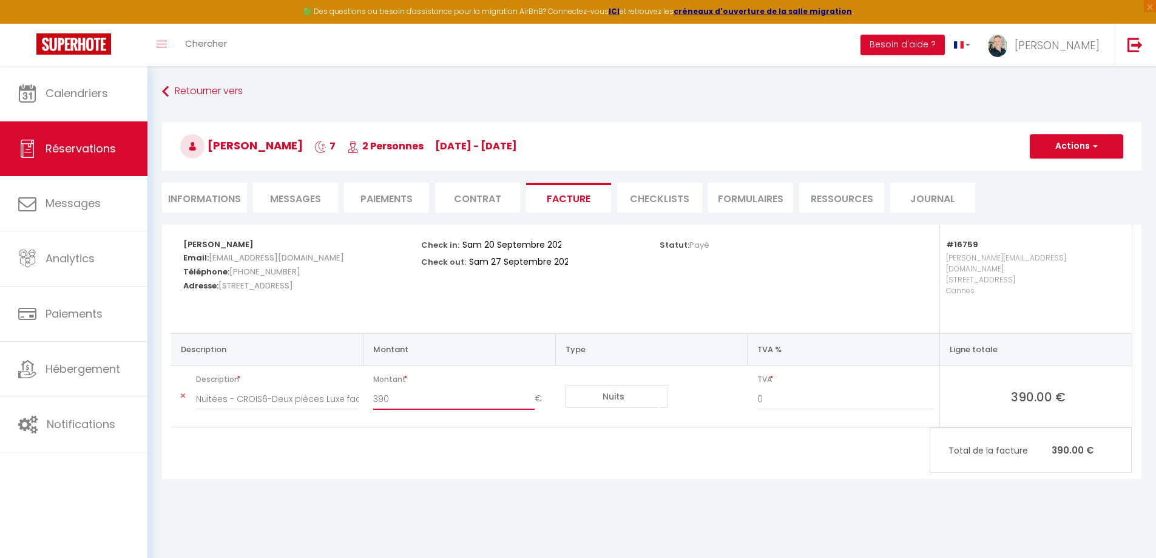
click at [378, 388] on input "390" at bounding box center [454, 399] width 162 height 22
type input "590"
click at [482, 442] on div "Philippe BIZIEN Email: bizien.kerozal@gmail.com Téléphone: +33687142309 Adresse…" at bounding box center [652, 352] width 980 height 254
click at [218, 200] on li "Informations" at bounding box center [204, 198] width 85 height 30
select select "0"
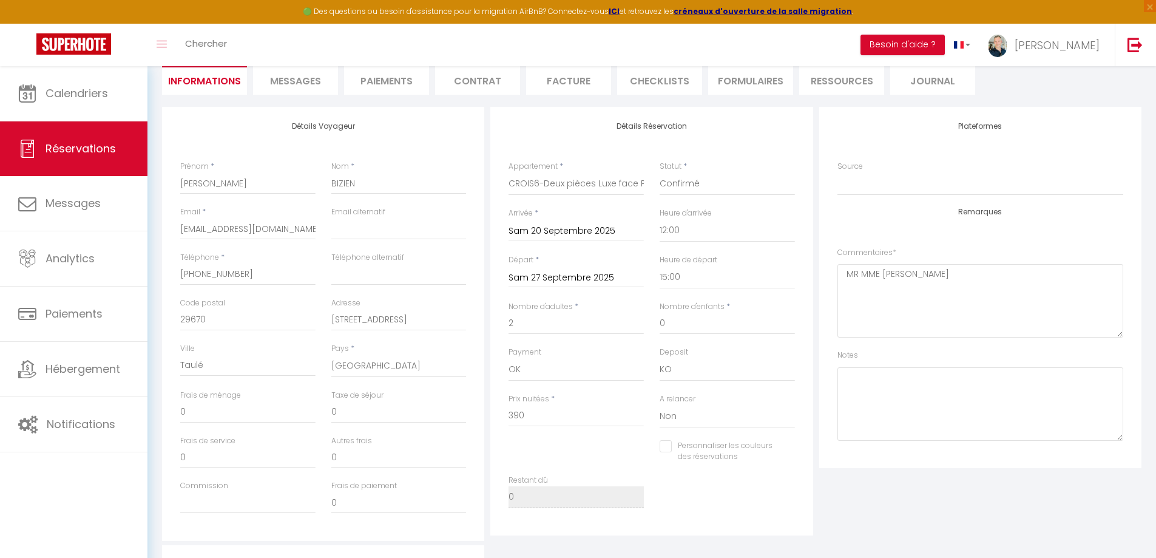
scroll to position [121, 0]
click at [515, 417] on input "390" at bounding box center [576, 412] width 135 height 22
type input "90"
checkbox input "false"
type input "590"
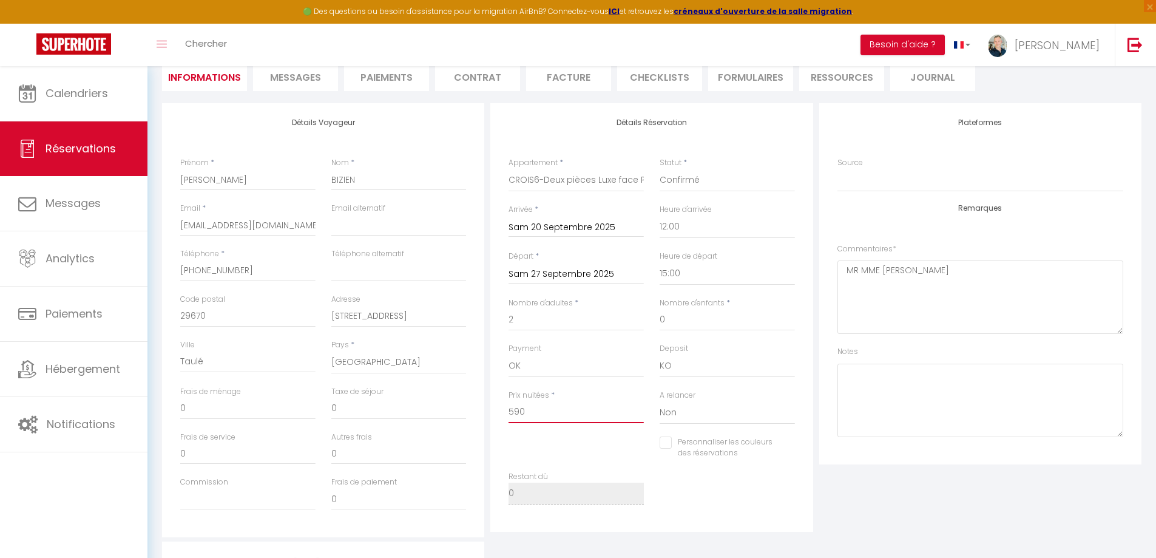
checkbox input "false"
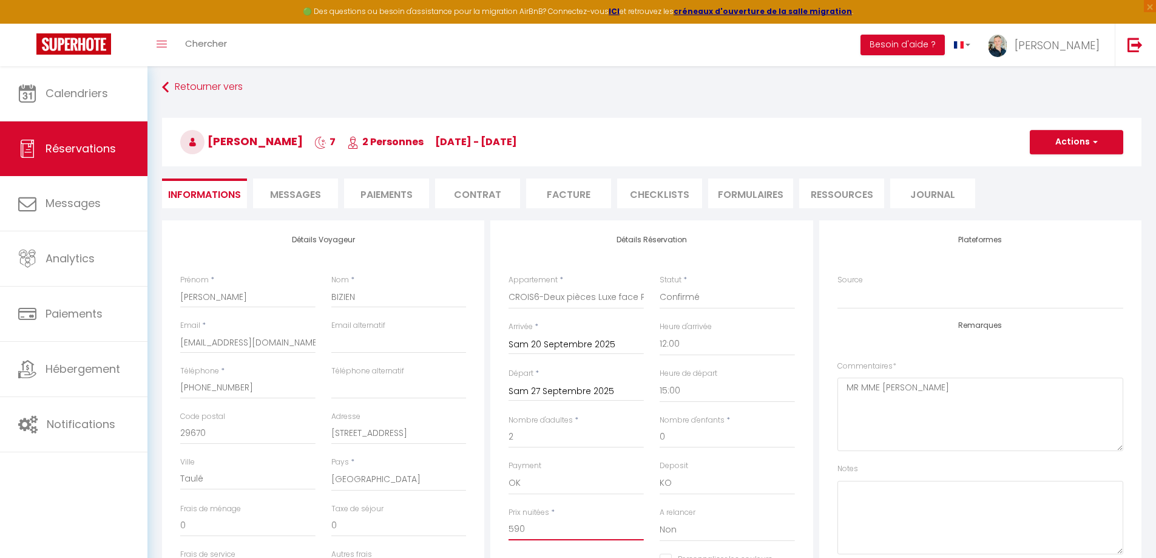
scroll to position [0, 0]
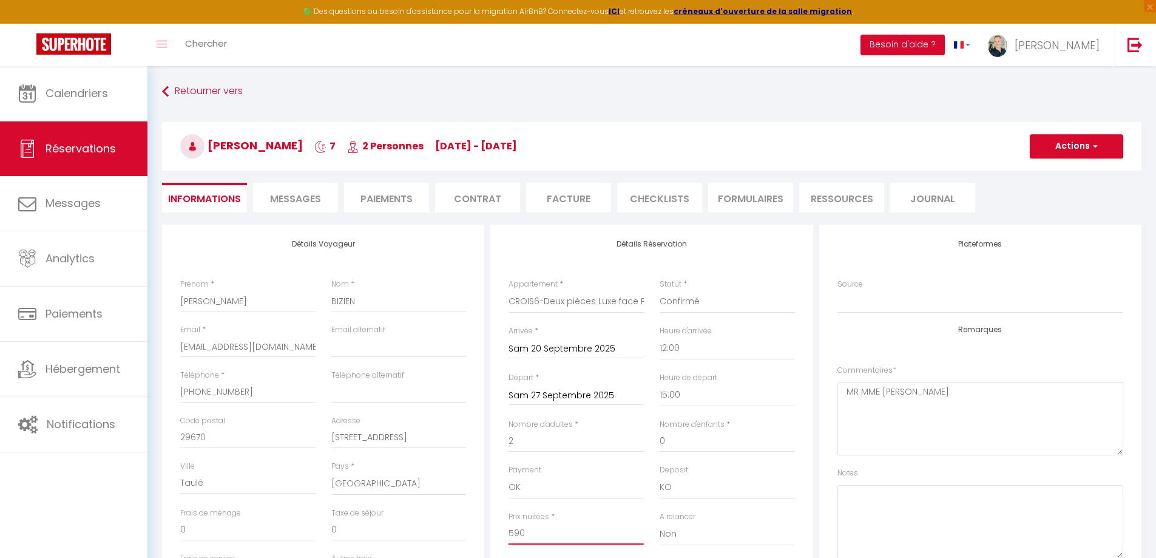
type input "590"
click at [1068, 148] on button "Actions" at bounding box center [1076, 146] width 93 height 24
click at [1051, 173] on link "Enregistrer" at bounding box center [1065, 173] width 96 height 16
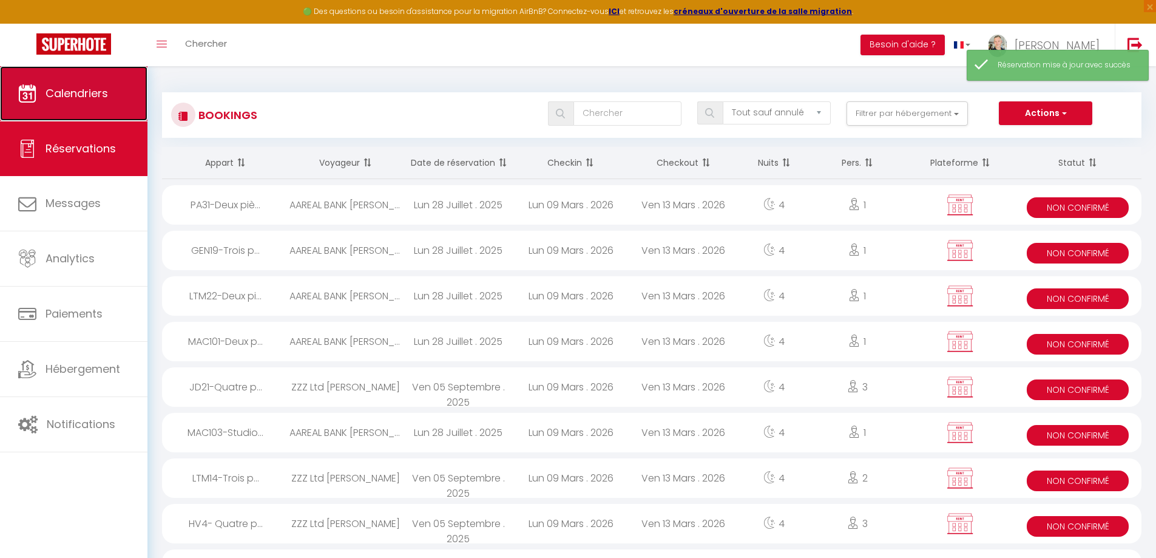
click at [79, 105] on link "Calendriers" at bounding box center [74, 93] width 148 height 55
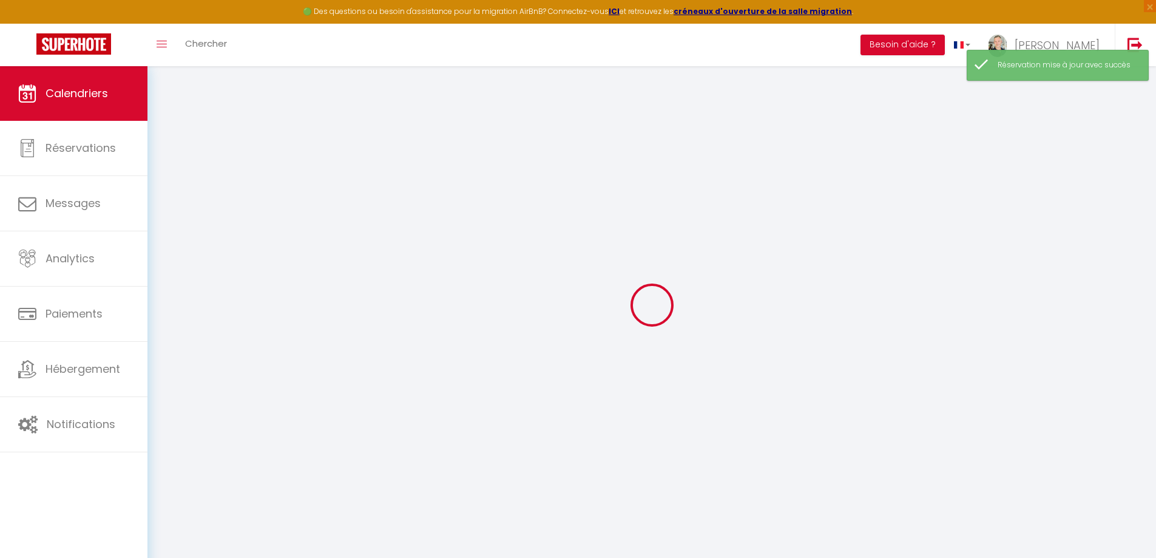
select select
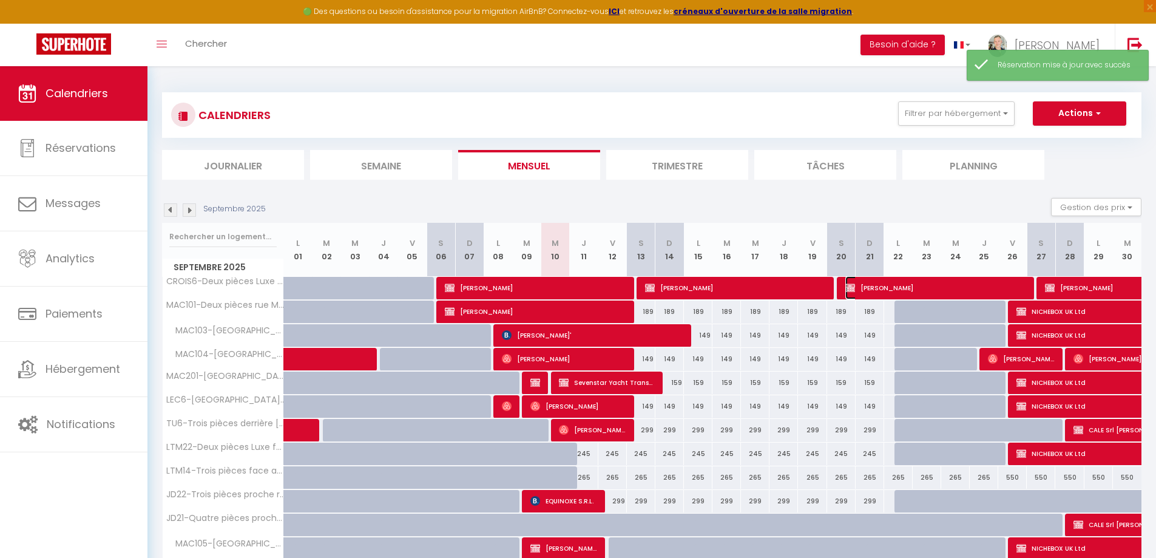
click at [958, 280] on span "Philippe BIZIEN" at bounding box center [936, 287] width 181 height 23
select select "OK"
select select "KO"
select select "0"
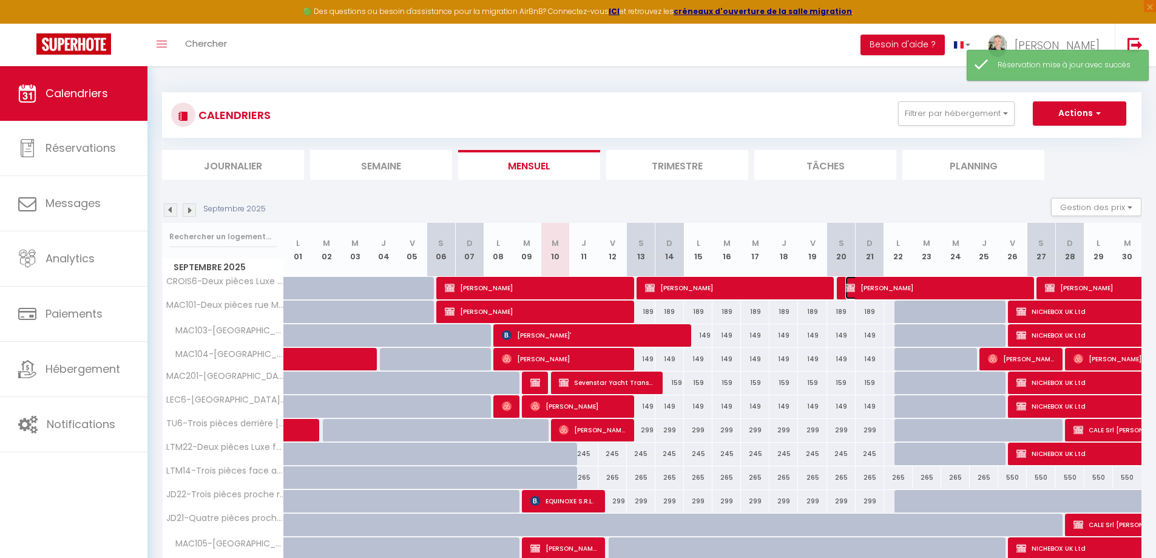
select select "0"
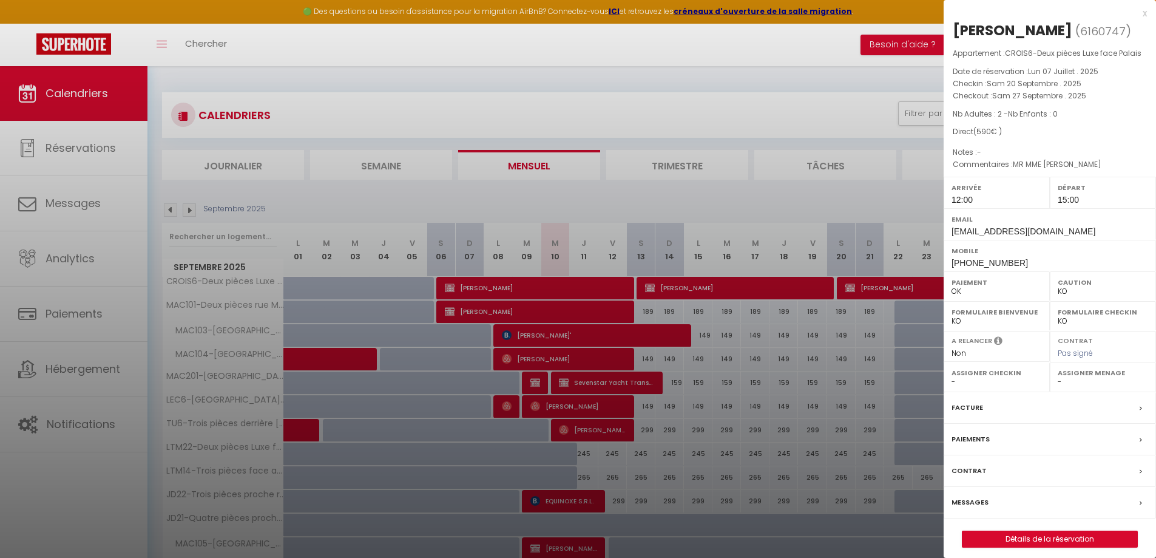
click at [971, 473] on label "Contrat" at bounding box center [969, 470] width 35 height 13
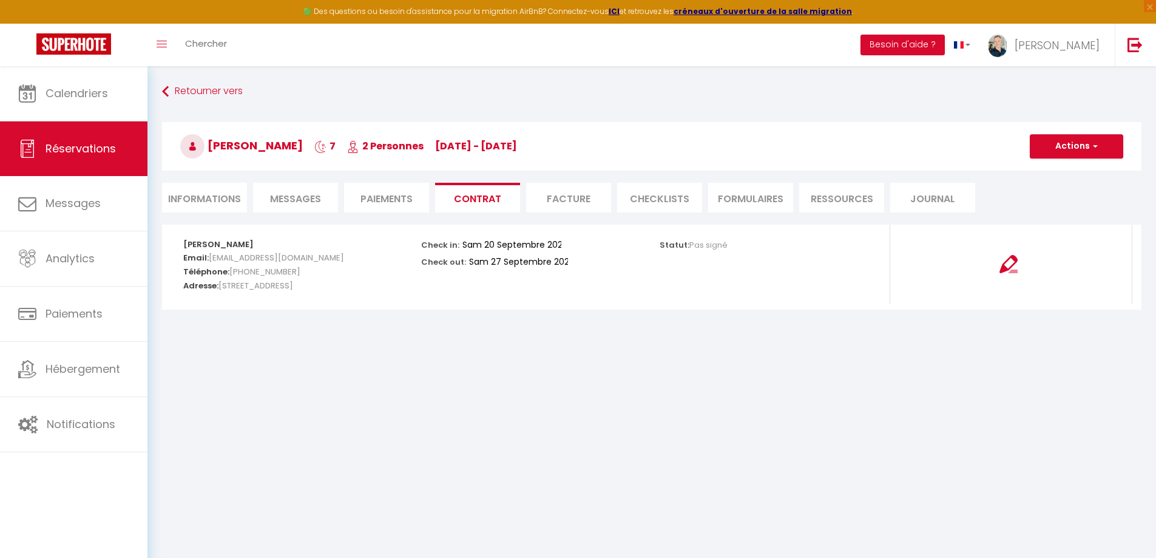
click at [574, 206] on li "Facture" at bounding box center [568, 198] width 85 height 30
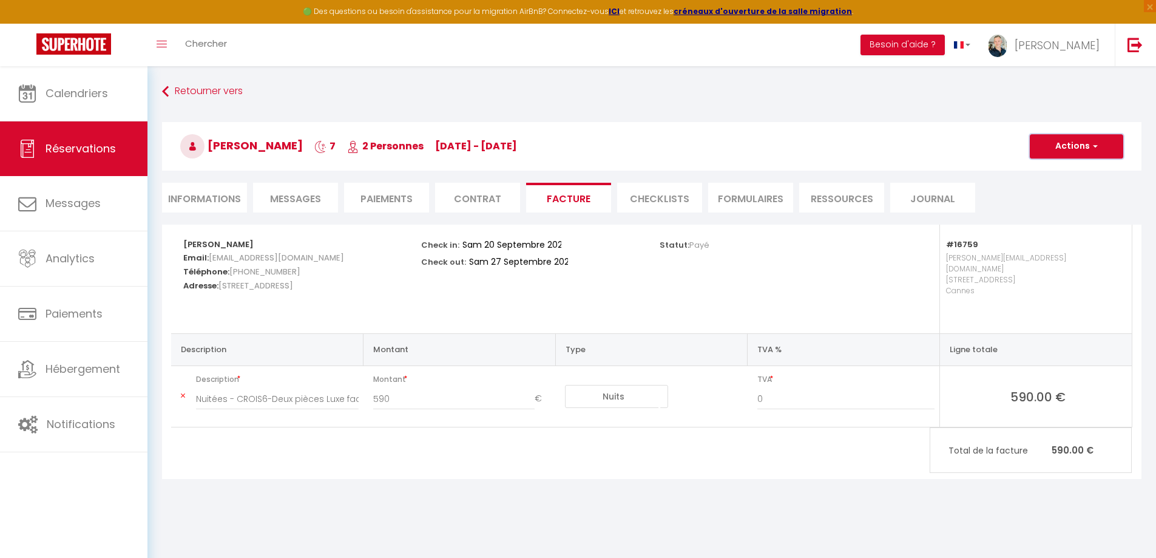
click at [1057, 154] on button "Actions" at bounding box center [1076, 146] width 93 height 24
click at [1046, 185] on link "Aperçu et éditer" at bounding box center [1068, 189] width 102 height 16
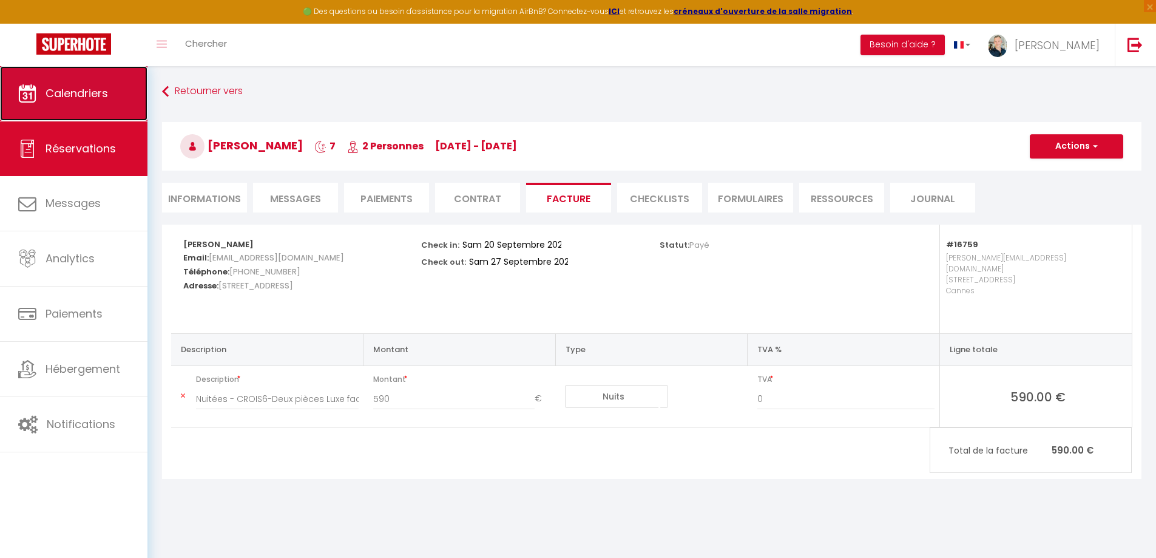
click at [99, 89] on span "Calendriers" at bounding box center [77, 93] width 63 height 15
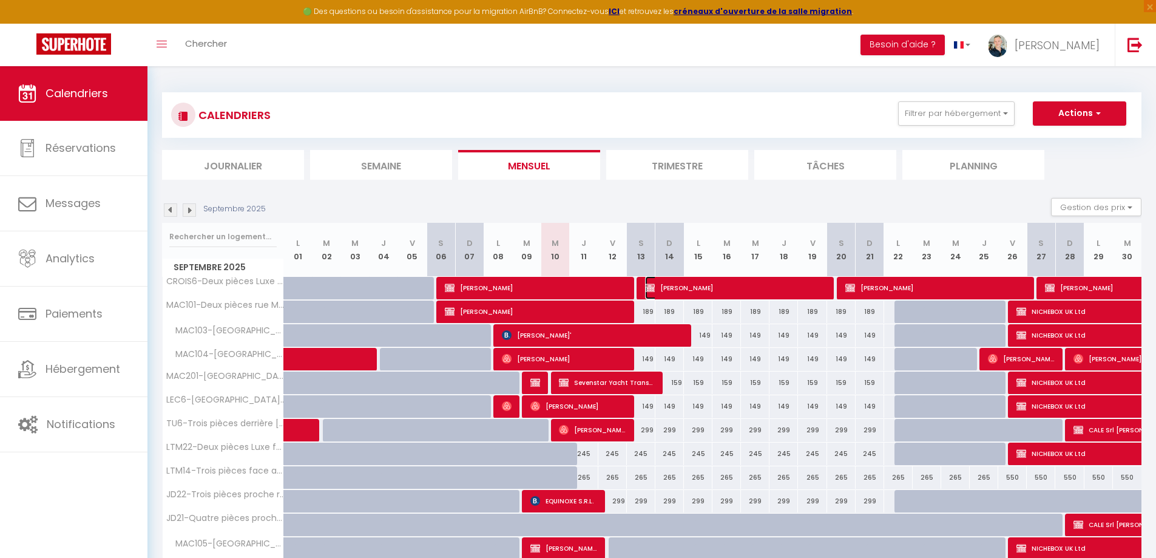
click at [674, 285] on span "Philippe BIZIEN" at bounding box center [735, 287] width 181 height 23
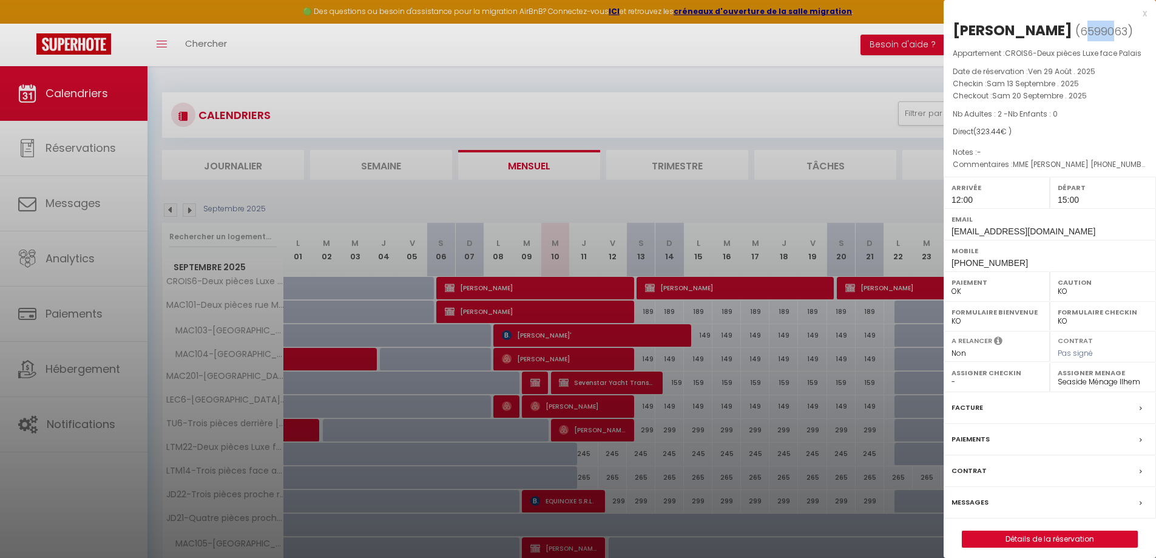
drag, startPoint x: 1071, startPoint y: 28, endPoint x: 1100, endPoint y: 26, distance: 28.6
click at [1099, 26] on span "6599063" at bounding box center [1104, 31] width 47 height 15
drag, startPoint x: 1115, startPoint y: 30, endPoint x: 1067, endPoint y: 32, distance: 47.4
click at [1076, 32] on span "( 6599063 )" at bounding box center [1105, 30] width 58 height 17
copy span "6599063"
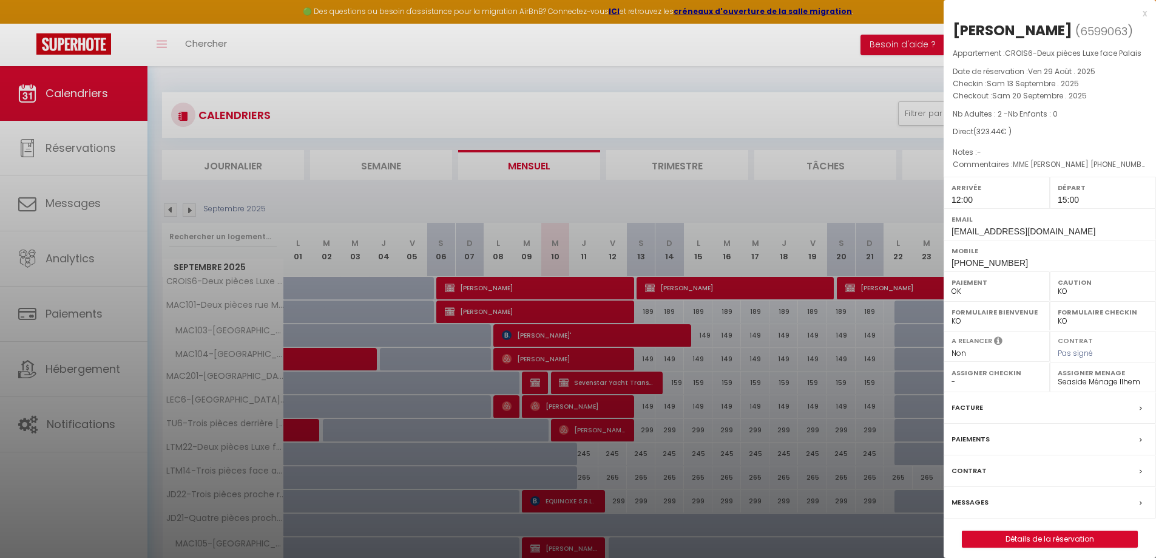
drag, startPoint x: 1145, startPoint y: 10, endPoint x: 1113, endPoint y: 56, distance: 56.4
click at [1144, 12] on div "x" at bounding box center [1045, 13] width 203 height 15
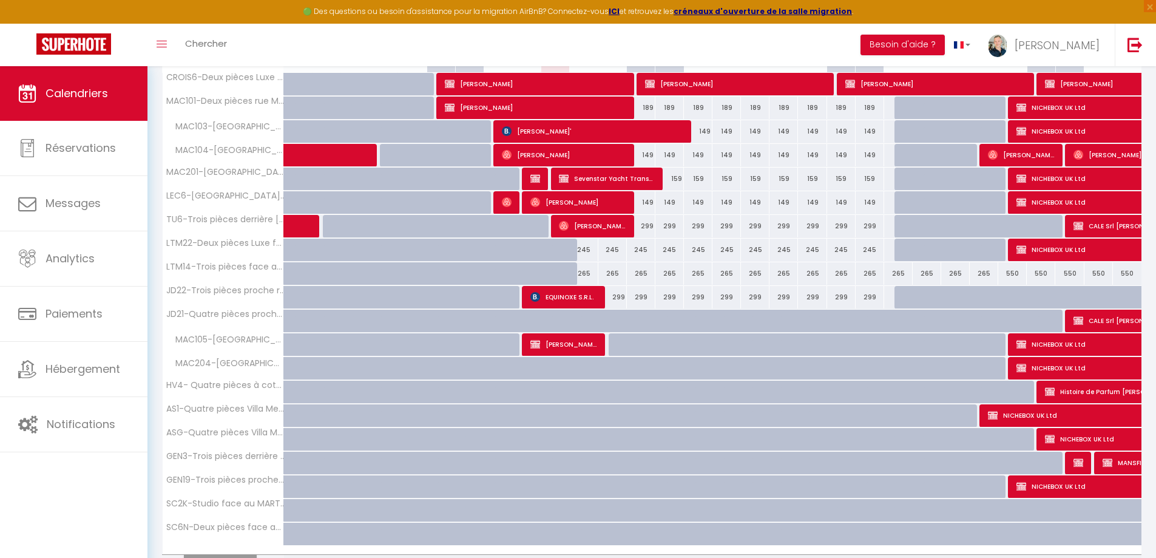
scroll to position [243, 0]
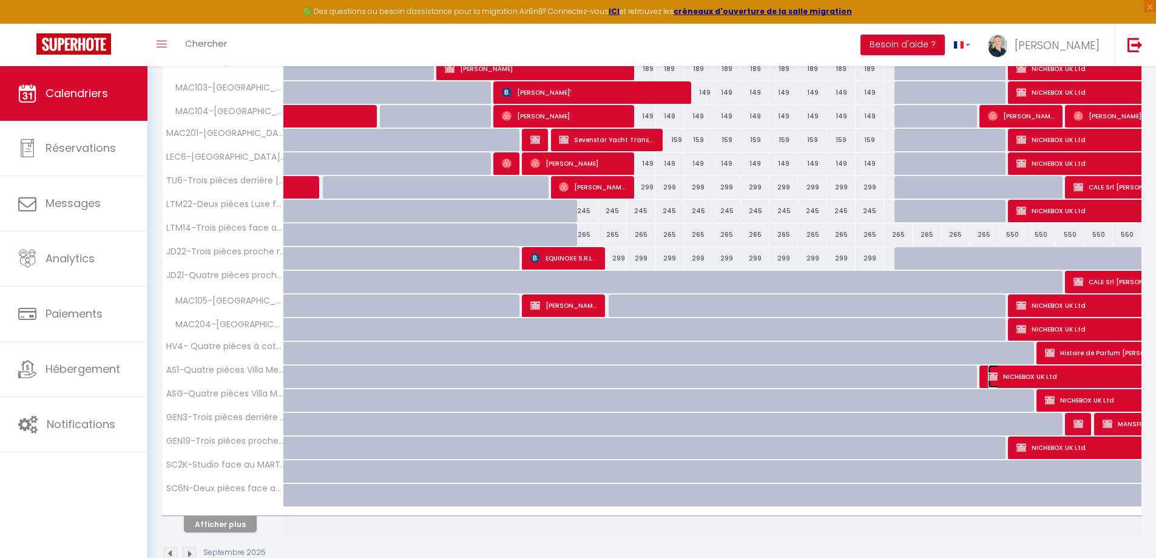
click at [1025, 370] on span "NICHEBOX UK Ltd" at bounding box center [1099, 376] width 223 height 23
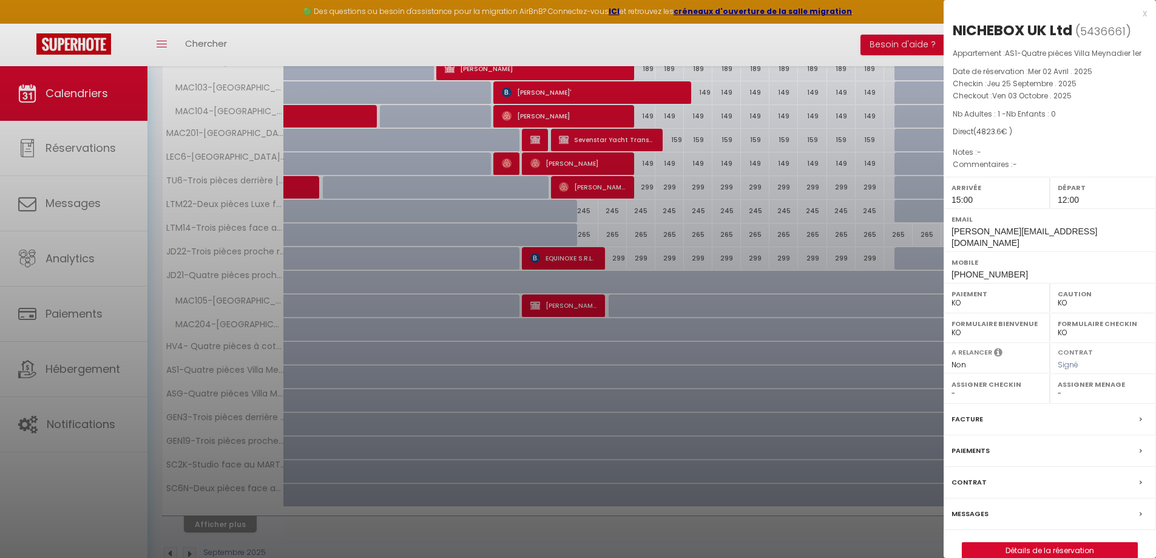
drag, startPoint x: 867, startPoint y: 361, endPoint x: 988, endPoint y: 423, distance: 135.5
click at [867, 362] on div at bounding box center [578, 279] width 1156 height 558
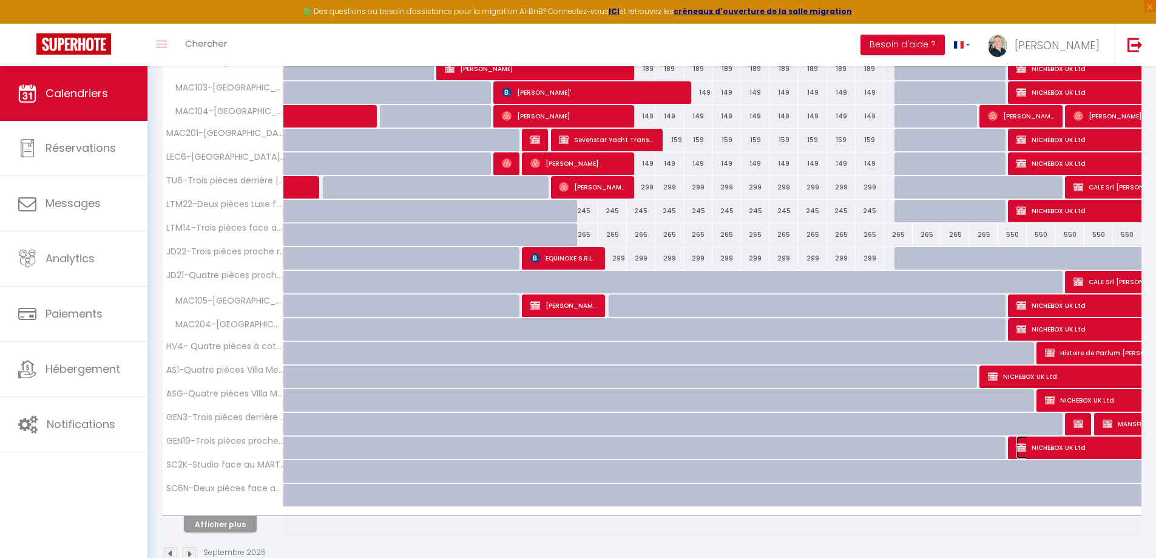
click at [1020, 452] on span "NICHEBOX UK Ltd" at bounding box center [1114, 447] width 195 height 23
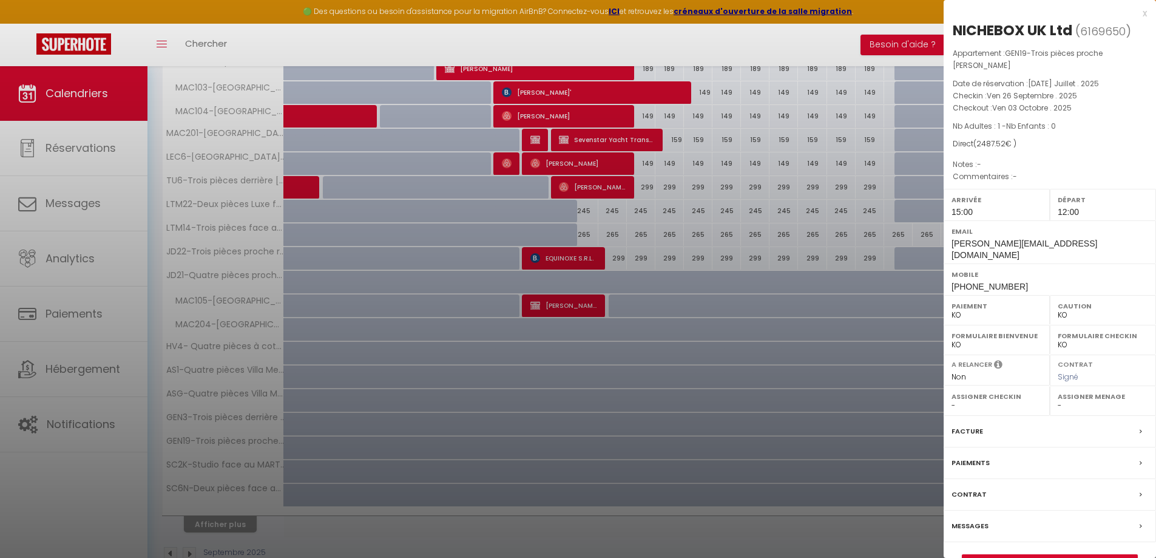
click at [851, 287] on div at bounding box center [578, 279] width 1156 height 558
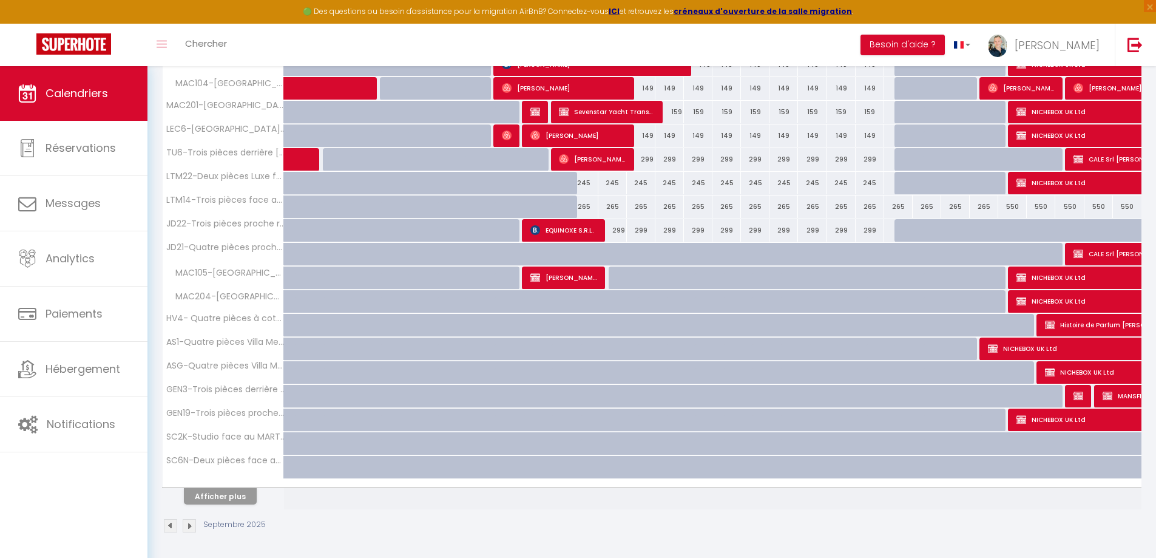
scroll to position [273, 0]
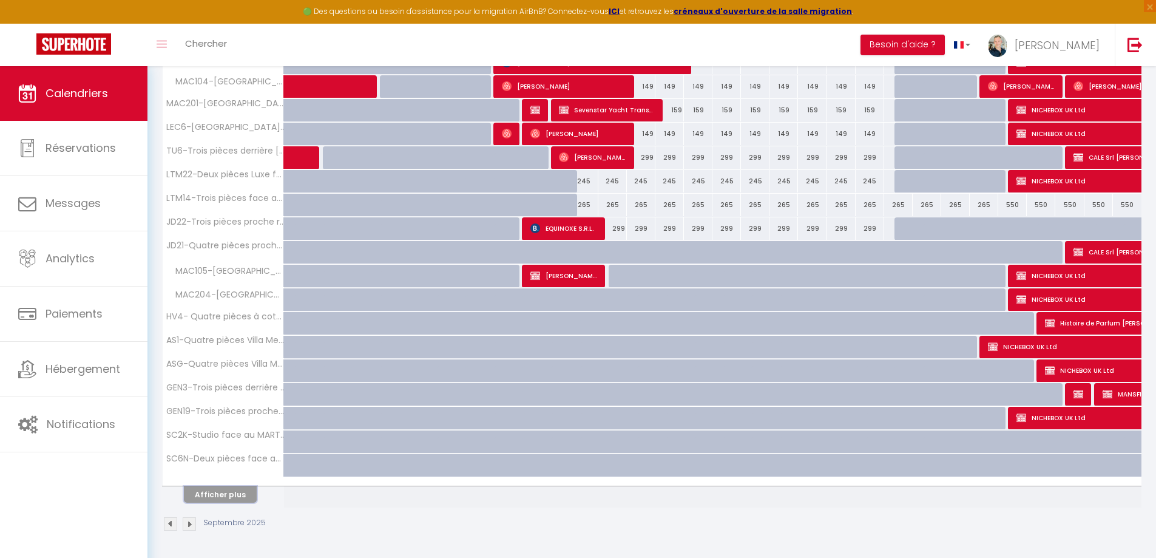
click at [237, 495] on button "Afficher plus" at bounding box center [220, 494] width 73 height 16
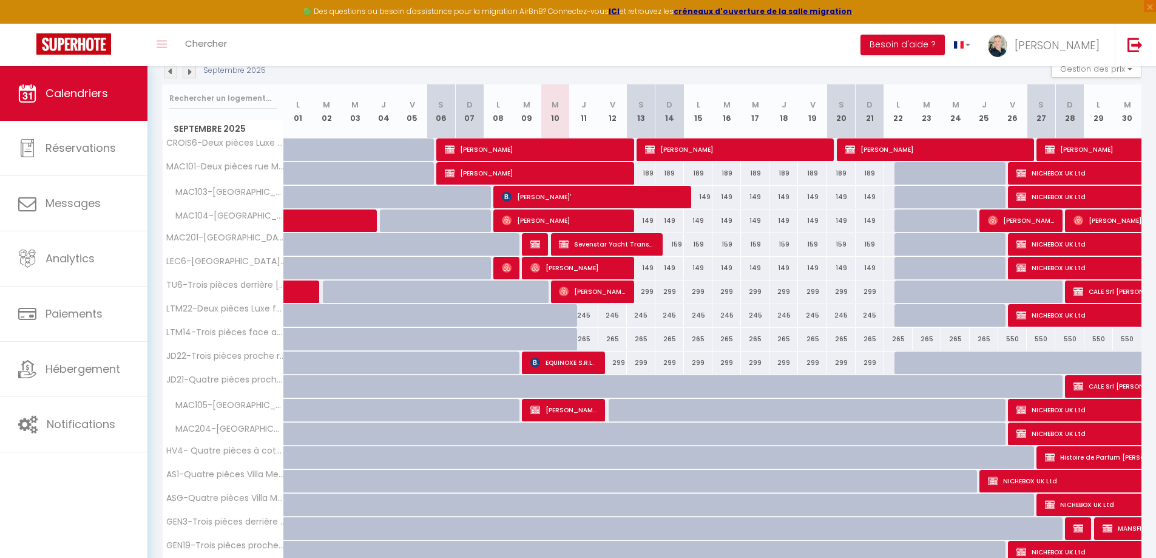
scroll to position [139, 0]
click at [1054, 508] on img at bounding box center [1050, 504] width 10 height 10
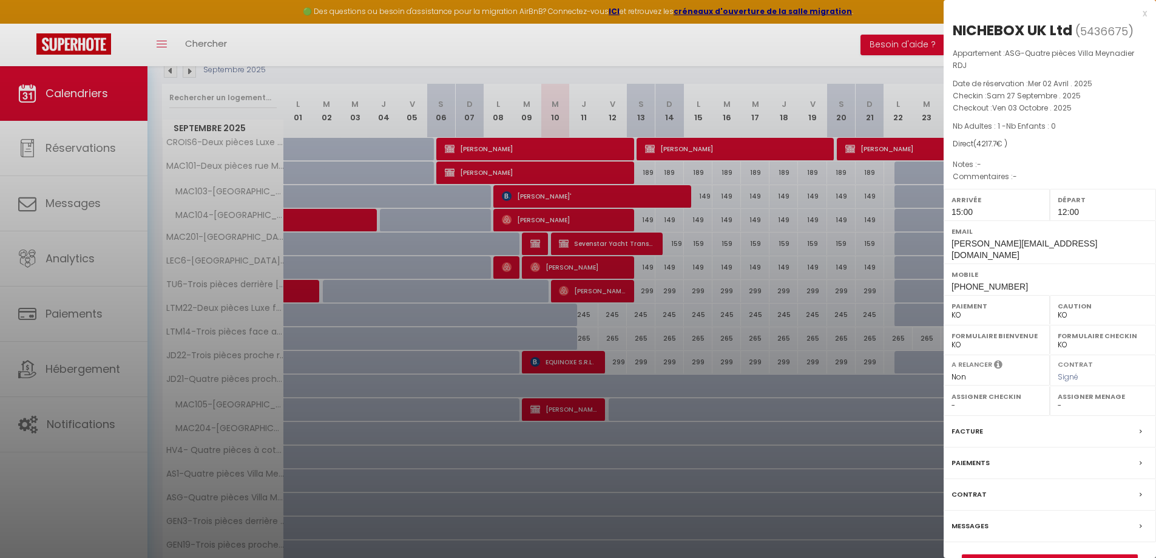
click at [821, 408] on div at bounding box center [578, 279] width 1156 height 558
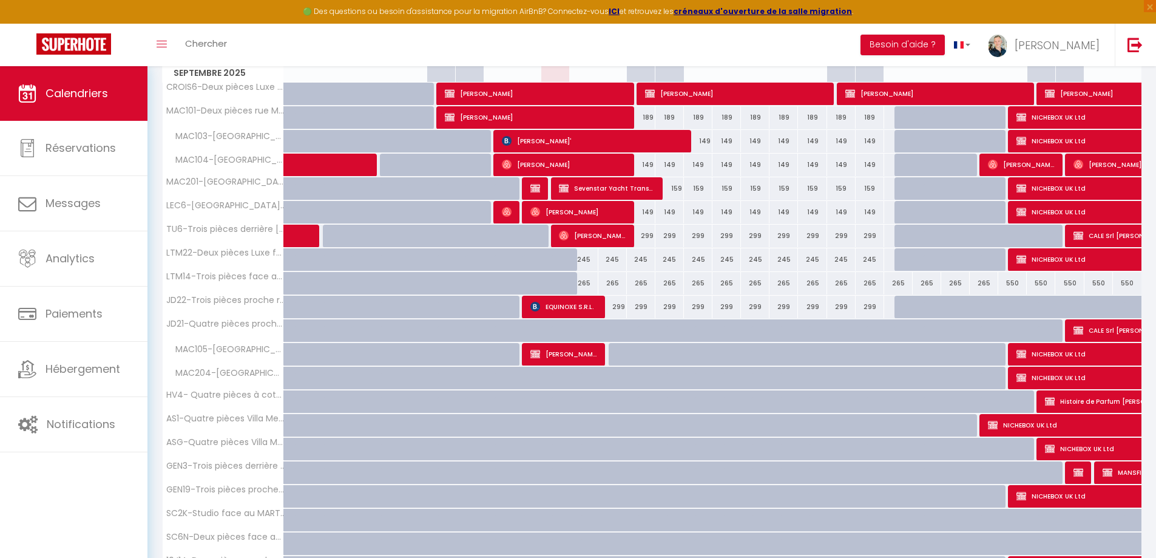
scroll to position [200, 0]
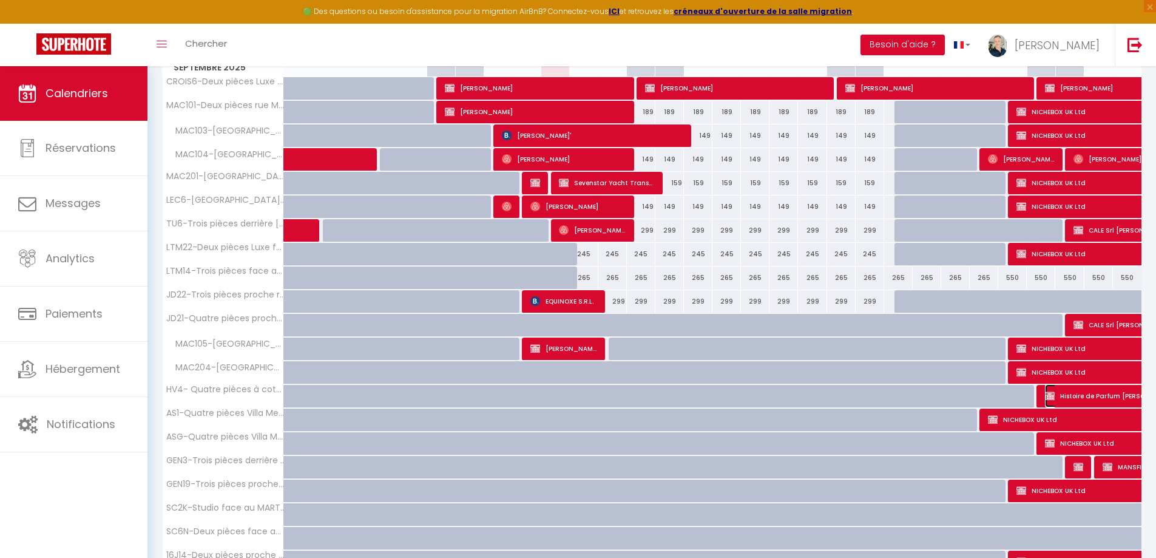
click at [1078, 393] on span "Histoire de Parfum Gérald Ghislain" at bounding box center [1129, 395] width 168 height 23
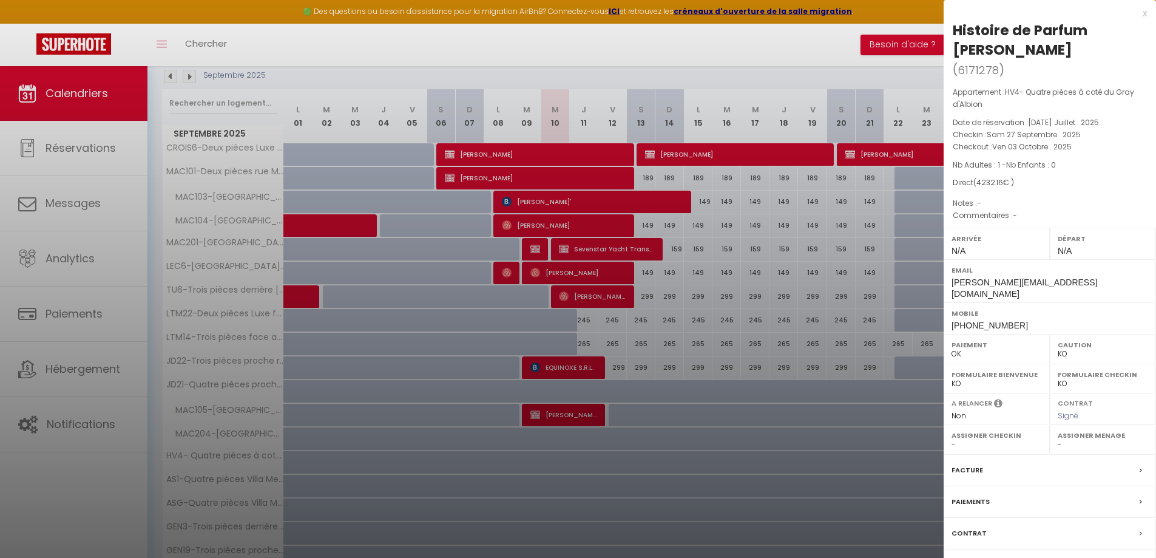
scroll to position [0, 0]
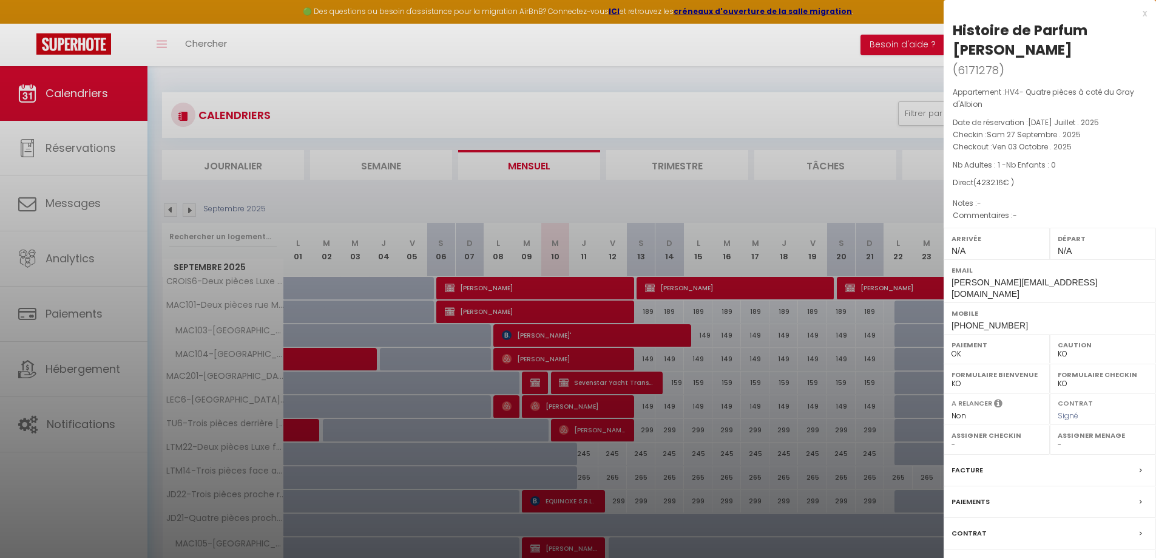
click at [778, 137] on div at bounding box center [578, 279] width 1156 height 558
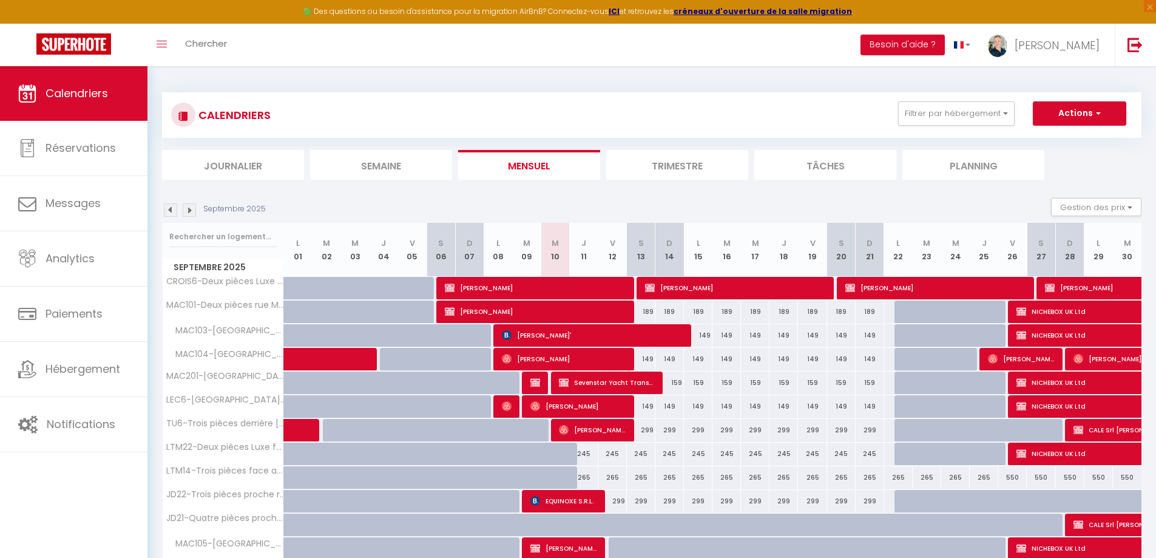
scroll to position [61, 0]
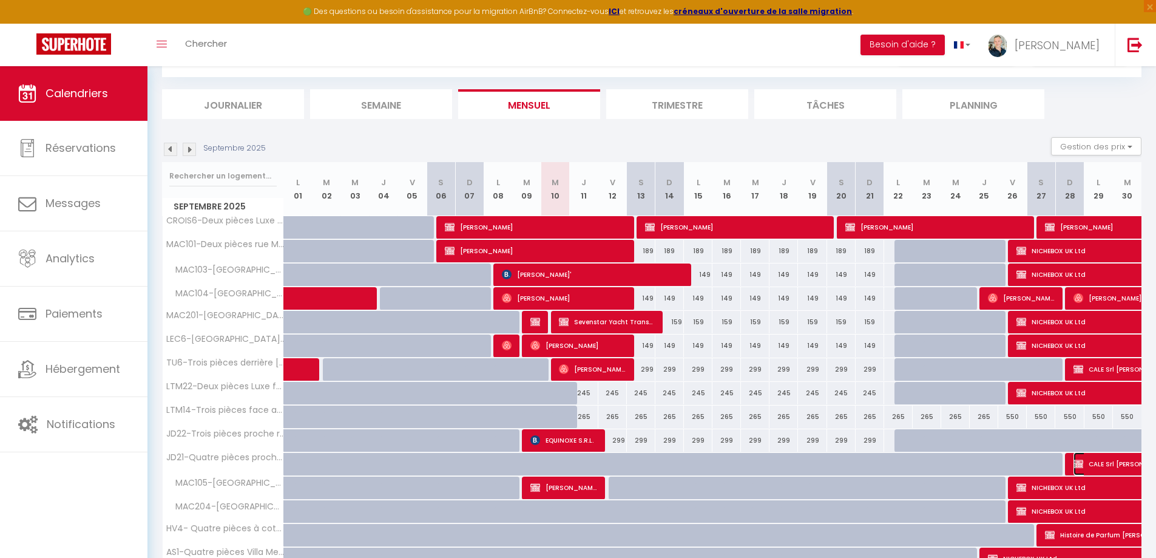
click at [1079, 465] on img at bounding box center [1079, 464] width 10 height 10
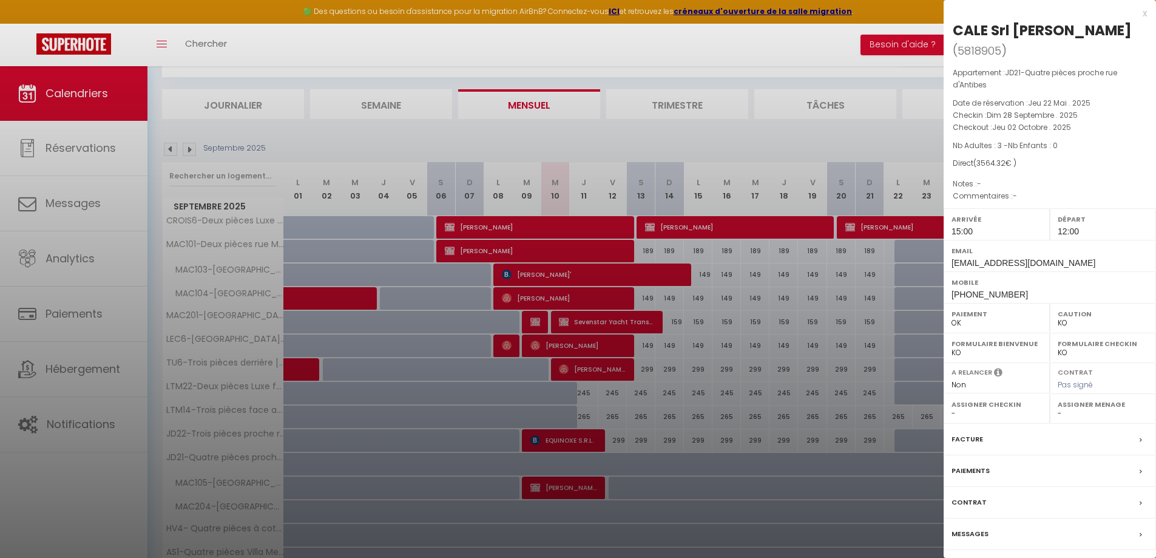
click at [996, 187] on div "Appartement : JD21-Quatre pièces proche rue d'Antibes Date de réservation : Jeu…" at bounding box center [1050, 135] width 212 height 136
click at [832, 398] on div at bounding box center [578, 279] width 1156 height 558
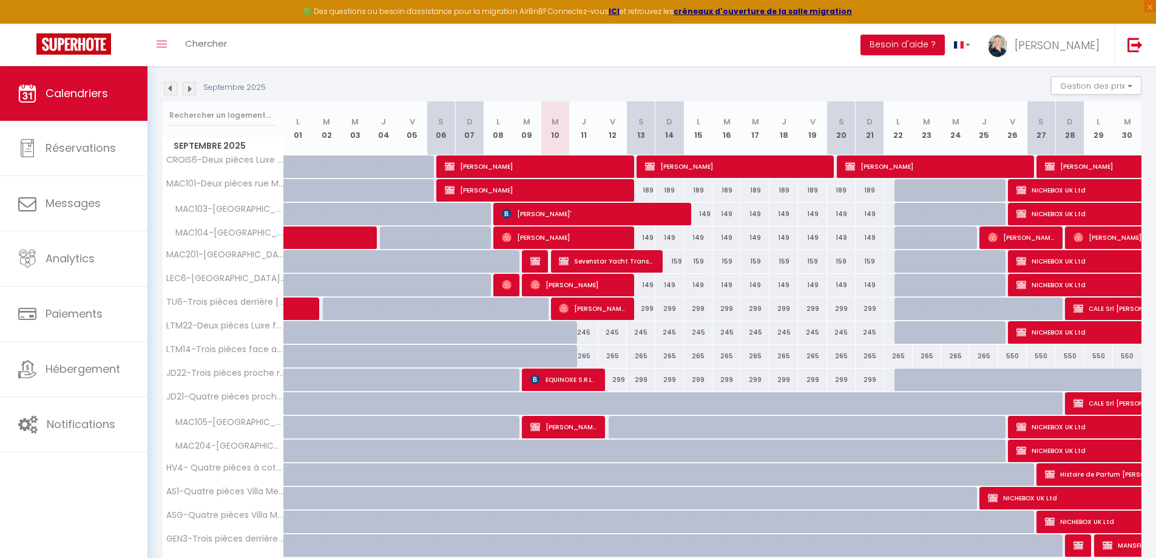
scroll to position [182, 0]
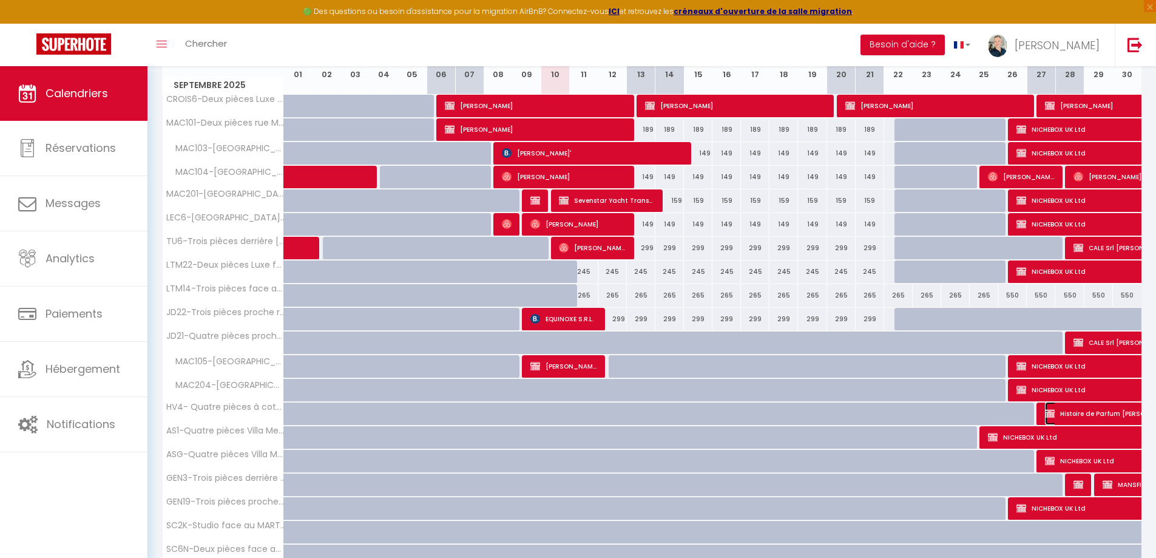
click at [1059, 413] on span "Histoire de Parfum Gérald Ghislain" at bounding box center [1129, 413] width 168 height 23
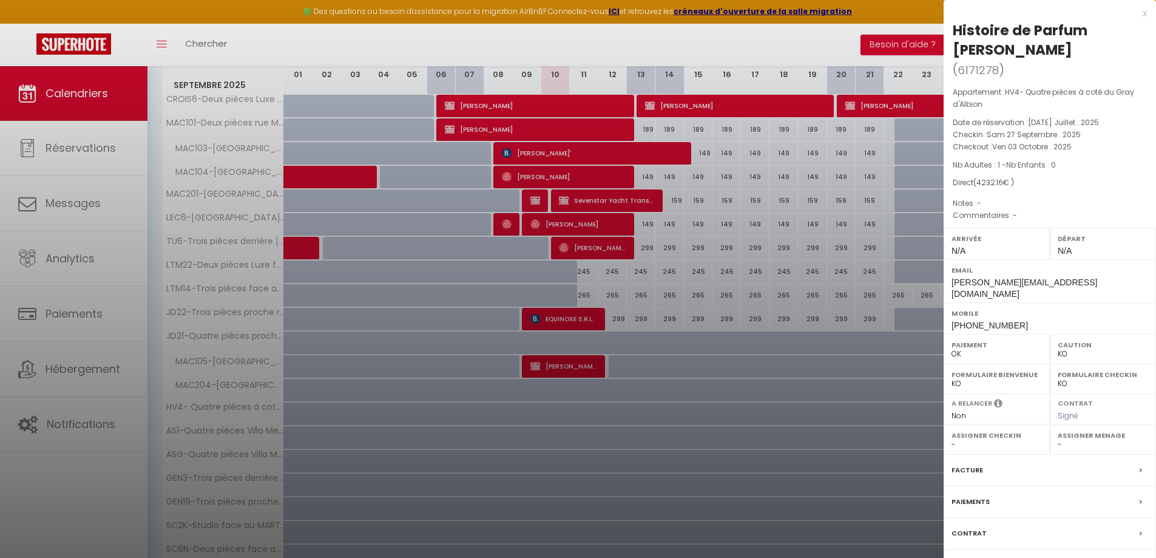
scroll to position [243, 0]
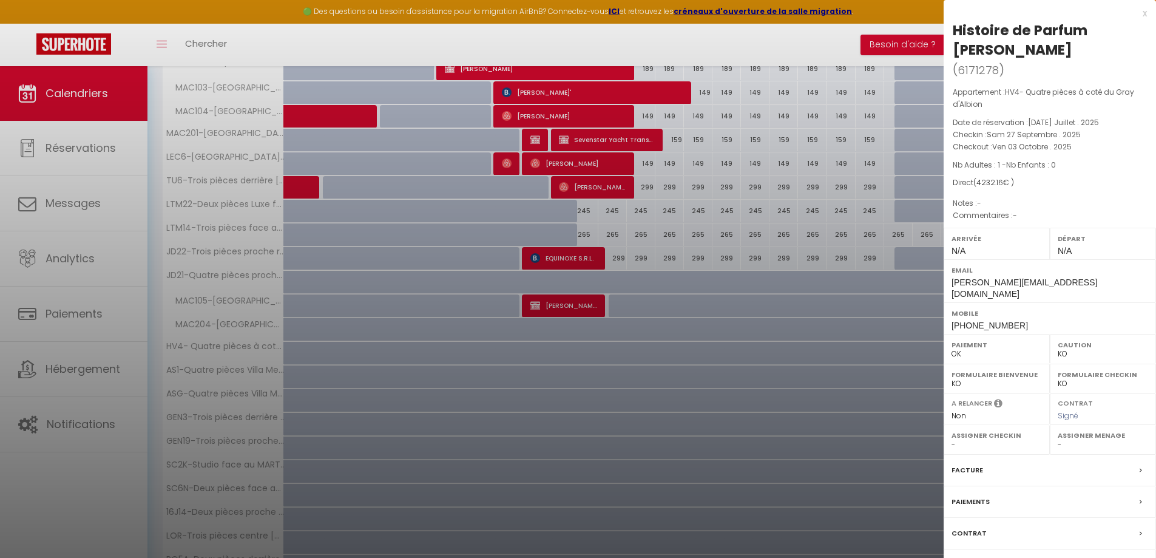
click at [834, 209] on div at bounding box center [578, 279] width 1156 height 558
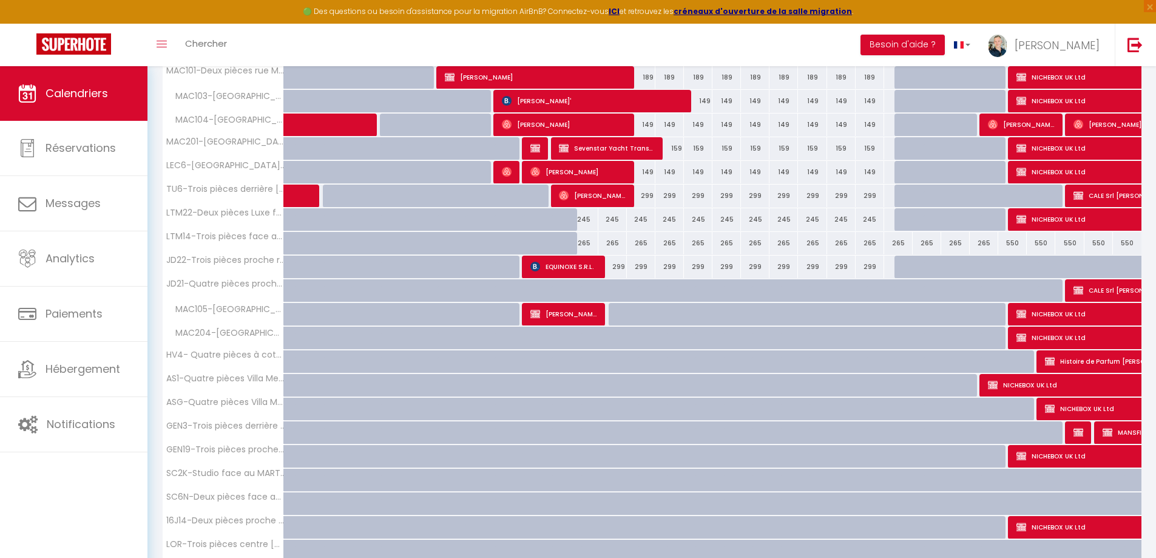
scroll to position [61, 0]
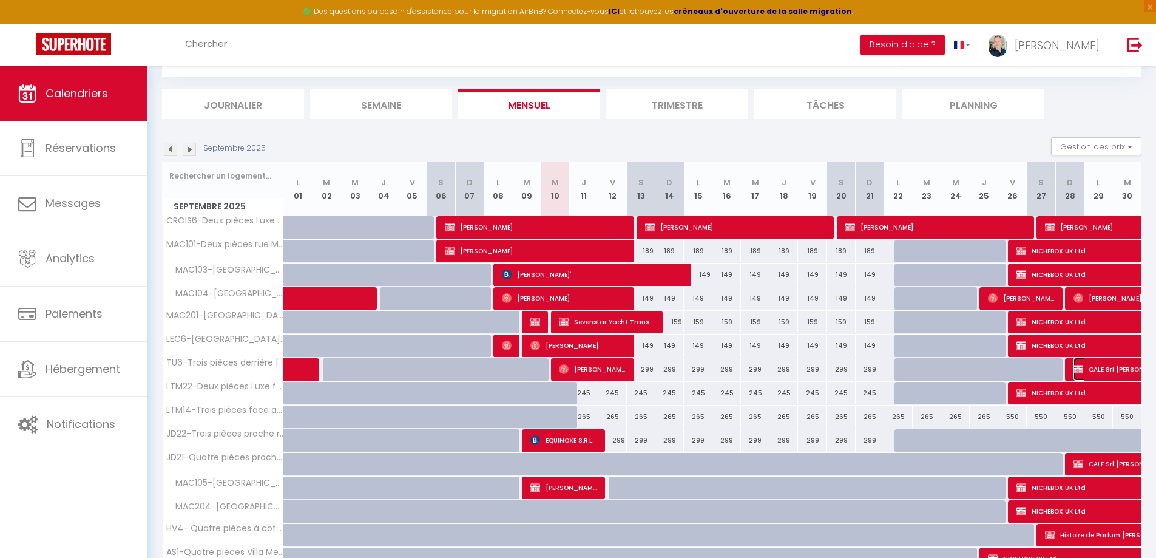
click at [1076, 368] on img at bounding box center [1079, 369] width 10 height 10
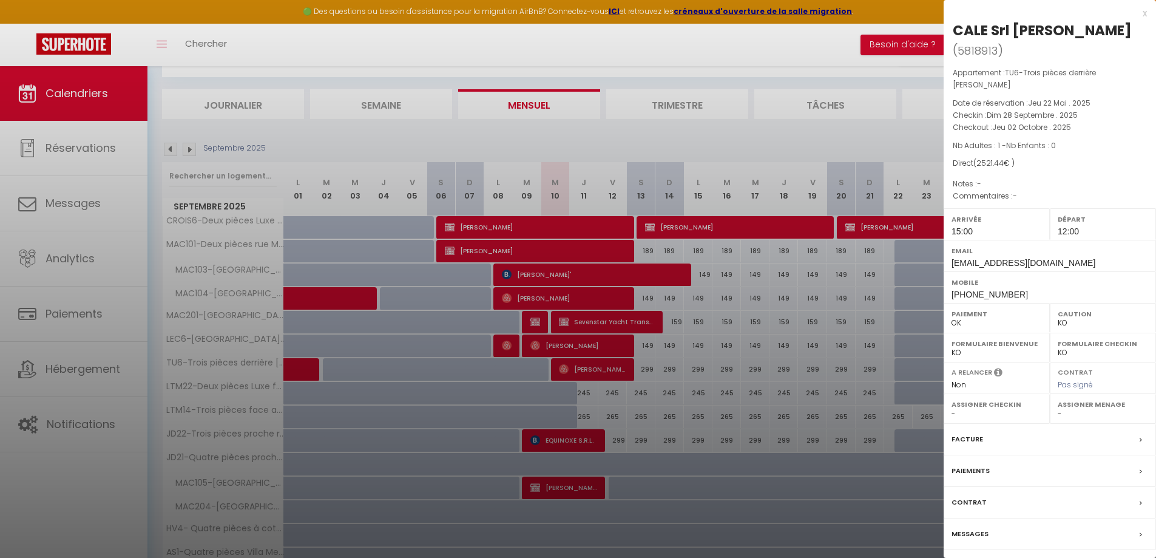
click at [879, 404] on div at bounding box center [578, 279] width 1156 height 558
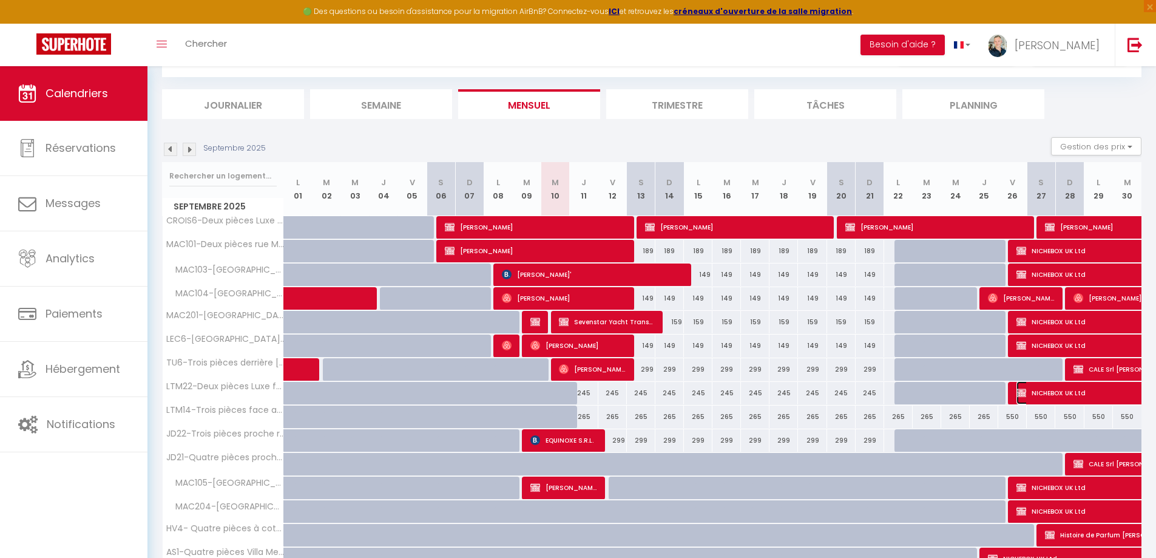
click at [1045, 389] on span "NICHEBOX UK Ltd" at bounding box center [1114, 392] width 195 height 23
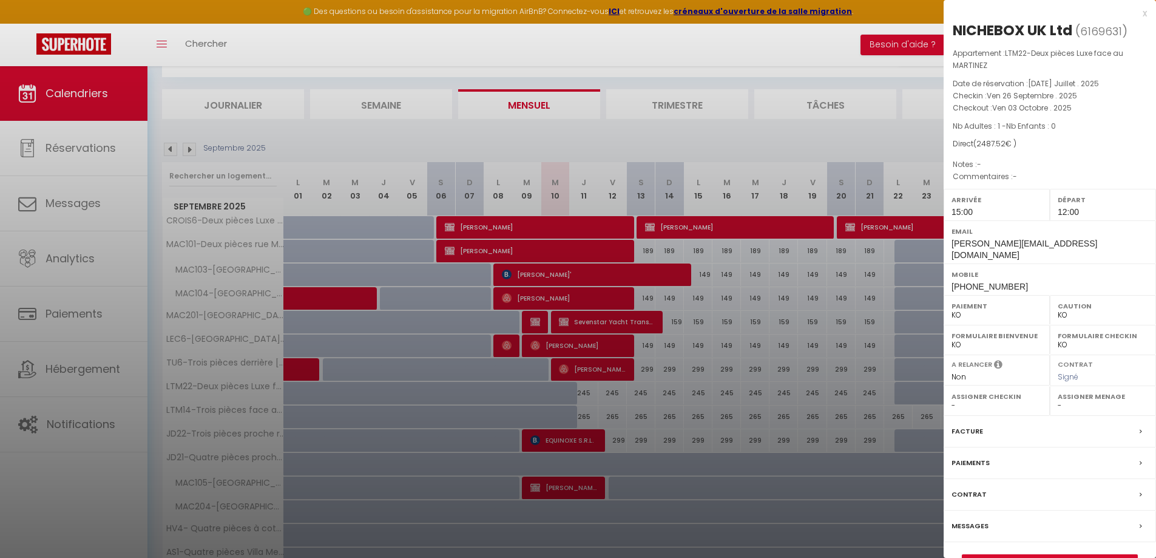
click at [853, 322] on div at bounding box center [578, 279] width 1156 height 558
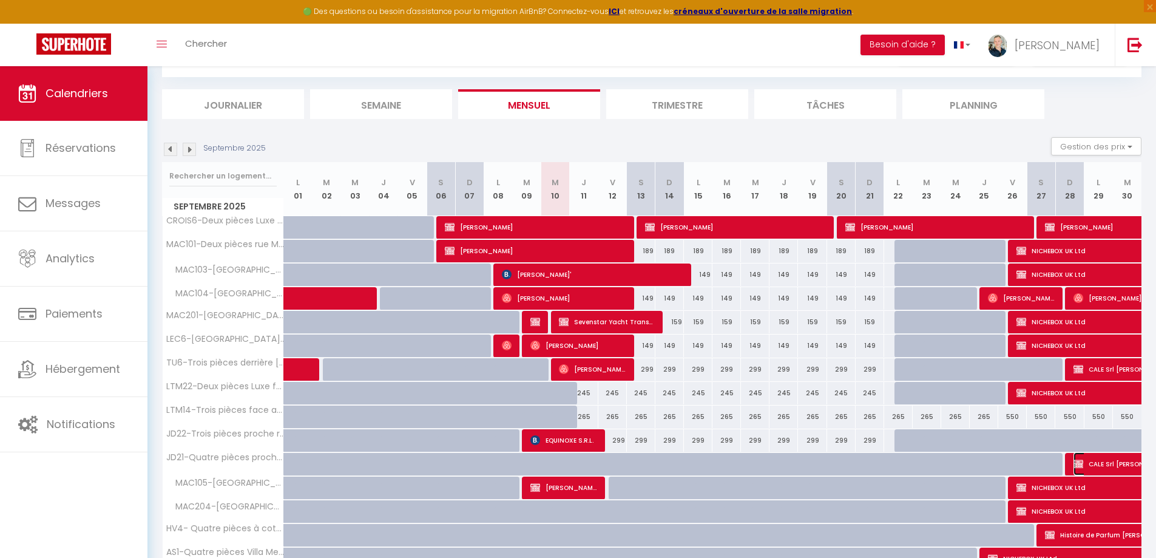
click at [1091, 463] on span "CALE Srl Giulietta Stella" at bounding box center [1130, 463] width 112 height 23
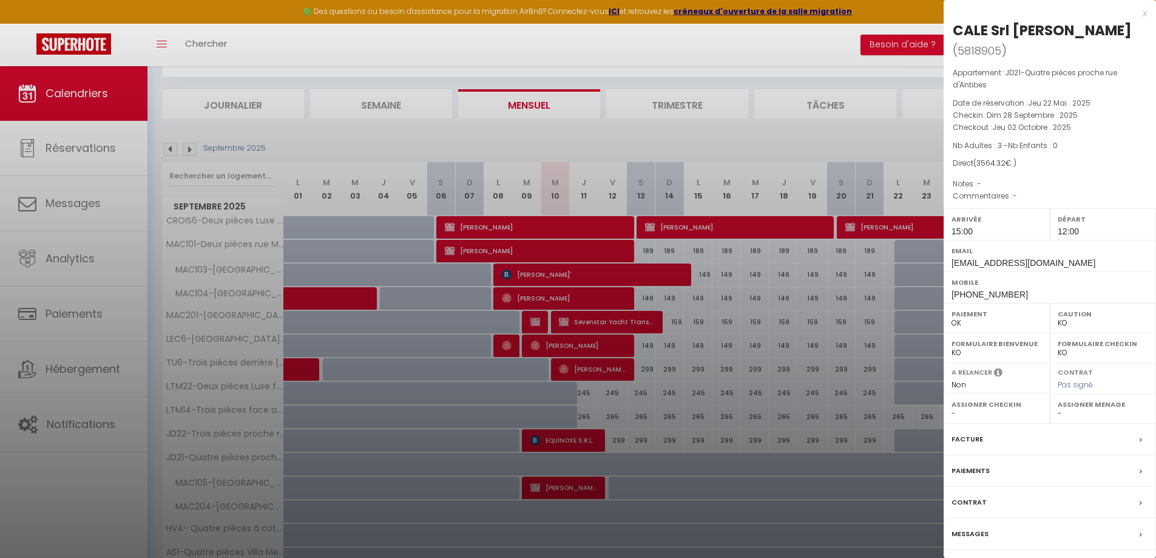
click at [834, 441] on div at bounding box center [578, 279] width 1156 height 558
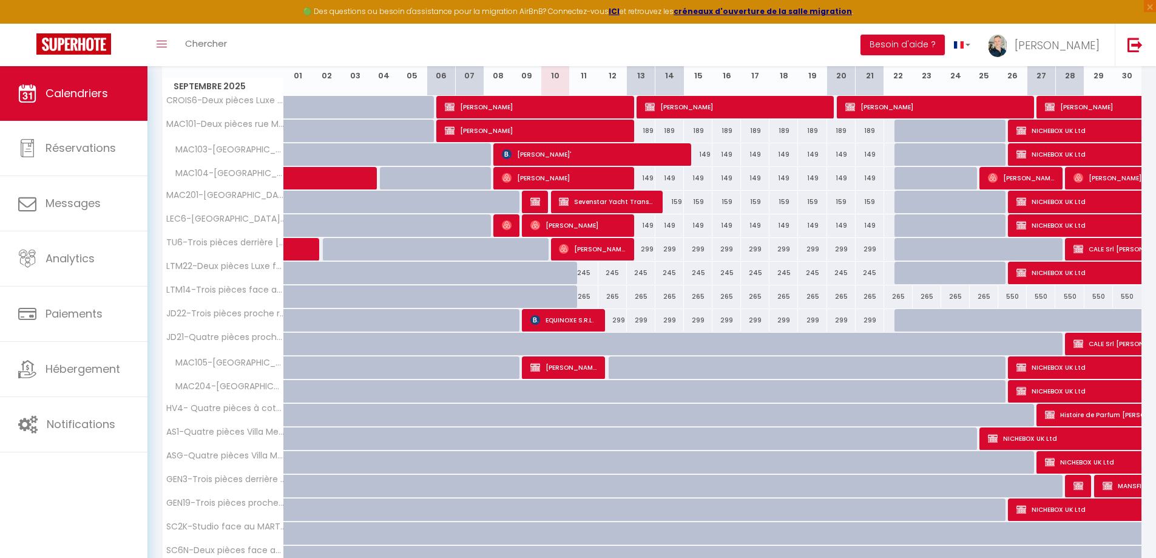
scroll to position [182, 0]
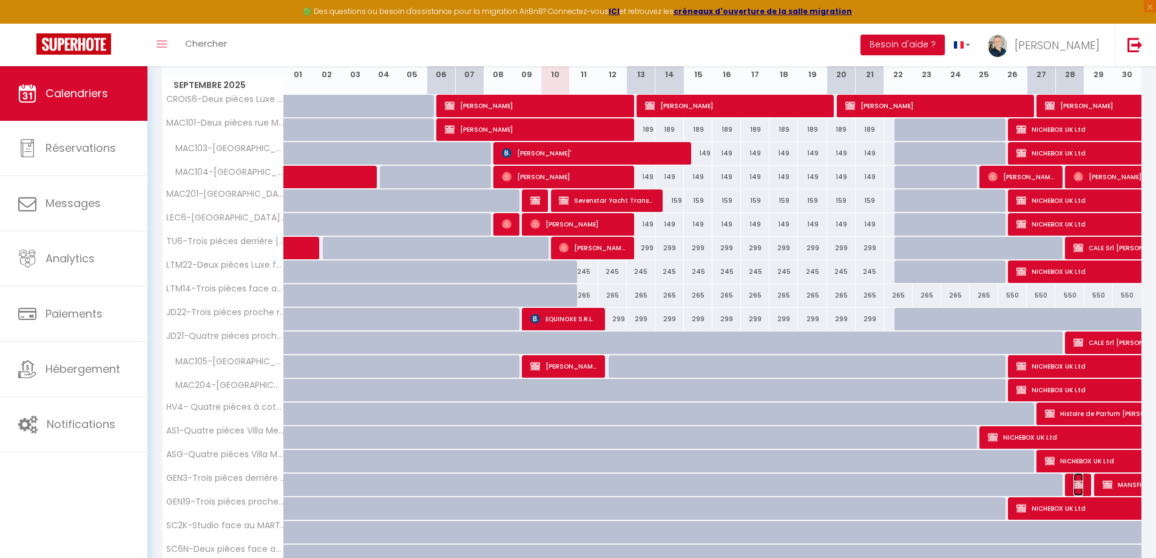
click at [1076, 489] on span "MANSFIELD Srl Simona Scalella" at bounding box center [1079, 484] width 10 height 23
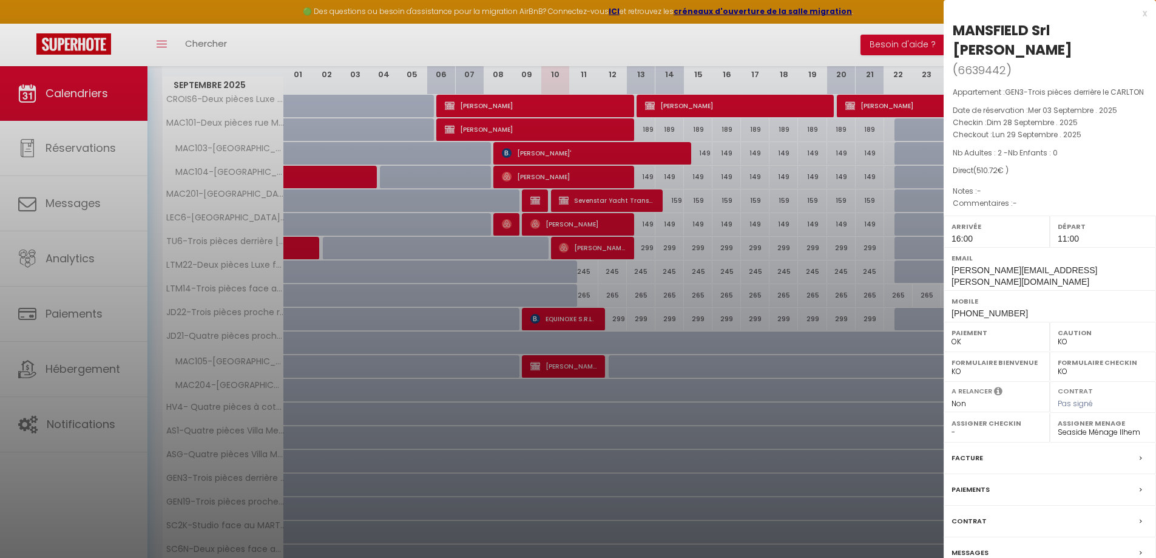
drag, startPoint x: 500, startPoint y: 487, endPoint x: 498, endPoint y: 460, distance: 28.0
click at [501, 487] on div at bounding box center [578, 279] width 1156 height 558
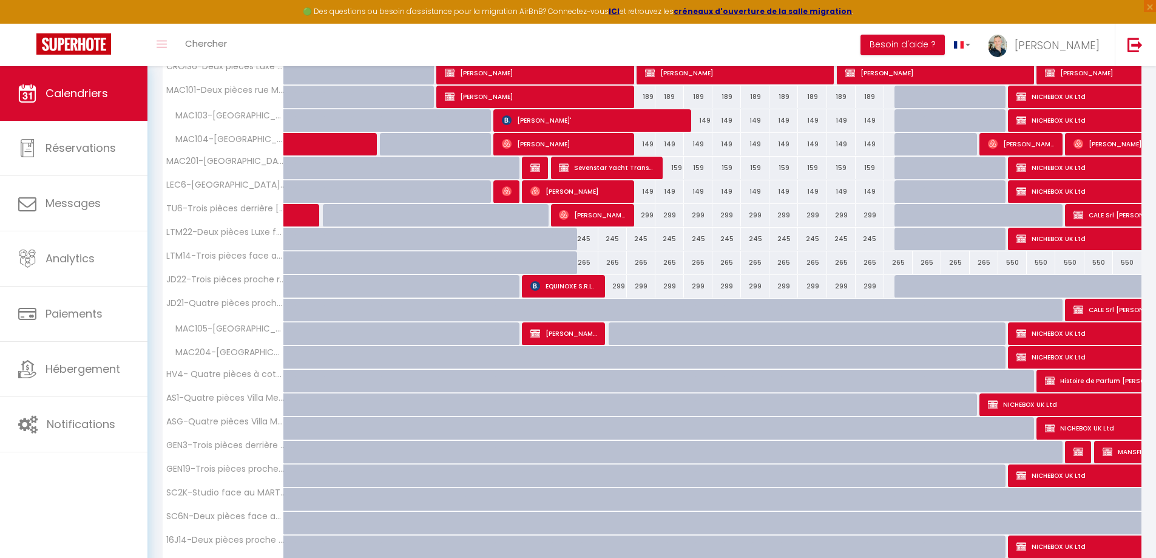
scroll to position [243, 0]
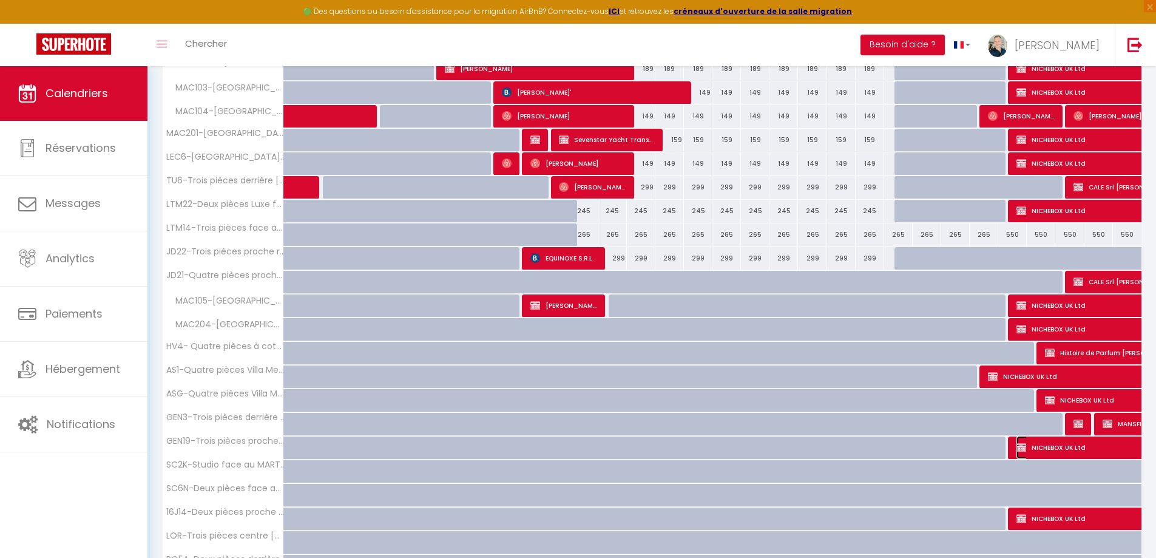
click at [1039, 451] on span "NICHEBOX UK Ltd" at bounding box center [1114, 447] width 195 height 23
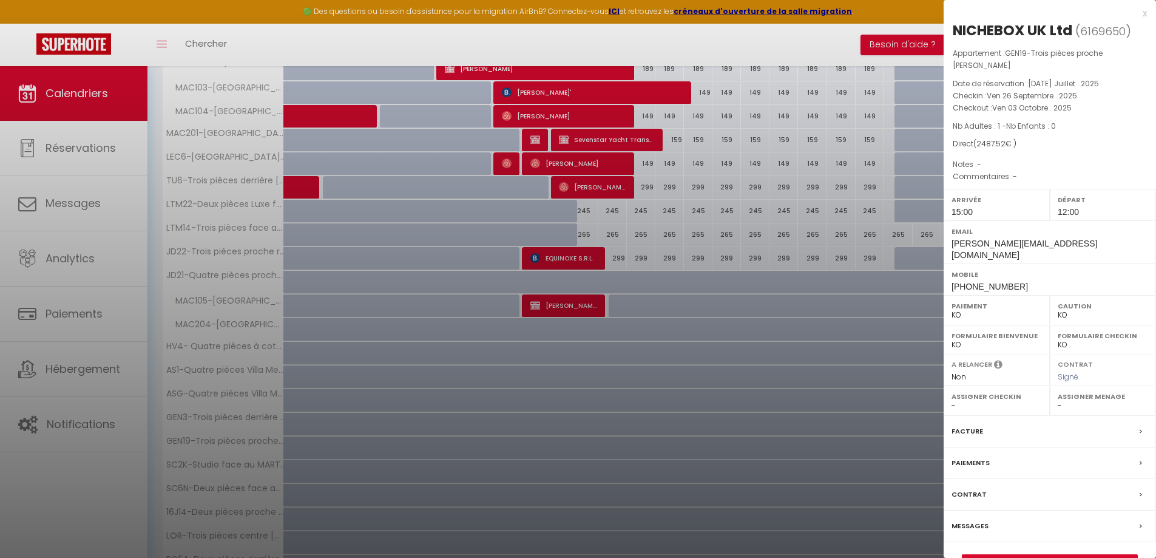
click at [833, 423] on div at bounding box center [578, 279] width 1156 height 558
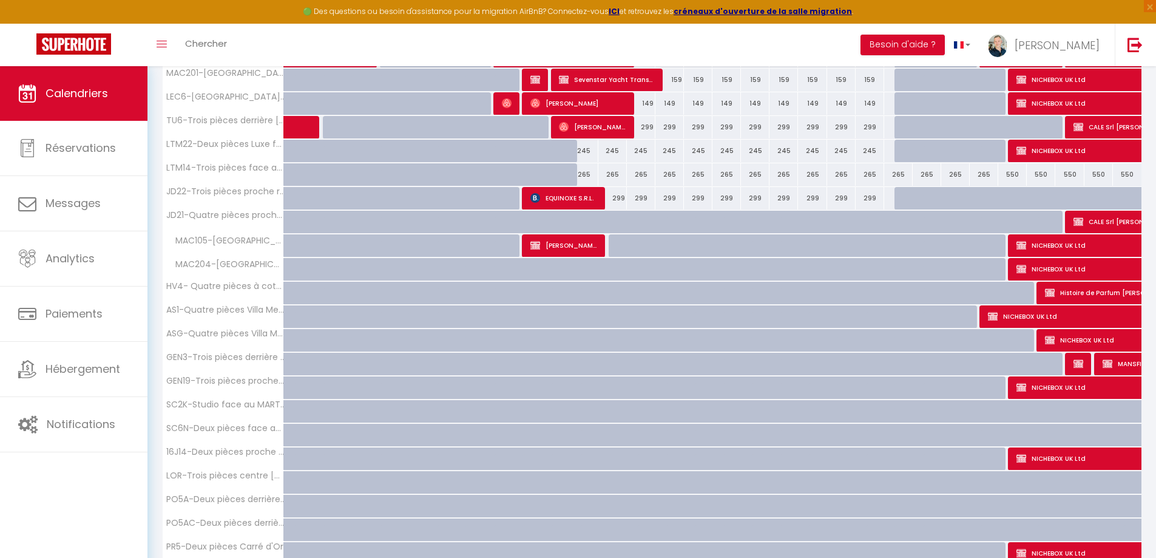
scroll to position [304, 0]
click at [1019, 455] on img at bounding box center [1022, 458] width 10 height 10
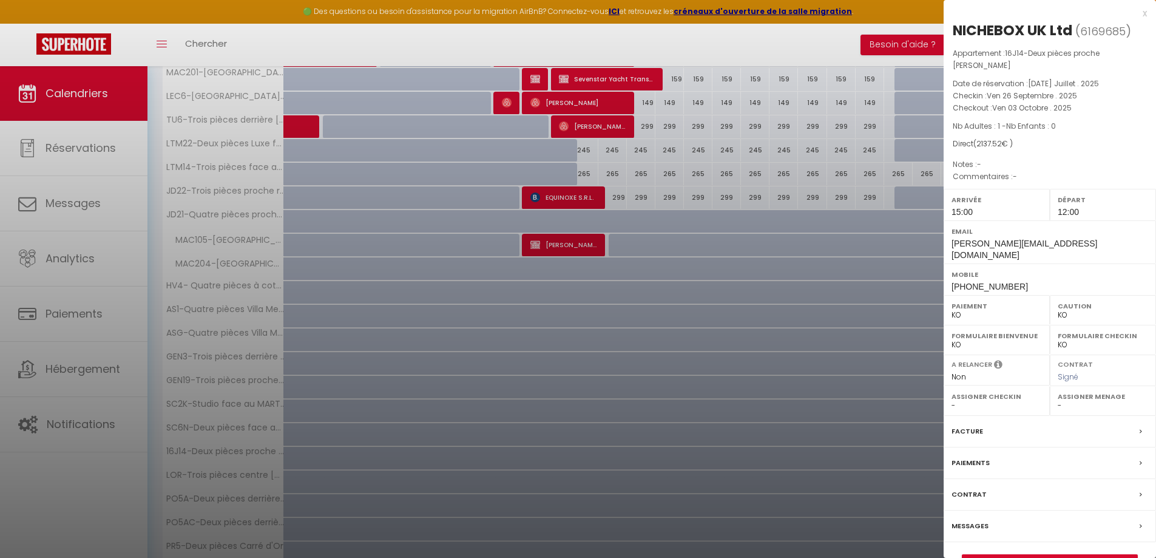
click at [454, 339] on div at bounding box center [578, 279] width 1156 height 558
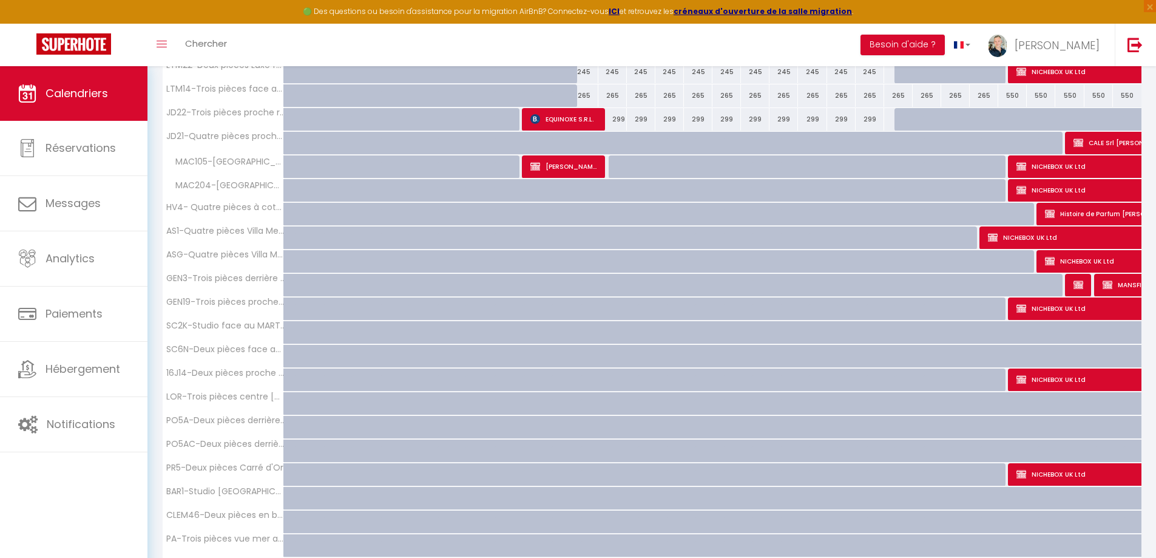
scroll to position [425, 0]
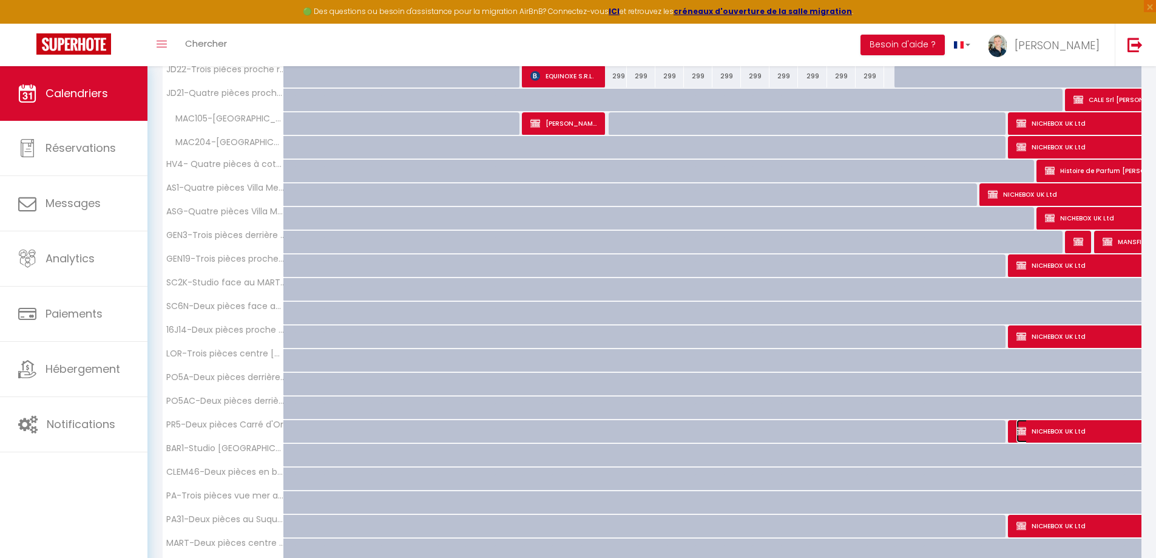
click at [1039, 430] on span "NICHEBOX UK Ltd" at bounding box center [1114, 430] width 195 height 23
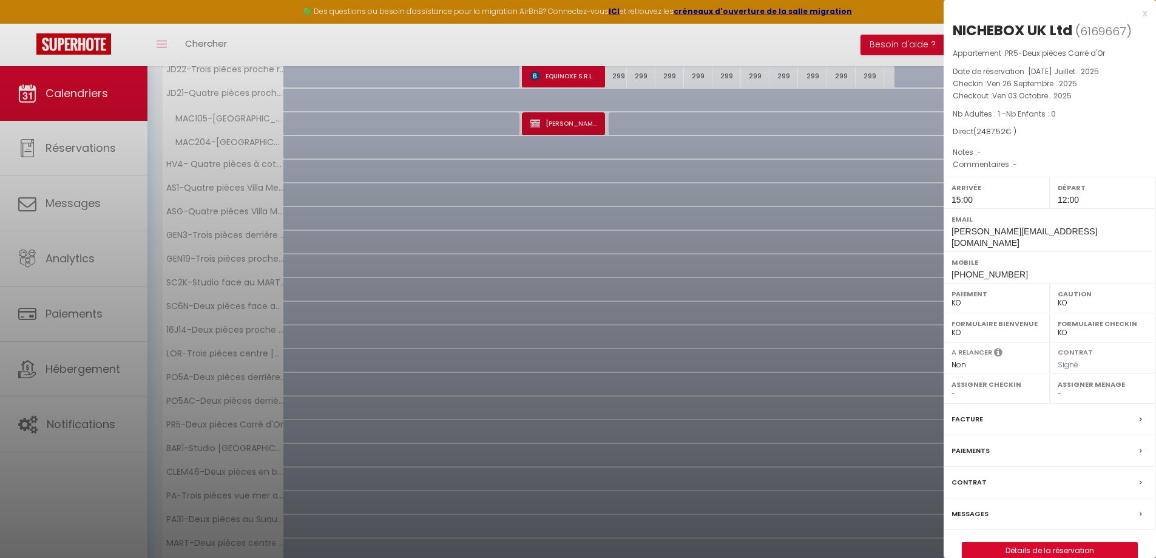
click at [605, 458] on div at bounding box center [578, 279] width 1156 height 558
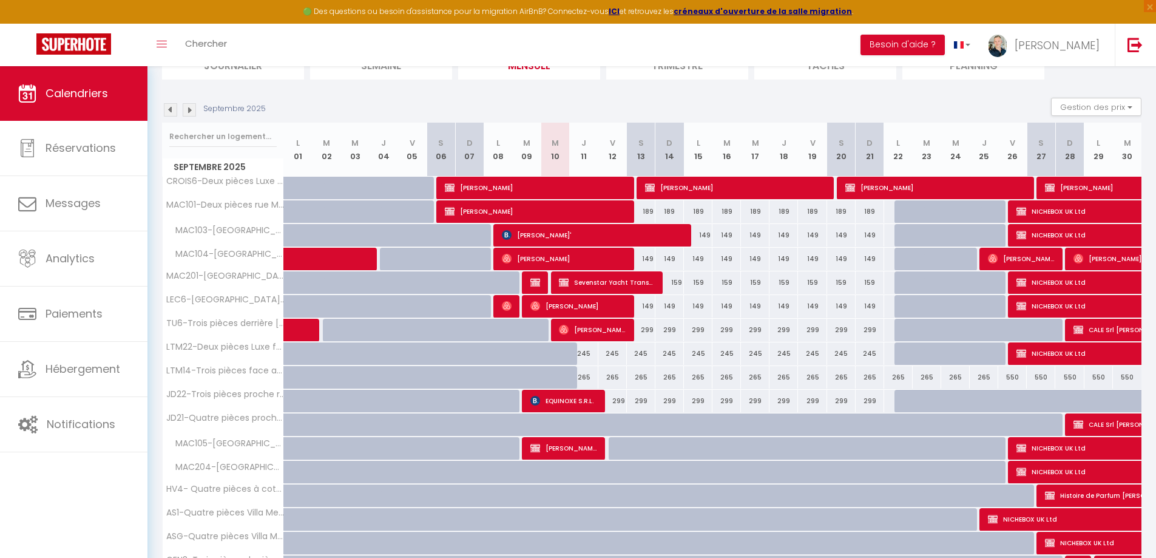
scroll to position [121, 0]
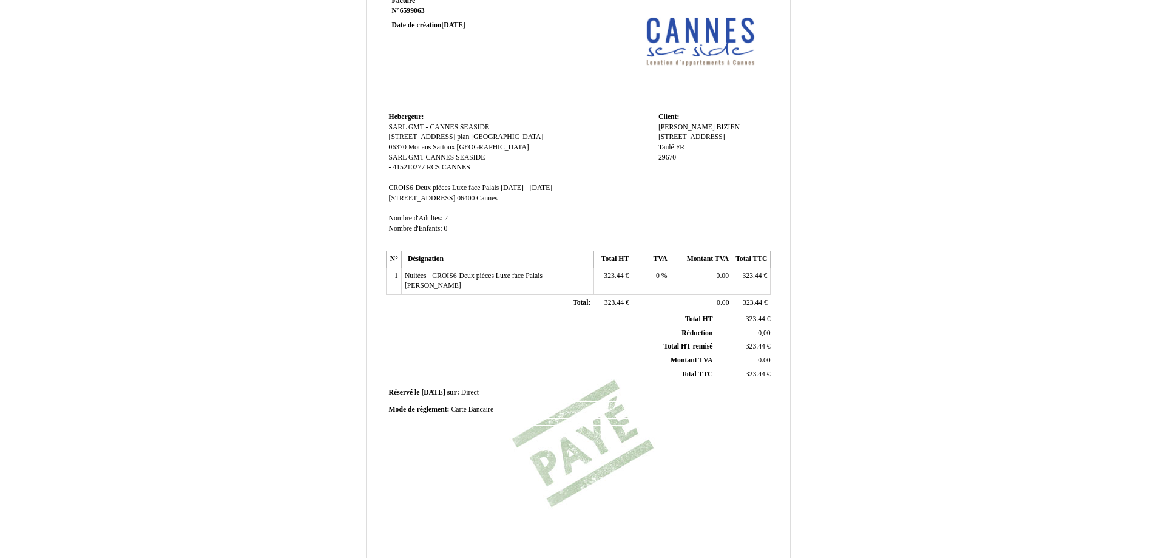
click at [490, 405] on div "Mode de règlement: Mode de règlement: Carte Bancaire Carte Bancaire" at bounding box center [578, 410] width 379 height 10
click at [491, 409] on span "Carte Bancaire" at bounding box center [472, 410] width 42 height 8
drag, startPoint x: 506, startPoint y: 407, endPoint x: 448, endPoint y: 408, distance: 58.3
click at [448, 408] on div "Mode de règlement: Mode de règlement: Carte Bancaire Carte Bancaire" at bounding box center [578, 411] width 379 height 13
click at [684, 402] on td "Mode de règlement: Mode de règlement: VIREMENT BANCAIRE DE 623,44 LE [DATE] (32…" at bounding box center [578, 410] width 385 height 16
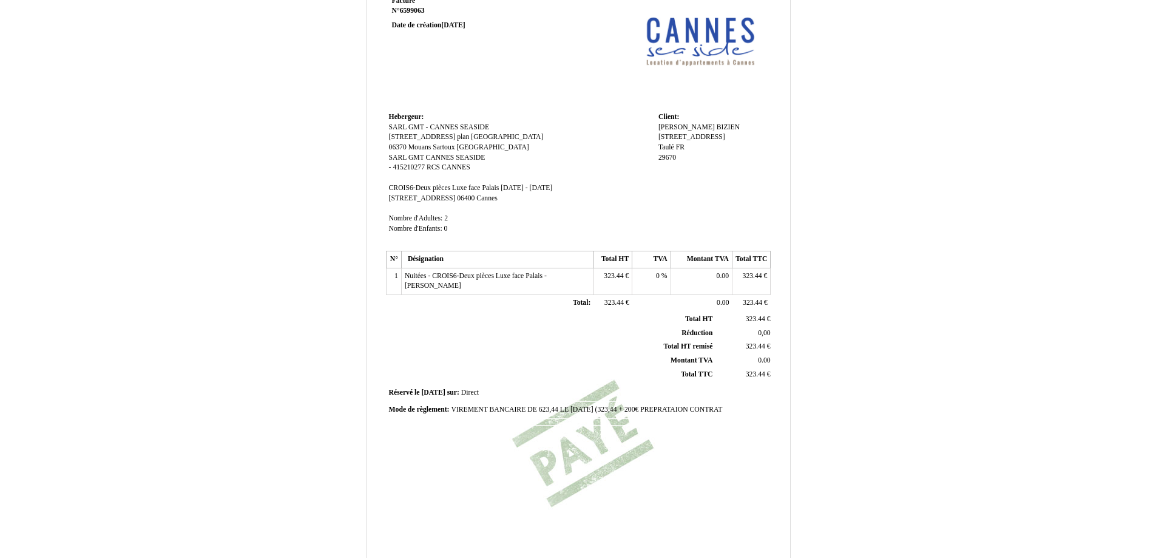
click at [722, 409] on span "VIREMENT BANCAIRE DE 623,44 LE [DATE] (323,44 + 200€ PREPRATAION CONTRAT" at bounding box center [586, 410] width 271 height 8
paste input "6599259"
type input "VIREMENT BANCAIRE DE 623,44 LE [DATE] (323,44 + 200€ PREPRATAION CONTRAT 659925…"
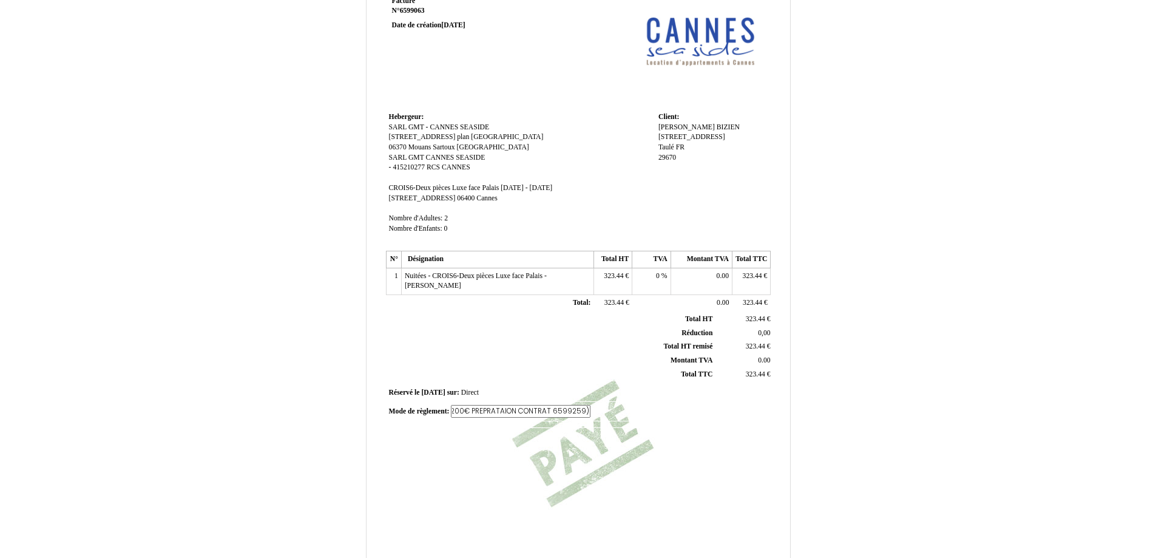
scroll to position [0, 237]
click at [692, 466] on div "Facture Facture N° 6599063 6599063 Date de création [DATE] [GEOGRAPHIC_DATA]: […" at bounding box center [578, 280] width 389 height 574
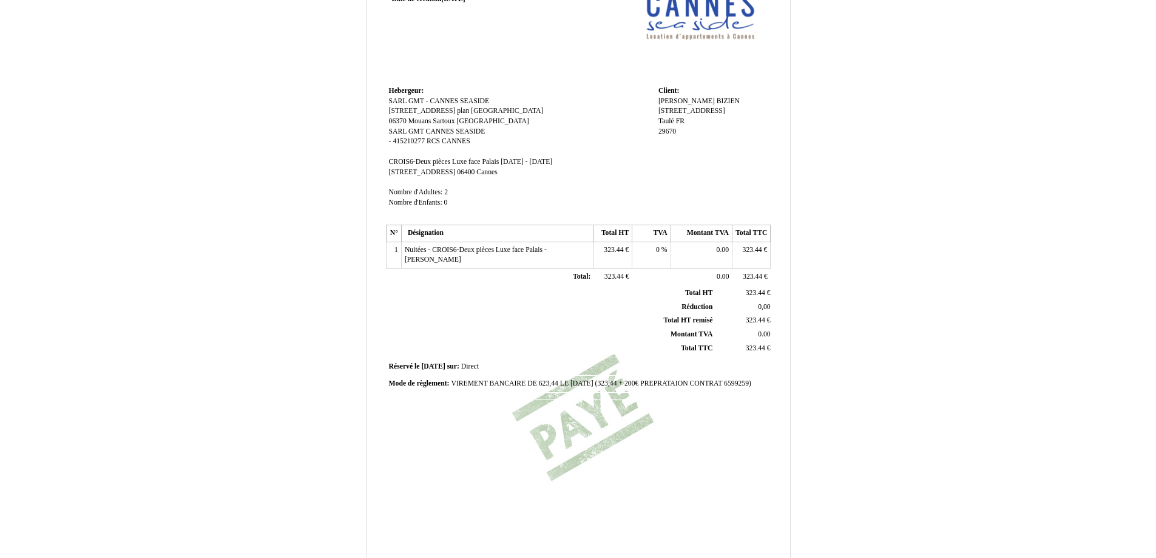
scroll to position [175, 0]
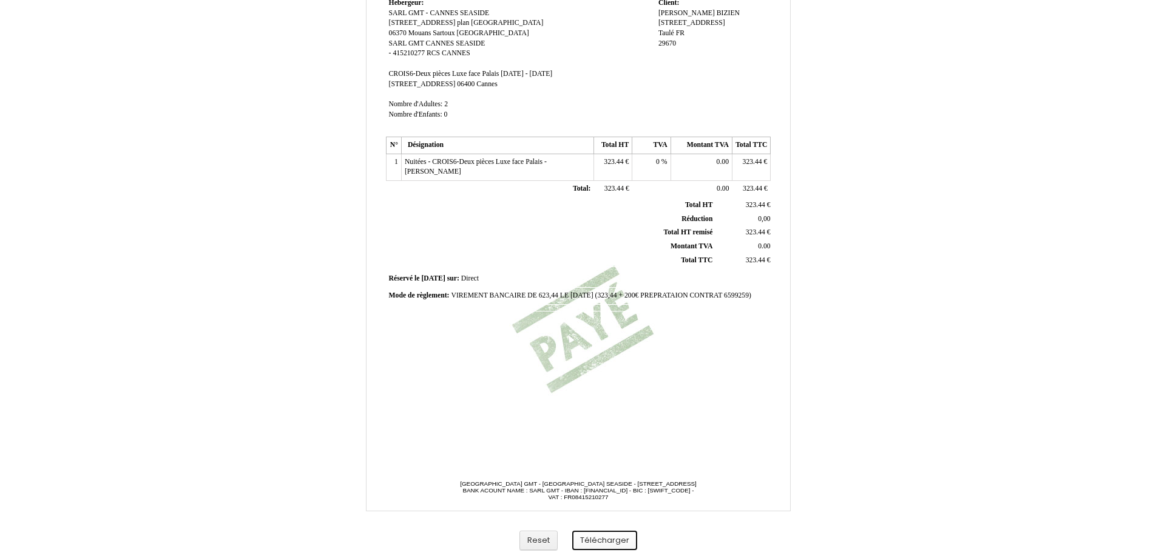
click at [623, 534] on button "Télécharger" at bounding box center [604, 541] width 65 height 20
click at [627, 293] on span "VIREMENT BANCAIRE DE 623,44 LE [DATE] (323,44 + 200€ PREPRATAION CONTRAT 659925…" at bounding box center [601, 295] width 300 height 8
click at [491, 296] on input "VIREMENT BANCAIRE DE 623,44 LE [DATE] (323,44 + 200€ PREPRATAION CONTRAT 659925…" at bounding box center [521, 297] width 140 height 13
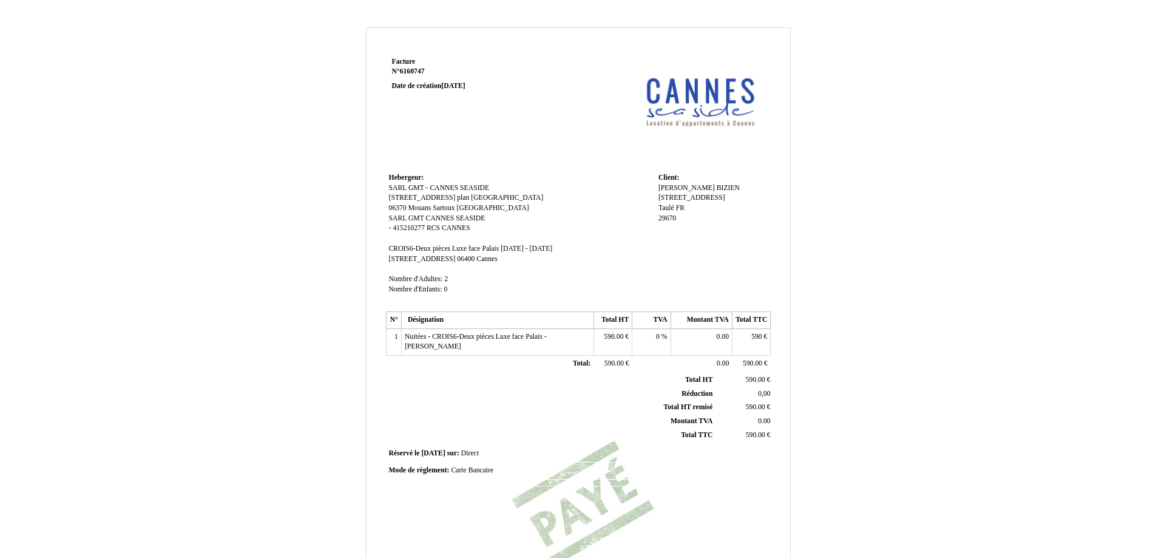
click at [482, 475] on div "Mode de règlement: Mode de règlement: Carte Bancaire Carte Bancaire" at bounding box center [578, 471] width 379 height 10
click at [480, 470] on span "Carte Bancaire" at bounding box center [472, 470] width 42 height 8
drag, startPoint x: 499, startPoint y: 467, endPoint x: 375, endPoint y: 438, distance: 127.1
click at [376, 439] on div "Facture Facture N° 6160747 6160747 Date de création [DATE] [GEOGRAPHIC_DATA]: […" at bounding box center [579, 369] width 424 height 631
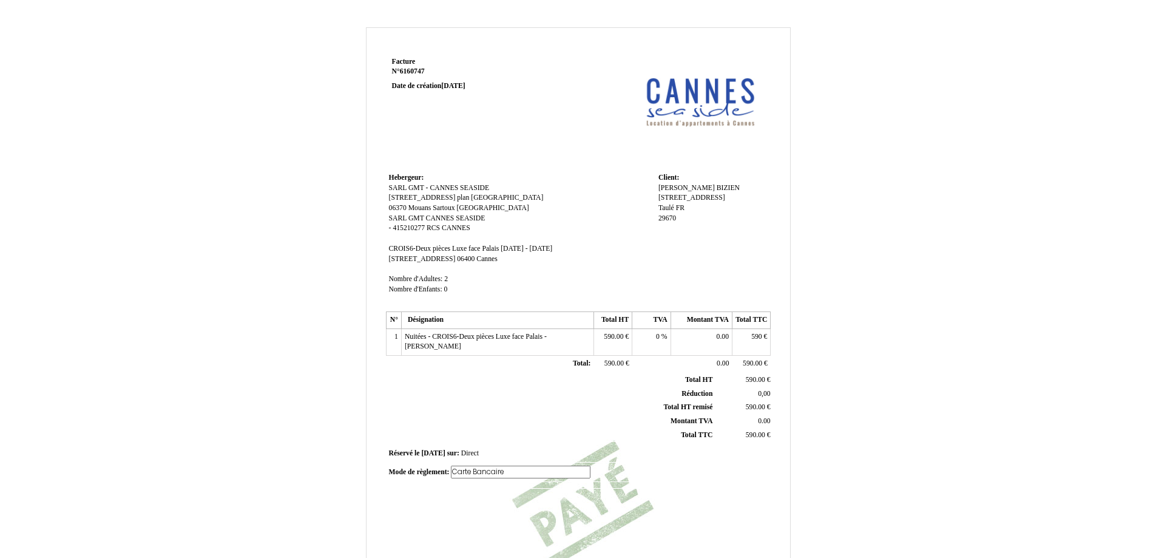
click at [597, 526] on div "Facture Facture N° 6160747 6160747 Date de création [DATE] [GEOGRAPHIC_DATA]: […" at bounding box center [578, 341] width 389 height 574
click at [513, 469] on span "PAIEMENT FAIT A 390€ FAI LE 23/06 SUITE ANNULATION SEJOUR CLIENT + 200€ DE PREP…" at bounding box center [556, 475] width 334 height 18
drag, startPoint x: 495, startPoint y: 470, endPoint x: 500, endPoint y: 475, distance: 6.9
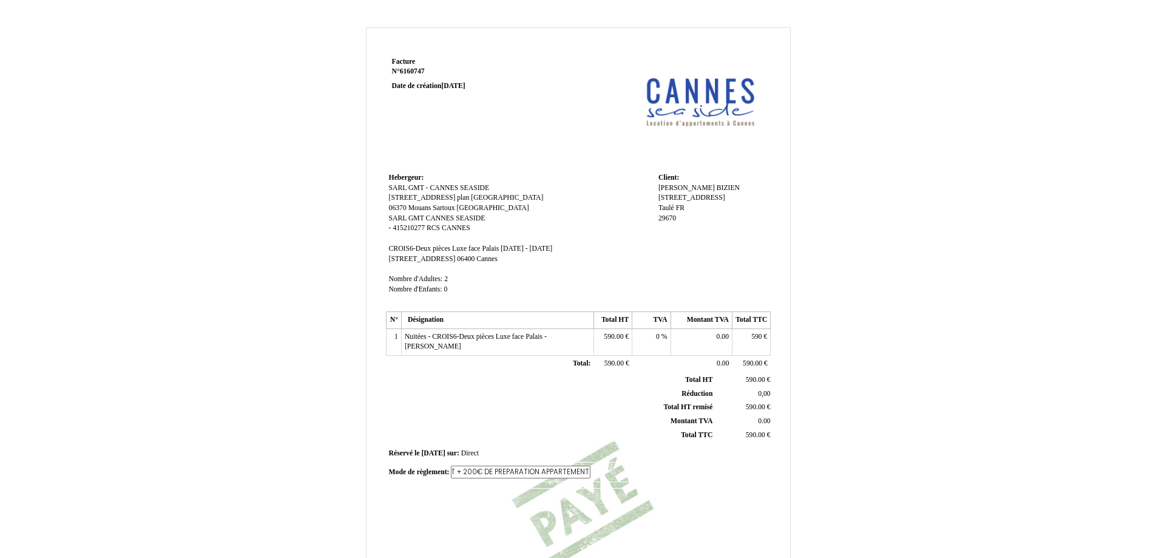
click at [496, 470] on input "PAIEMENT FAIT A 390€ FAI LE 23/06 SUITE ANNULATION SEJOUR CLIENT + 200€ DE PREP…" at bounding box center [521, 472] width 140 height 13
click at [477, 481] on td "Mode de règlement: Mode de règlement: PAIEMENT FAIT A 390€ FAI LE 23/06 SUITE A…" at bounding box center [578, 476] width 385 height 27
click at [505, 467] on span "PAIEMENT FAIT A 390€ FAI LE 23/06 SUITE ANNULATION SEJOUR CLIENT + 200€ DE PREP…" at bounding box center [556, 475] width 334 height 18
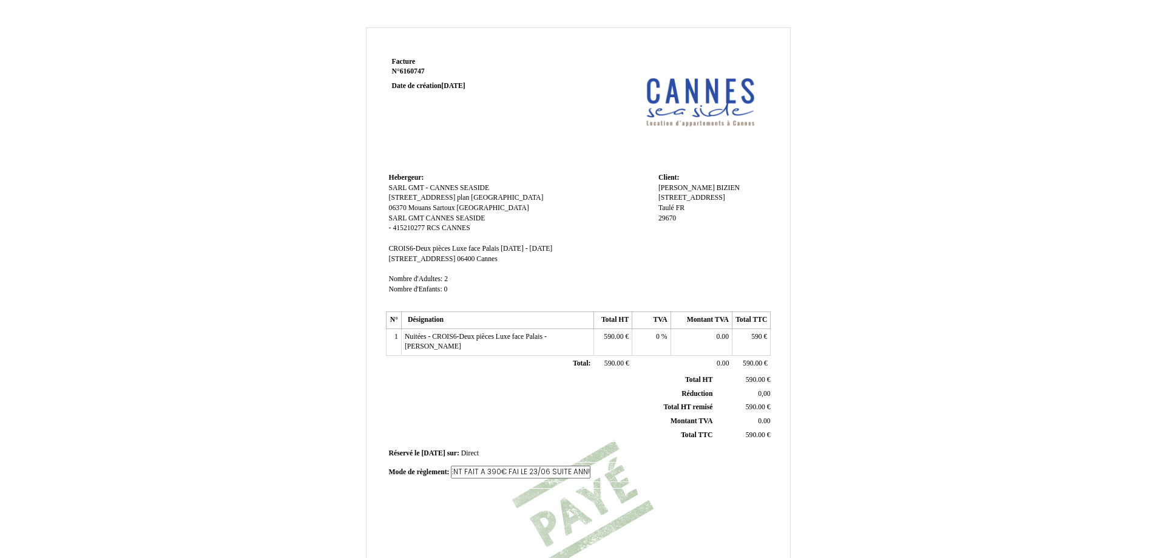
click at [480, 471] on input "PAIEMENT FAIT A 390€ FAI LE 23/06 SUITE ANNULATION SEJOUR CLIENT + 200€ DE PREP…" at bounding box center [521, 472] width 140 height 13
click at [515, 474] on span "PAIEMENT FAIT DE 623,44 LE 10/09 (324,44€ CONTRATA 390€ FAI LE 23/06 SUITE ANNU…" at bounding box center [572, 475] width 367 height 18
click at [479, 470] on input "PAIEMENT FAIT DE 623,44 LE 10/09 (324,44€ CONTRATA 390€ FAI LE 23/06 SUITE ANNU…" at bounding box center [521, 472] width 140 height 13
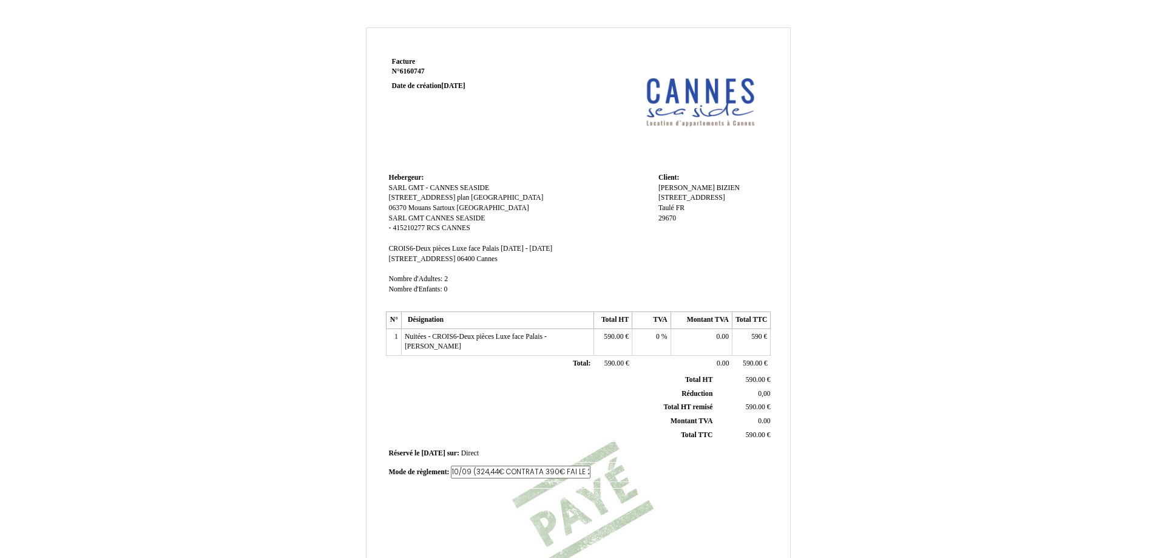
scroll to position [0, 99]
paste input "6599063"
drag, startPoint x: 466, startPoint y: 470, endPoint x: 523, endPoint y: 469, distance: 57.1
click at [523, 469] on input "PAIEMENT FAIT DE 623,44 LE 10/09 (324,44€ CONTRAT 6599063 + 200€AI LE 23/06 SUI…" at bounding box center [521, 472] width 140 height 13
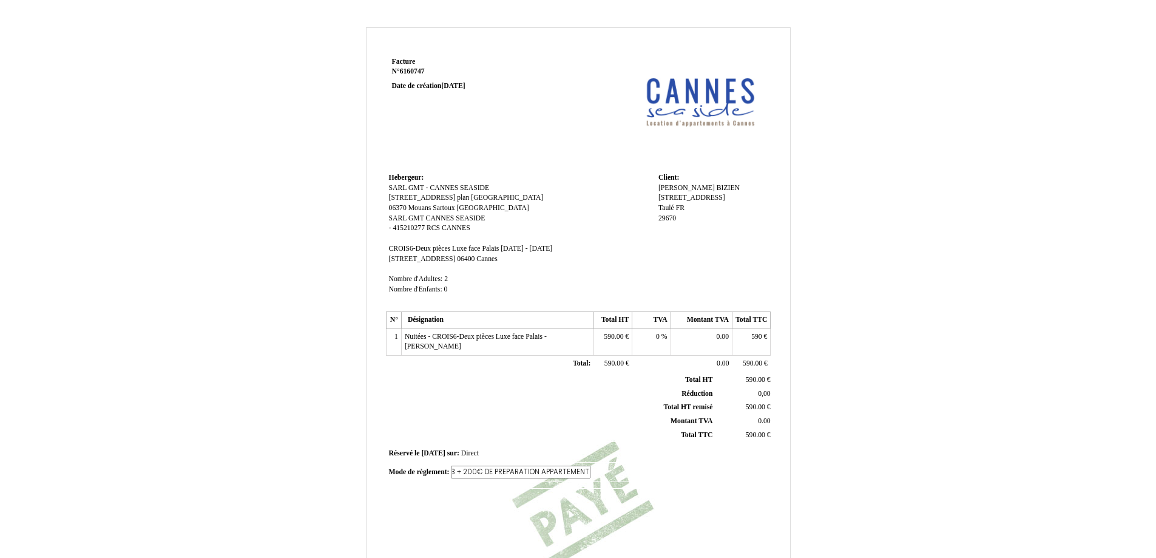
click at [526, 472] on input "PAIEMENT FAIT DE 623,44 LE 10/09 (324,44€ CONTRAT 6599063 + 200€ DE PREPARATION…" at bounding box center [521, 472] width 140 height 13
click at [600, 487] on div "Mode de règlement: Mode de règlement: PAIEMENT FAIT DE 623,44 LE 10/09 (324,44€…" at bounding box center [578, 476] width 389 height 26
click at [500, 481] on span "PAIEMENT FAIT DE 623,44 LE 10/09 (324,44€ CONTRAT 6599063 + 200€ DE PREPARATION…" at bounding box center [561, 475] width 345 height 18
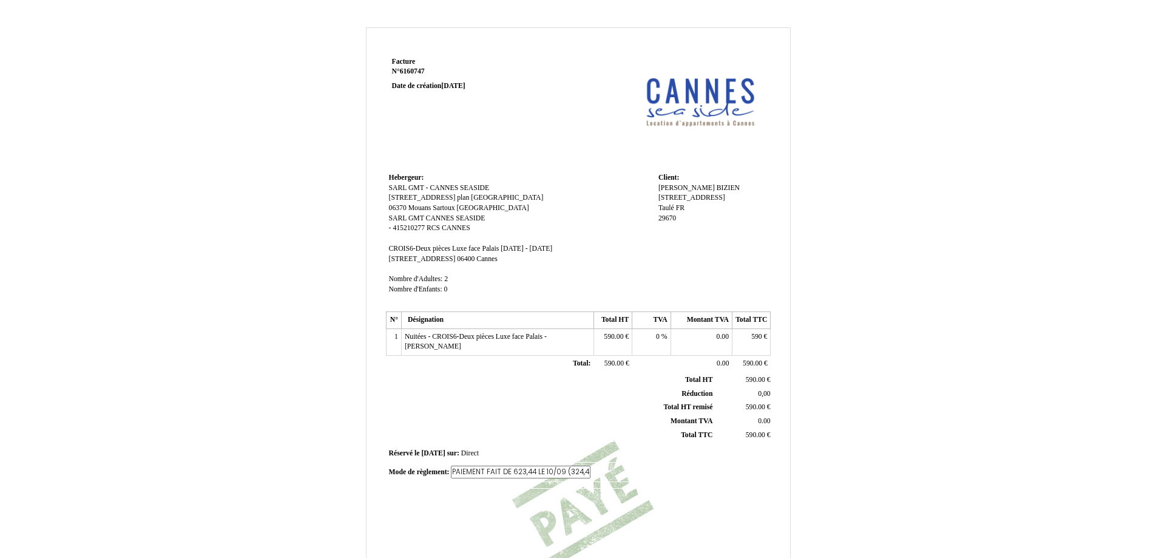
scroll to position [0, 324]
click at [535, 471] on input "PAIEMENT FAIT DE 623,44 LE 10/09 (324,44€ CONTRAT 6599063 + 200€ DE PREPARATION…" at bounding box center [521, 472] width 140 height 13
type input "PAIEMENT FAIT DE 623,44 LE 10/09 (324,44€ CONTRAT 6599063 + 200€ DE PREPARATION…"
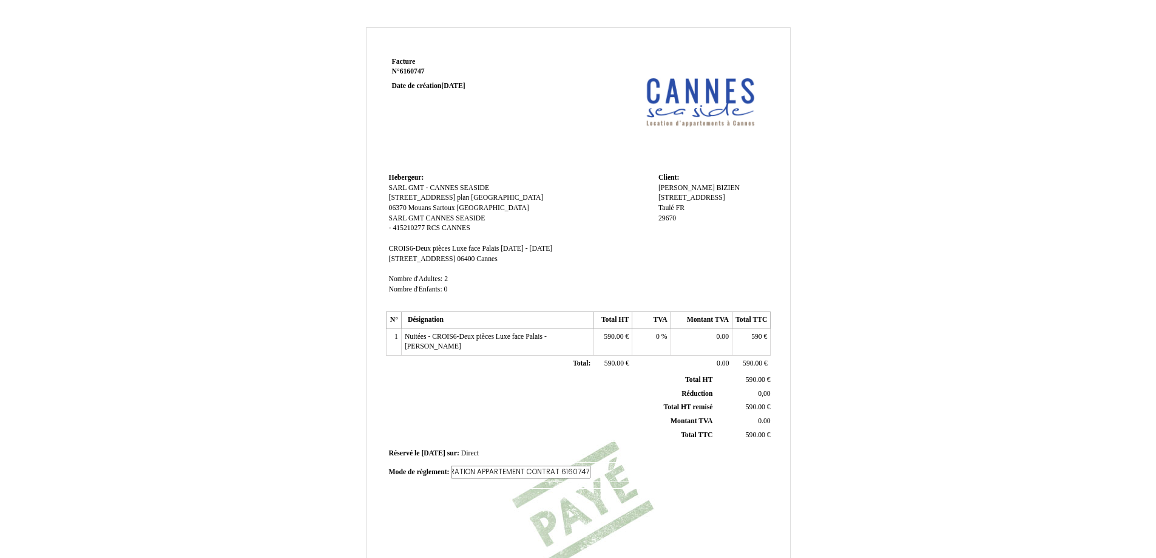
click at [745, 489] on div "Facture Facture N° 6160747 6160747 Date de création 07 July 2025 Hebergeur: Heb…" at bounding box center [578, 341] width 389 height 574
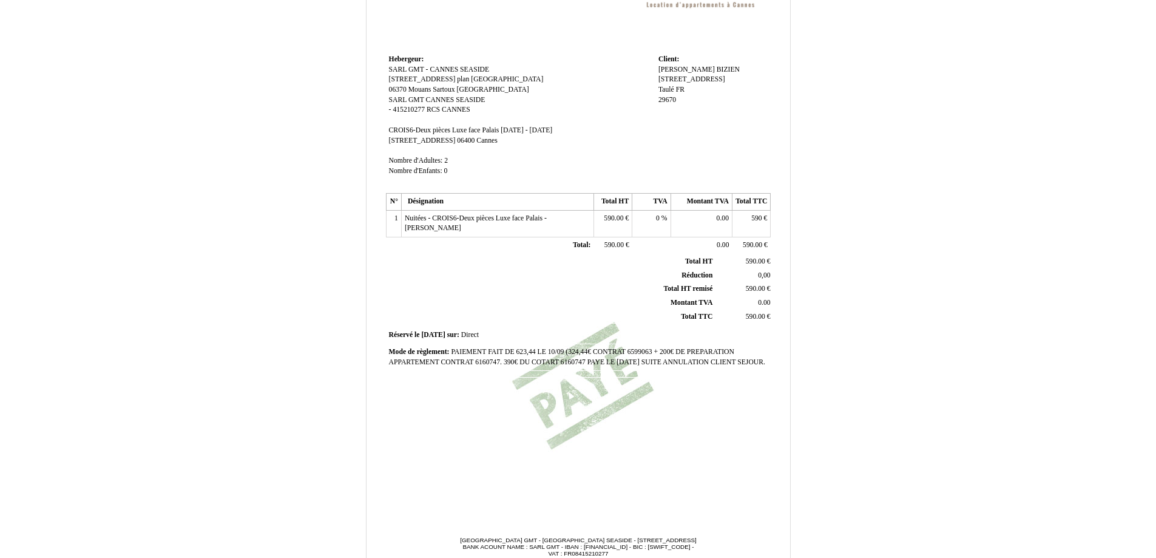
scroll to position [175, 0]
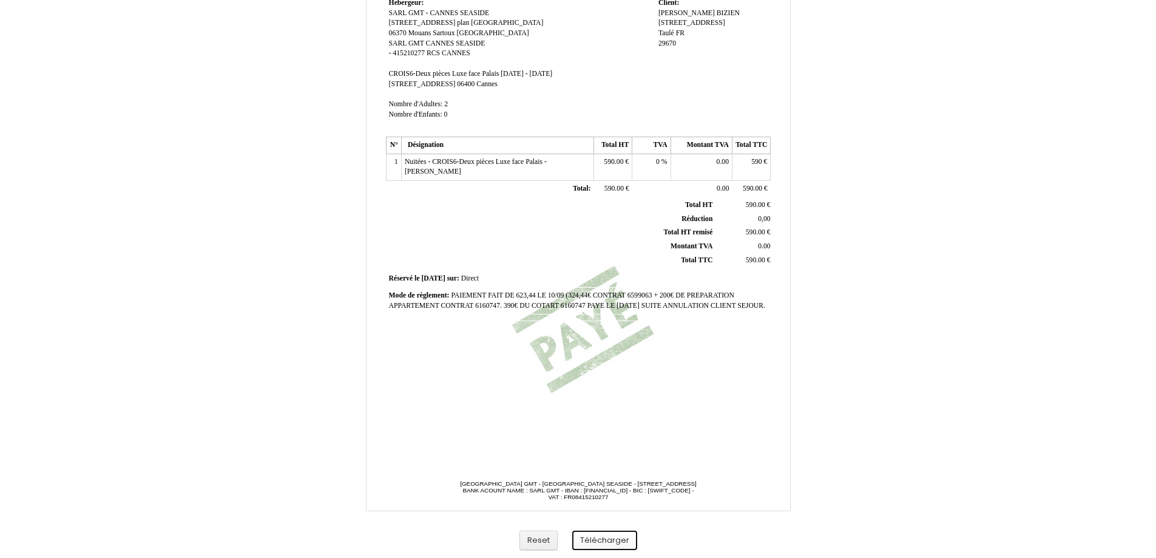
click at [608, 540] on button "Télécharger" at bounding box center [604, 541] width 65 height 20
click at [603, 542] on button "Télécharger" at bounding box center [604, 541] width 65 height 20
